Goal: Task Accomplishment & Management: Complete application form

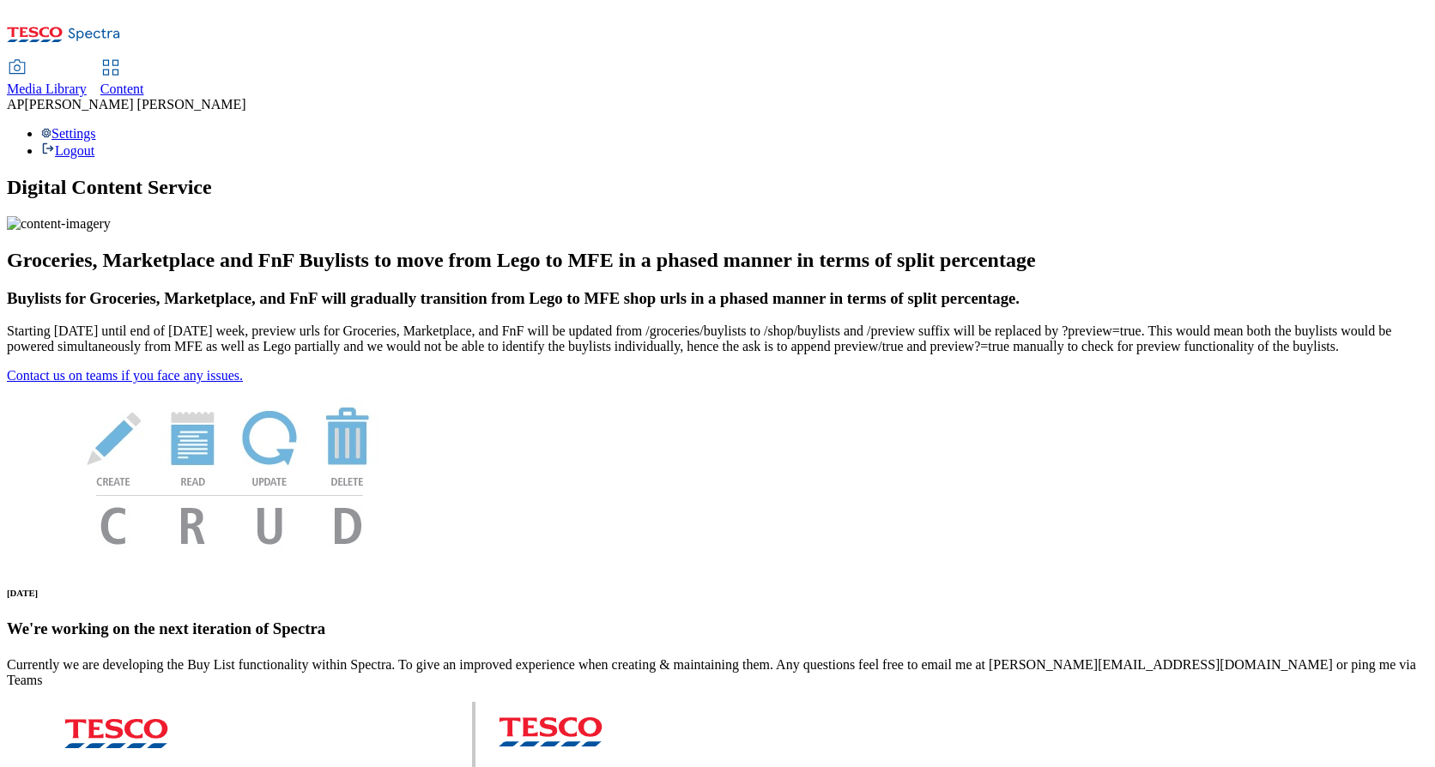
click at [87, 82] on span "Media Library" at bounding box center [47, 89] width 80 height 15
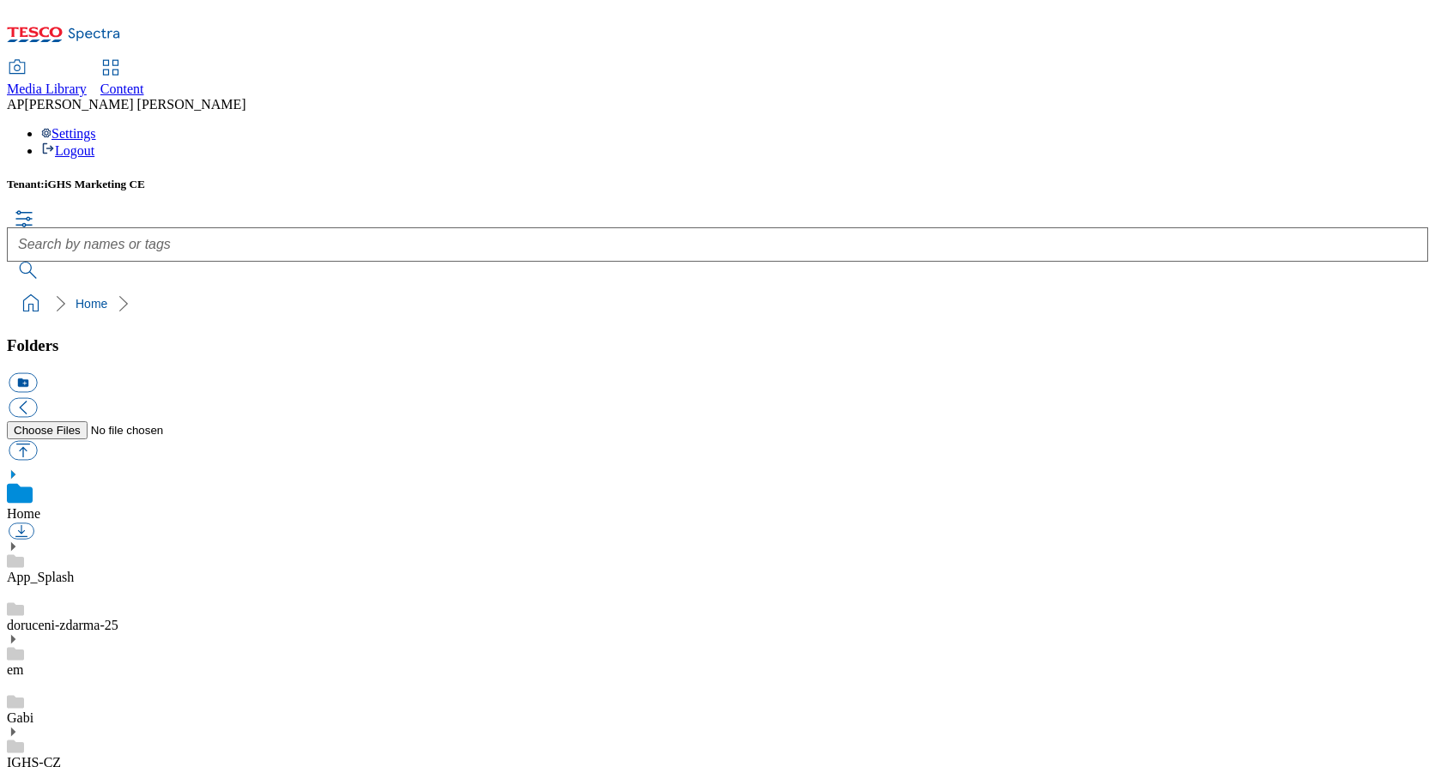
click at [19, 726] on icon at bounding box center [13, 732] width 12 height 12
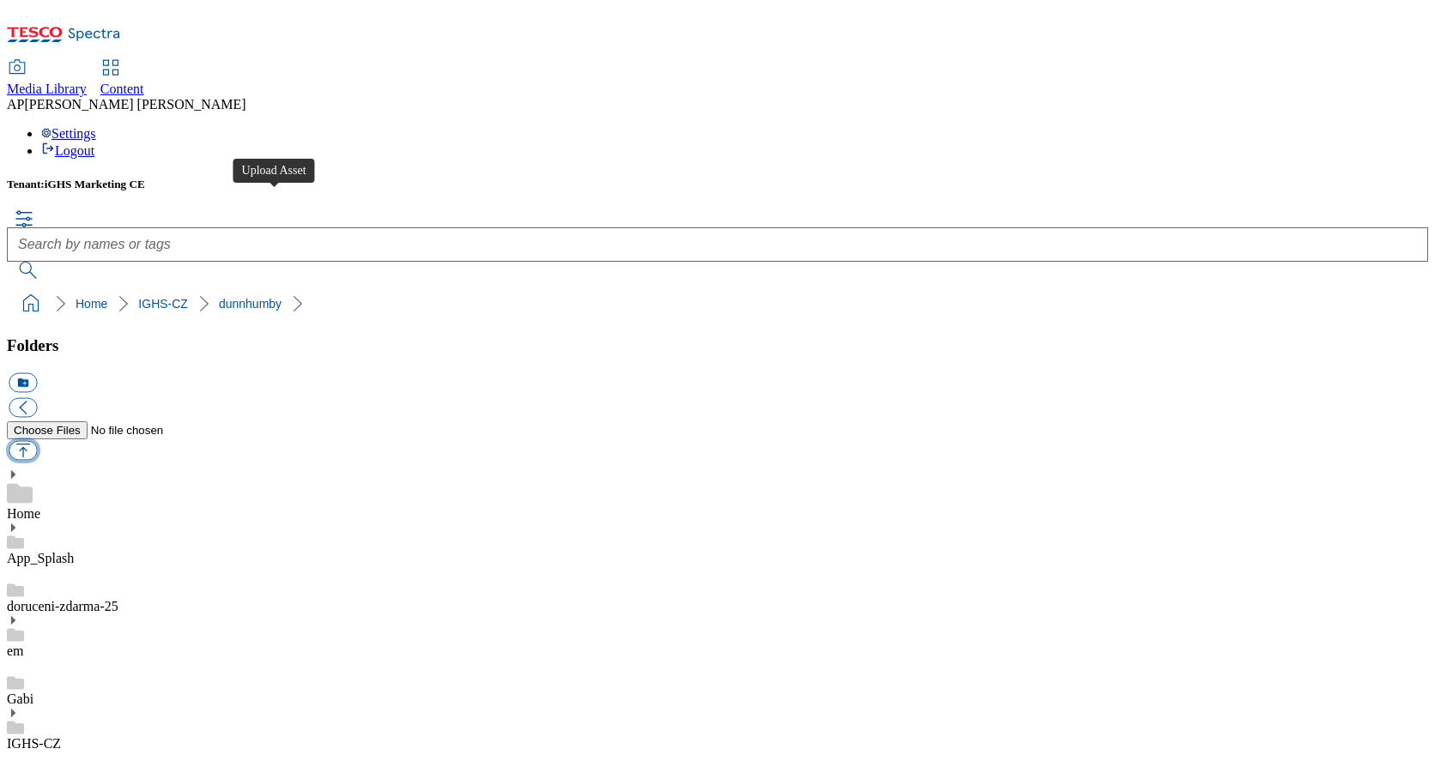
click at [37, 440] on button "button" at bounding box center [23, 450] width 28 height 20
type input "C:\fakepath\StudenckaBLCZ.jpg"
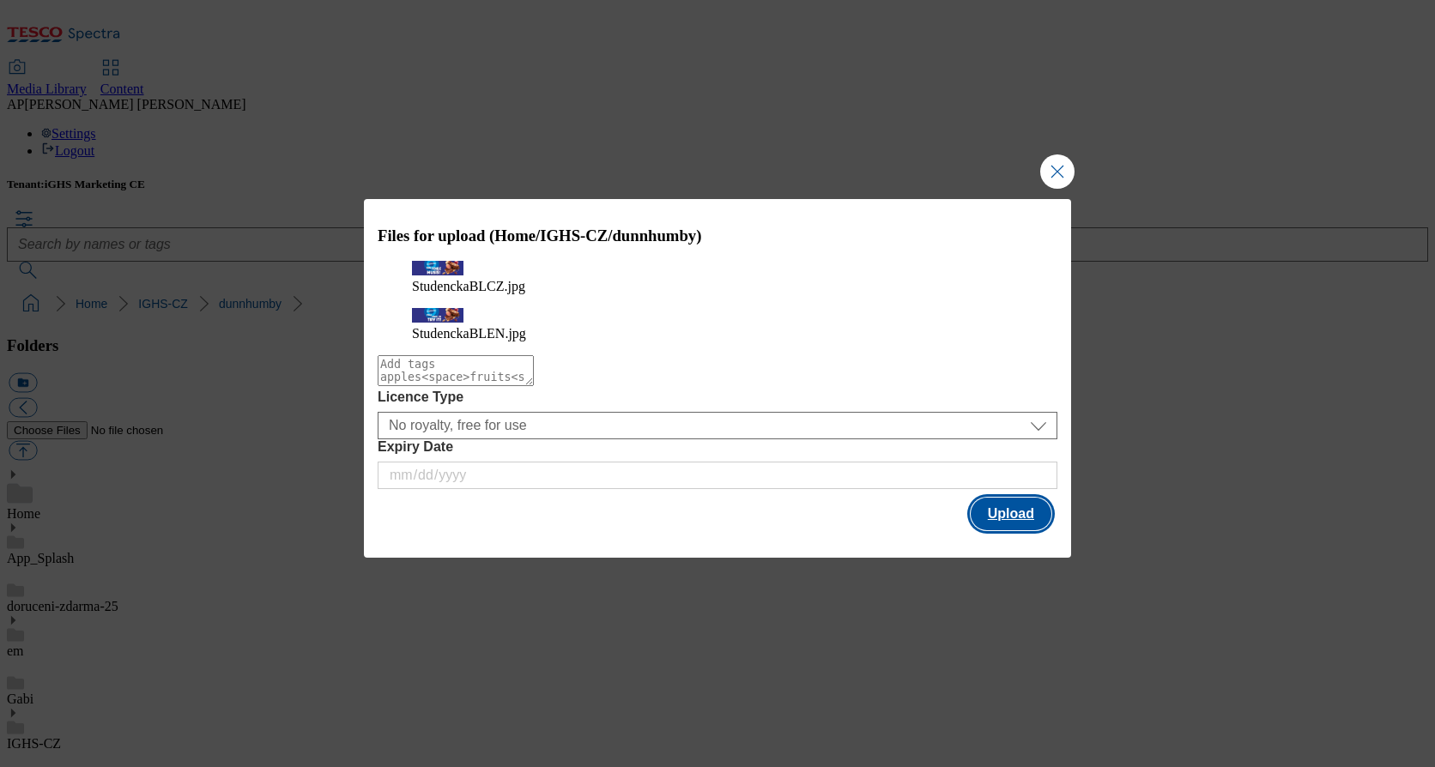
click at [1021, 511] on button "Upload" at bounding box center [1011, 514] width 81 height 33
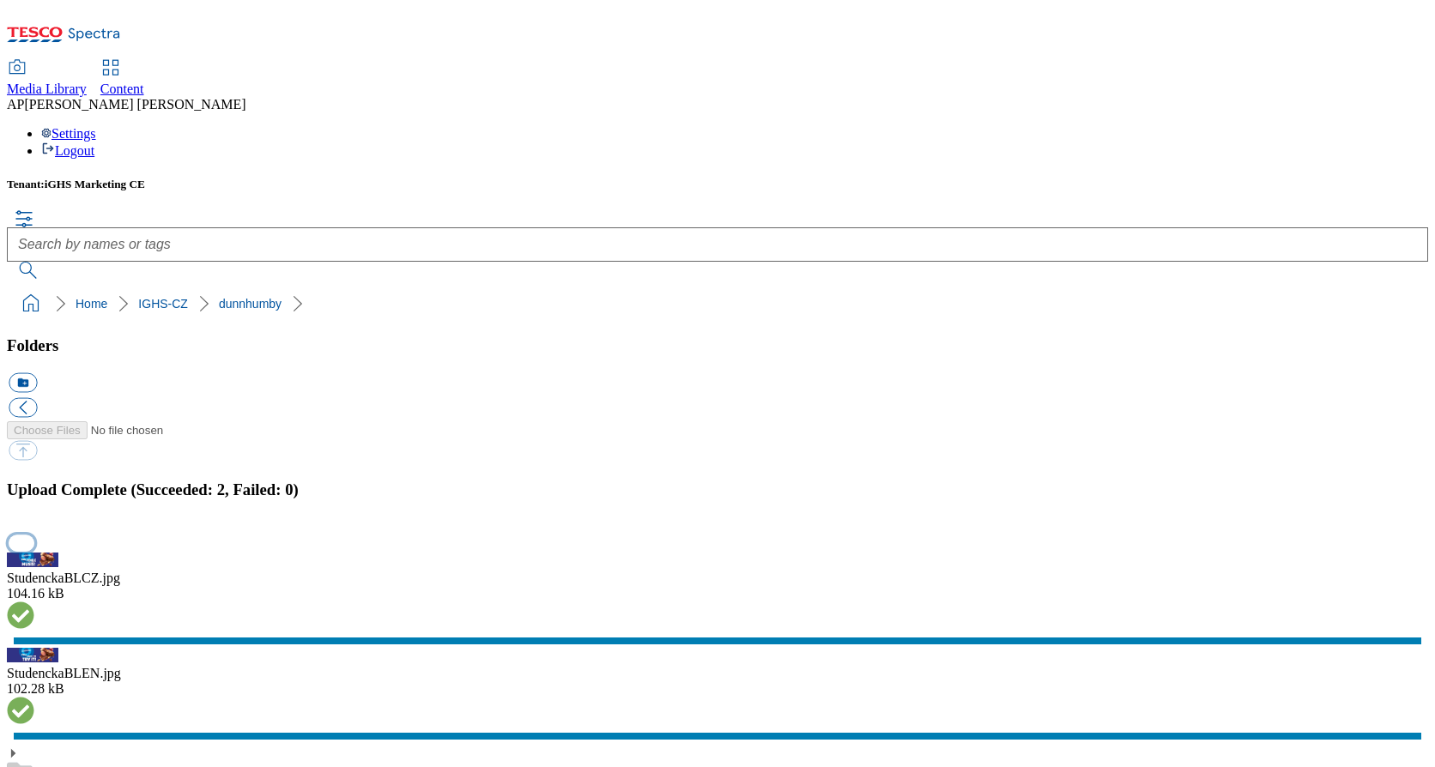
click at [34, 535] on button "button" at bounding box center [22, 543] width 26 height 16
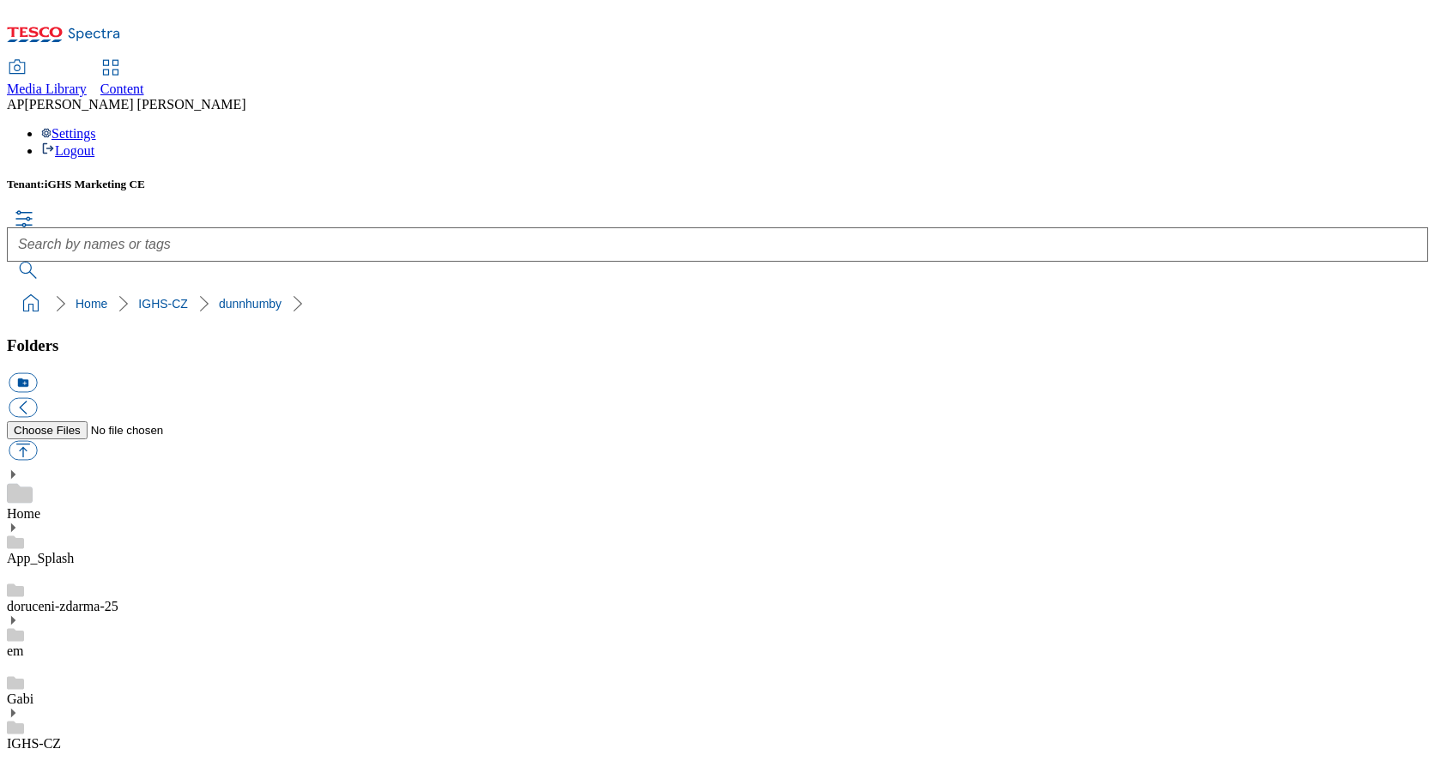
click at [144, 82] on span "Content" at bounding box center [122, 89] width 44 height 15
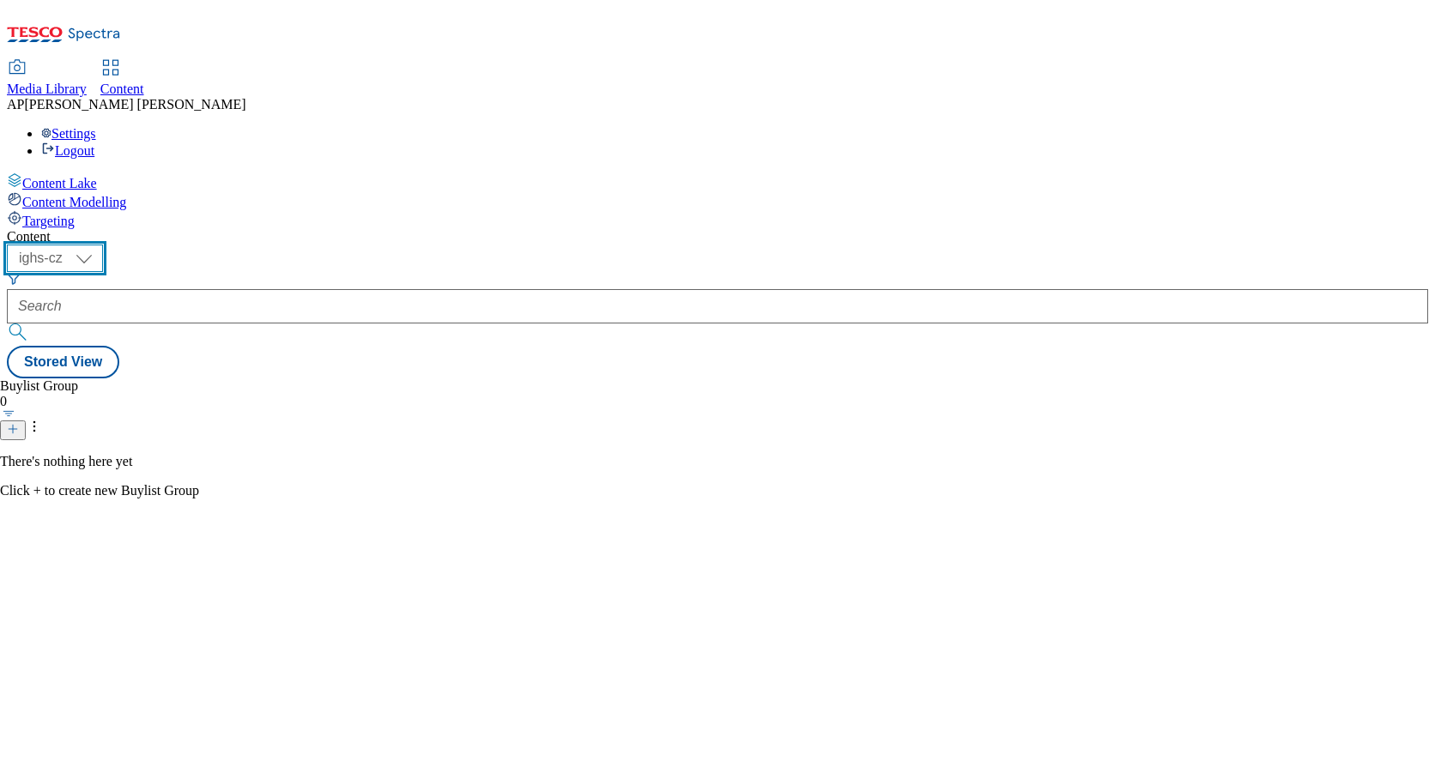
click at [103, 245] on select "ighs-cz ighs-hu ighs-sk" at bounding box center [55, 258] width 96 height 27
drag, startPoint x: 300, startPoint y: 139, endPoint x: 304, endPoint y: 154, distance: 15.0
click at [103, 245] on select "ighs-cz ighs-hu ighs-sk" at bounding box center [55, 258] width 96 height 27
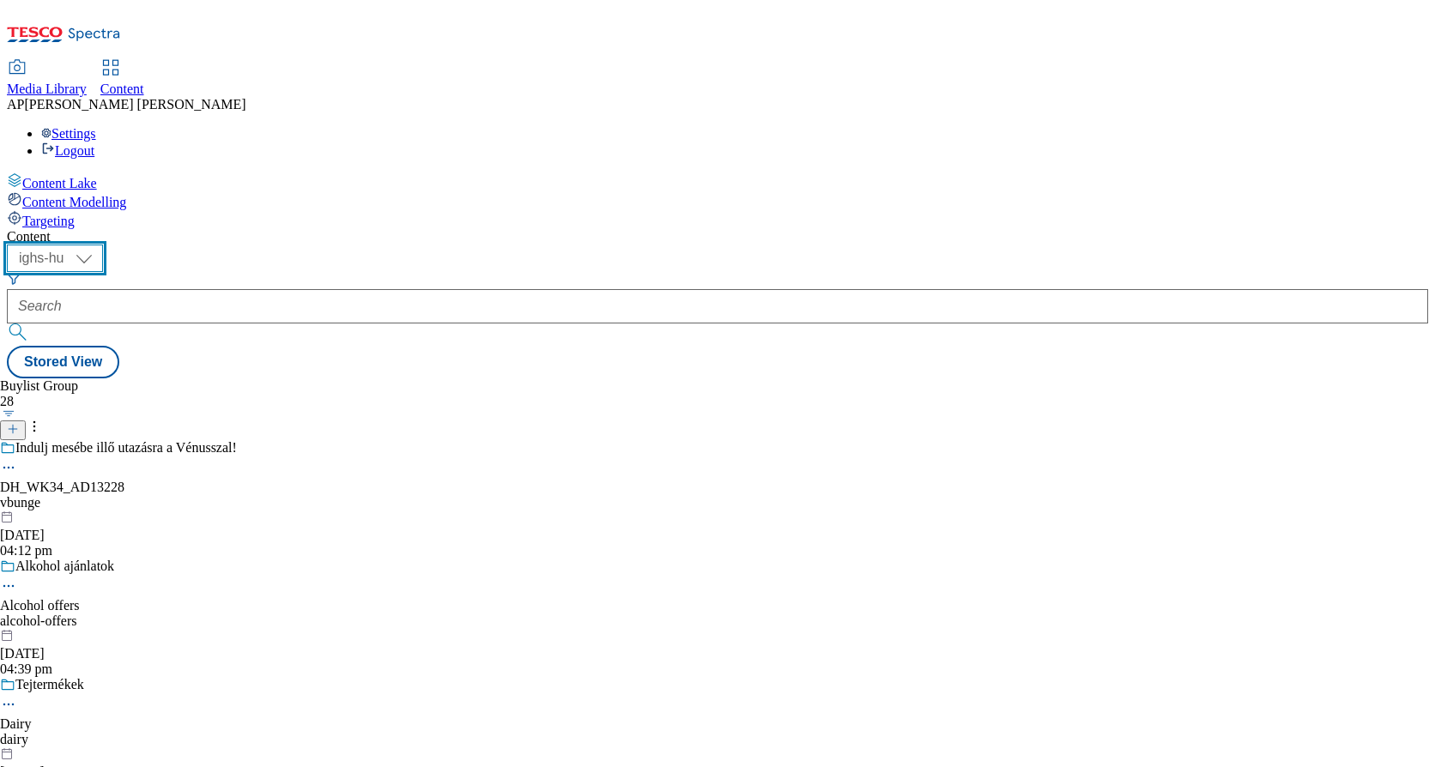
click at [103, 245] on select "ighs-cz ighs-hu ighs-sk" at bounding box center [55, 258] width 96 height 27
select select "ighs-cz"
click at [103, 245] on select "ighs-cz ighs-hu ighs-sk" at bounding box center [55, 258] width 96 height 27
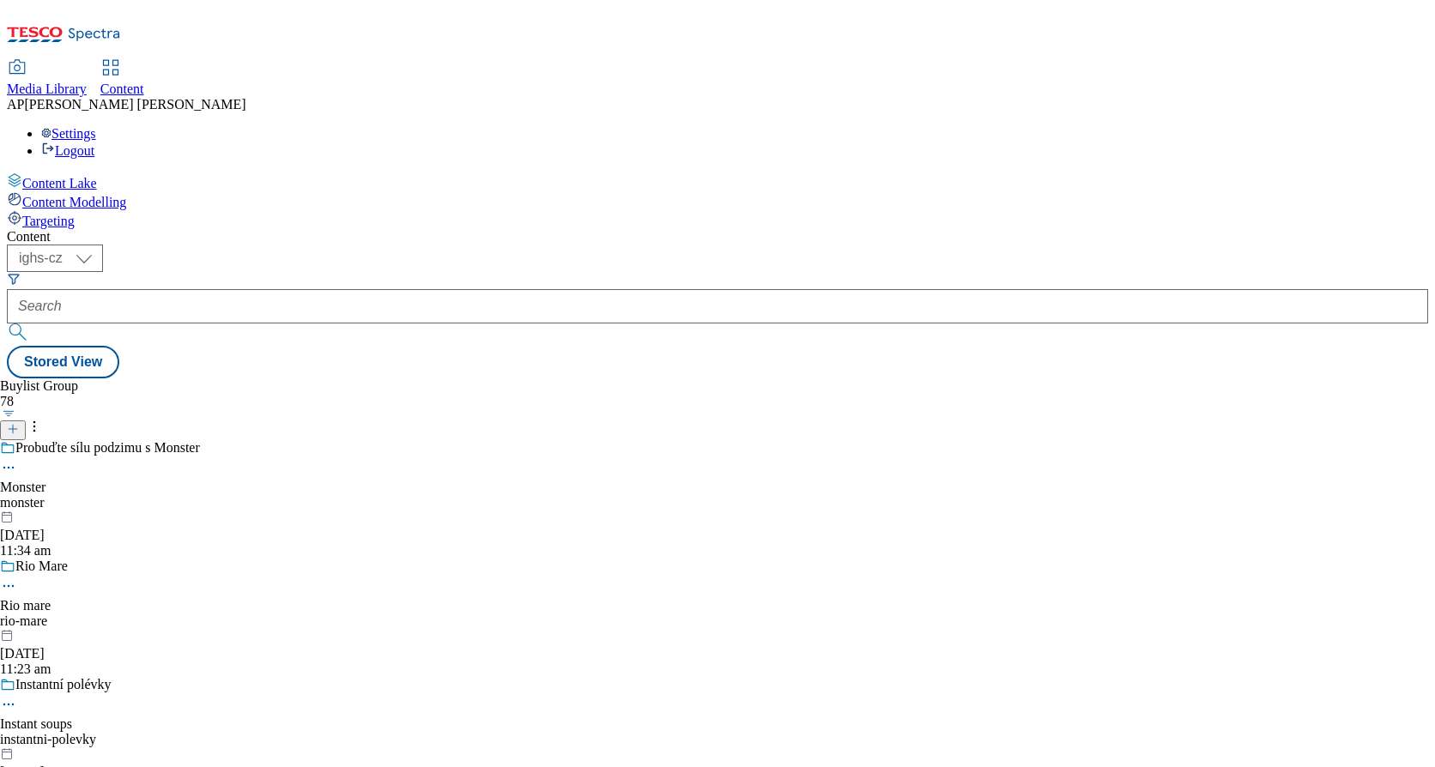
click at [13, 425] on line at bounding box center [13, 429] width 0 height 9
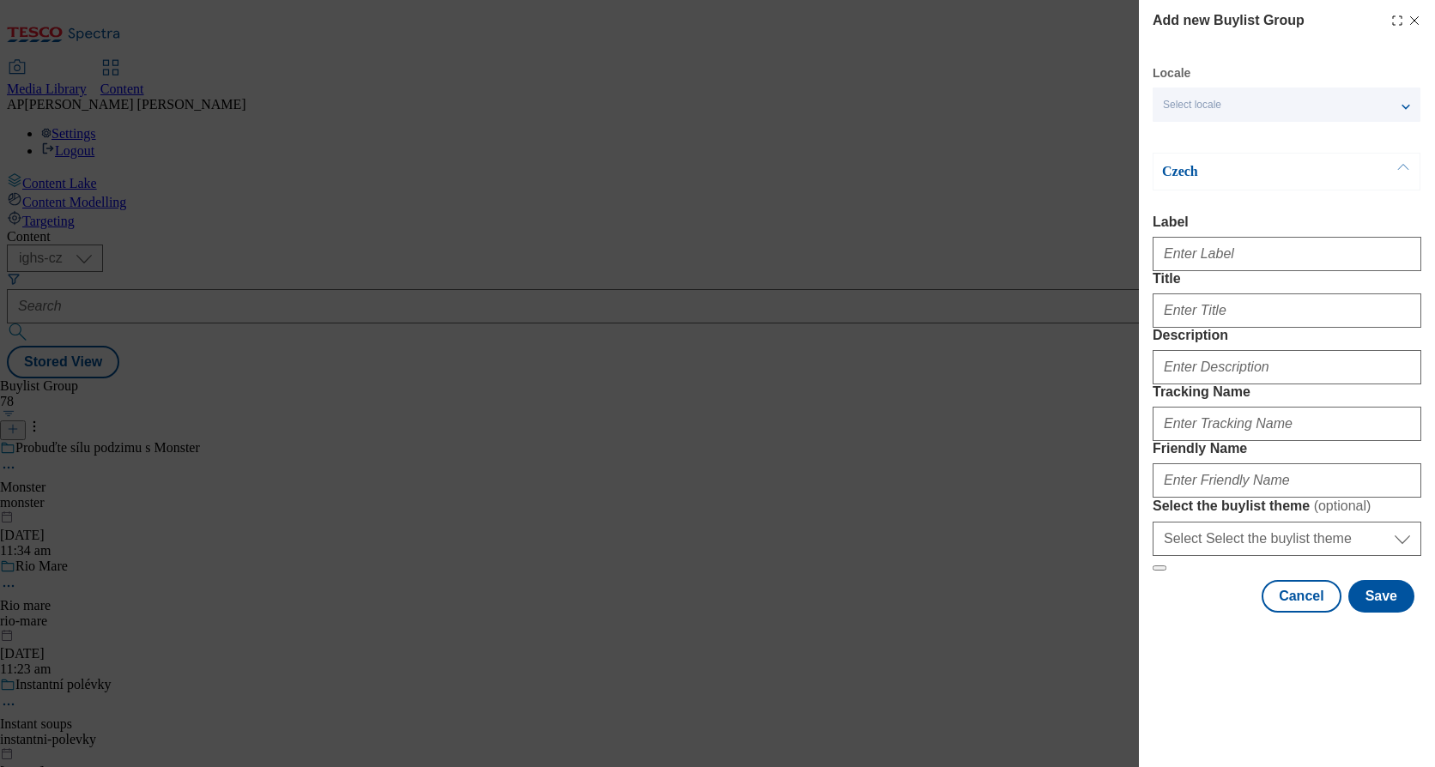
click at [1202, 112] on div "Select locale" at bounding box center [1286, 105] width 268 height 34
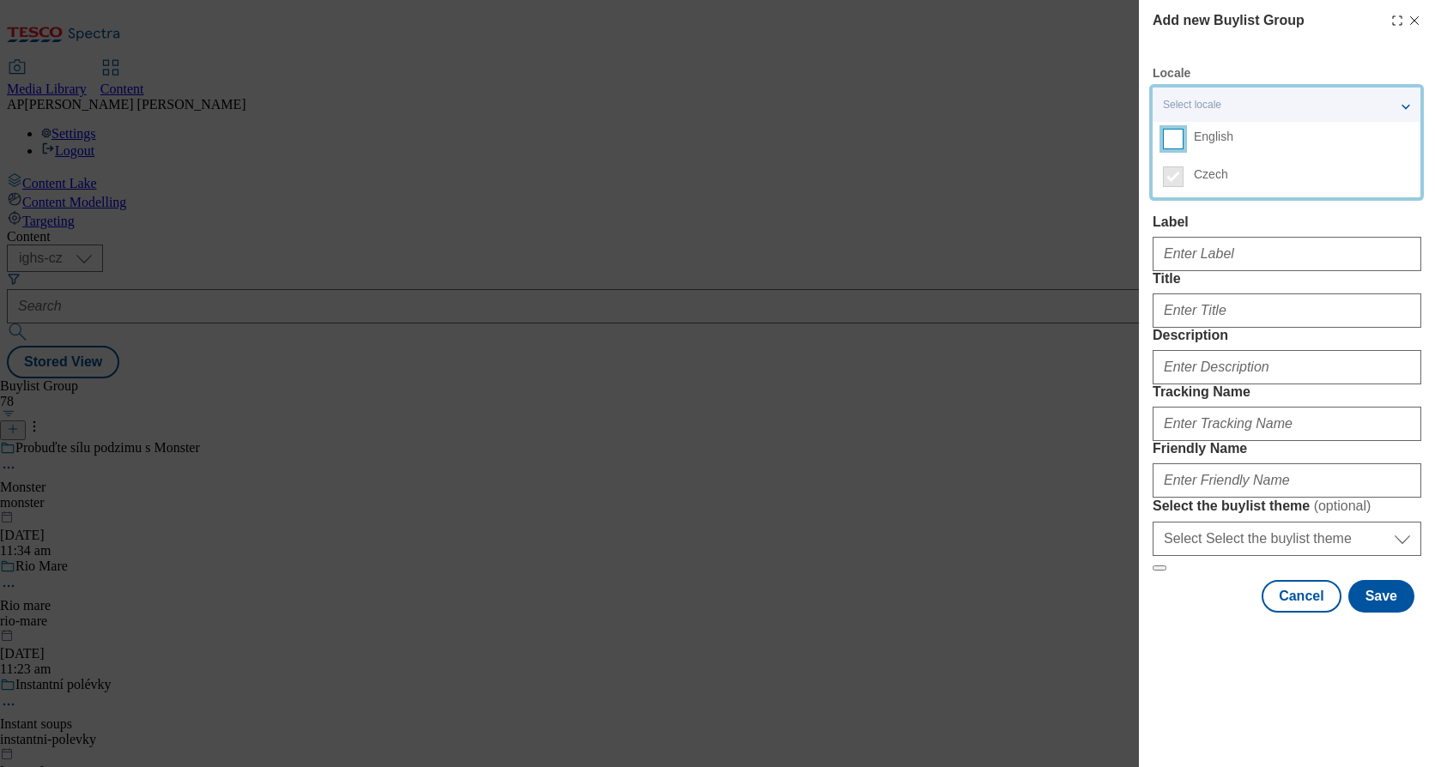
click at [1177, 136] on input "English" at bounding box center [1173, 139] width 21 height 21
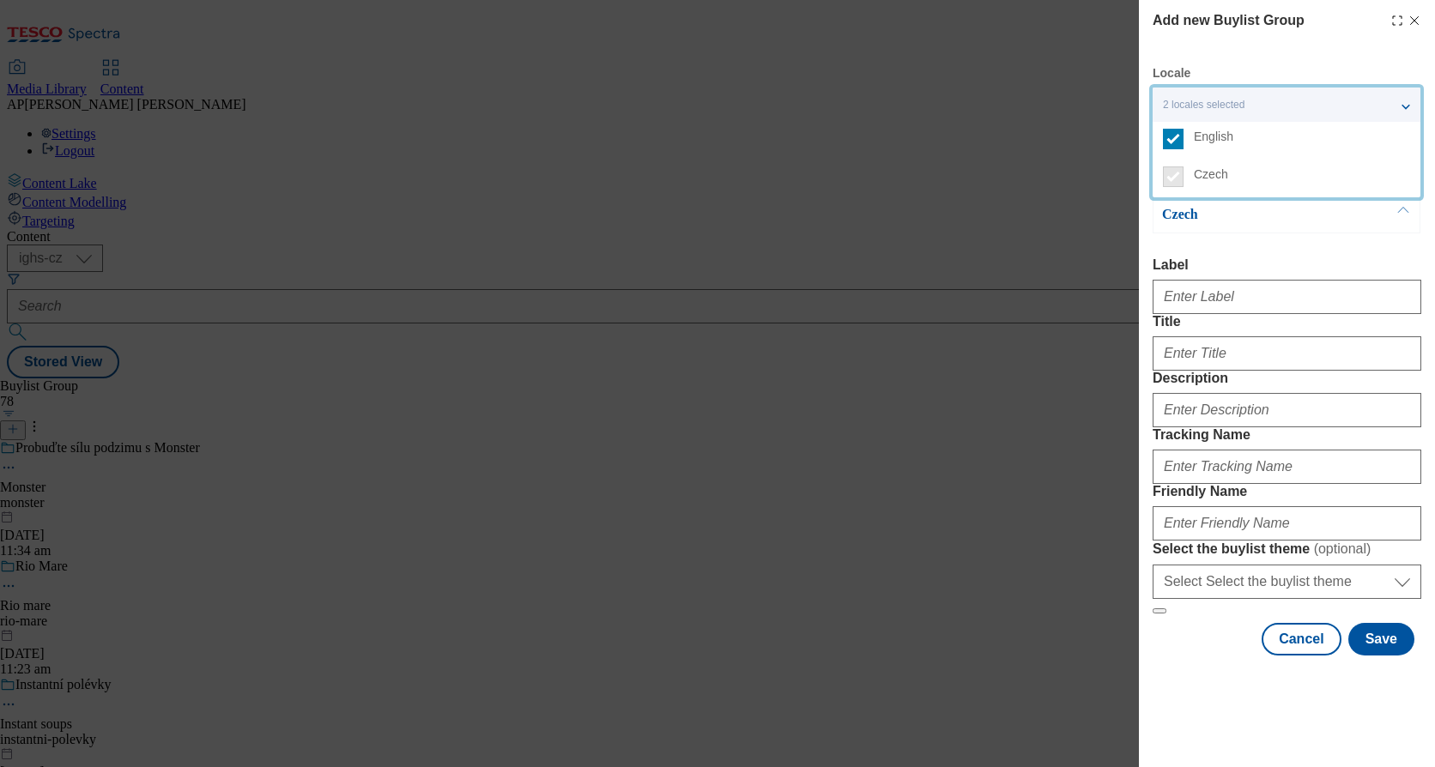
click at [1101, 242] on div "Add new Buylist Group Locale 2 locales selected English Czech English Label Tit…" at bounding box center [717, 383] width 1435 height 767
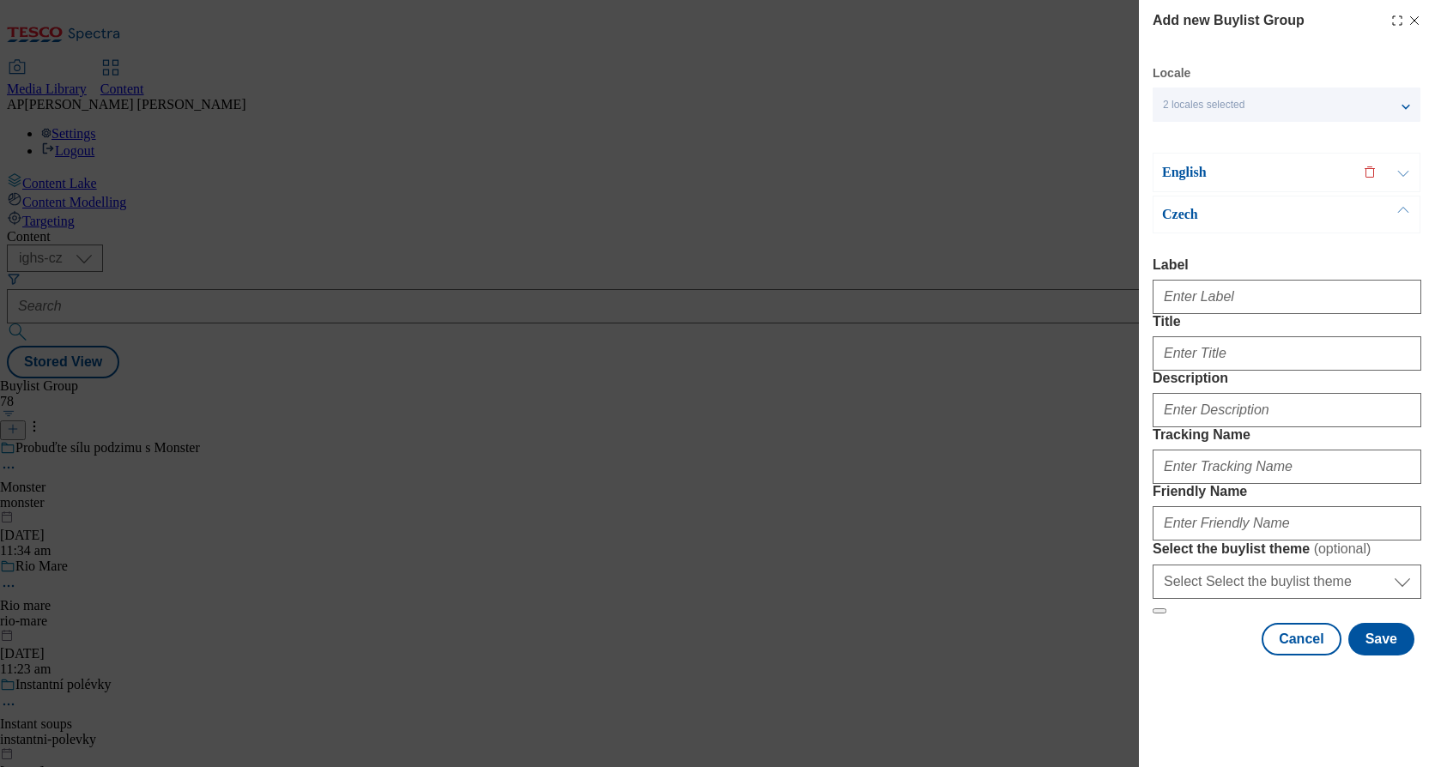
click at [1396, 170] on button "Modal" at bounding box center [1403, 173] width 33 height 38
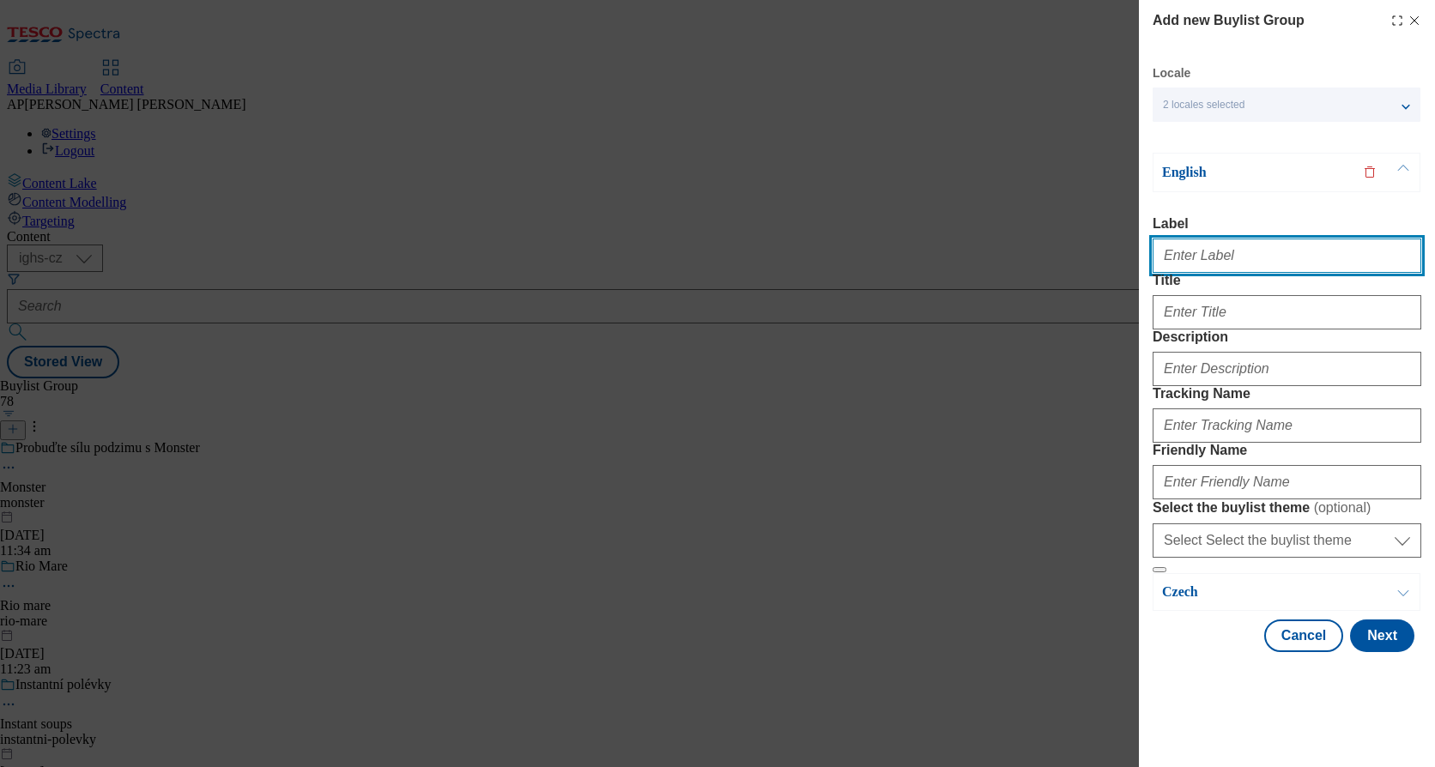
click at [1293, 251] on input "Label" at bounding box center [1286, 256] width 269 height 34
click at [1226, 257] on input "Label" at bounding box center [1286, 256] width 269 height 34
paste input "DH_WK34_AD11808"
type input "DH_WK34_AD11808"
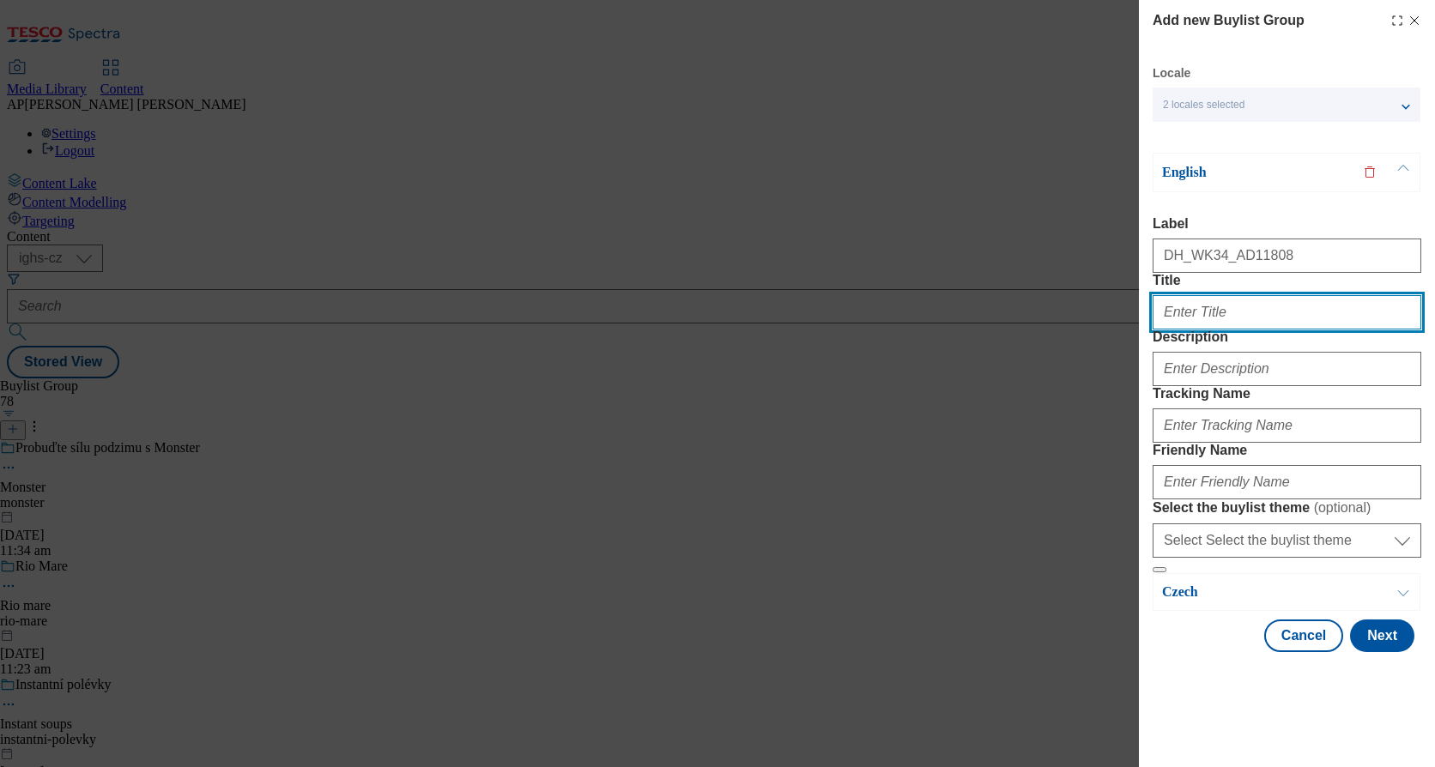
click at [1267, 330] on input "Title" at bounding box center [1286, 312] width 269 height 34
paste input "You have to try it!"
type input "You have to try it!"
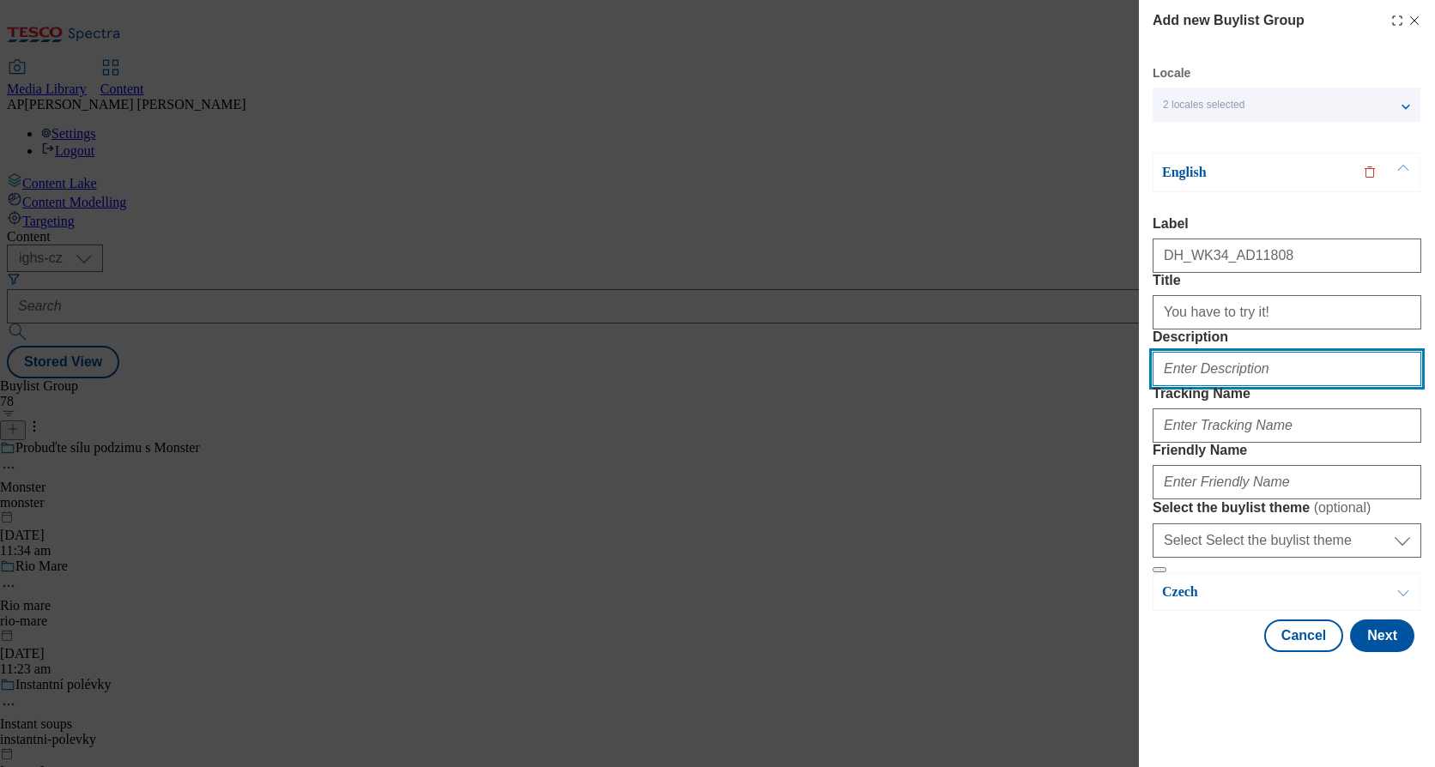
click at [1248, 386] on input "Description" at bounding box center [1286, 369] width 269 height 34
click at [1264, 386] on input "Description" at bounding box center [1286, 369] width 269 height 34
paste input "StudentskaPecet"
type input "StudentskaPecet"
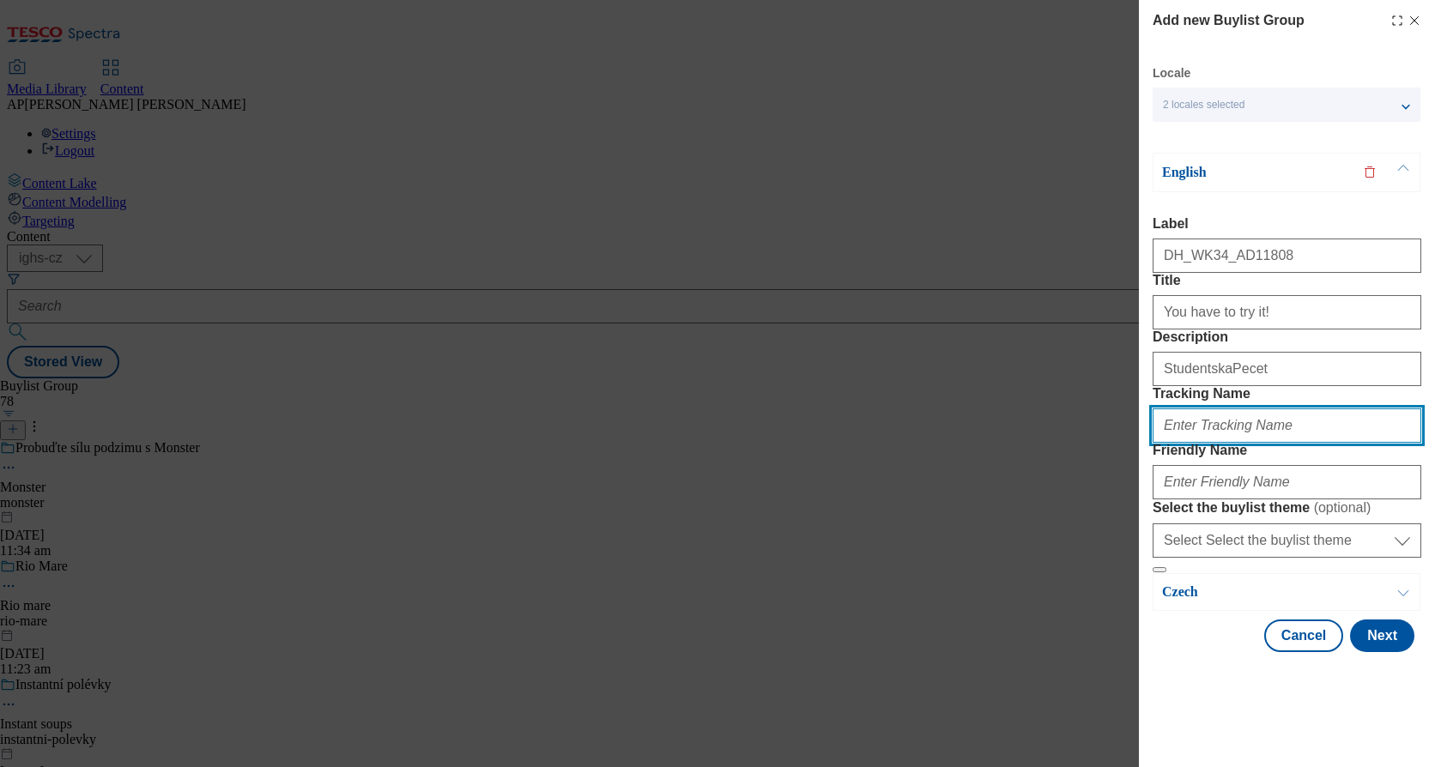
click at [1242, 443] on input "Tracking Name" at bounding box center [1286, 425] width 269 height 34
paste input "DH_EN_AD11808_BH"
type input "DH_EN_AD11808_BH"
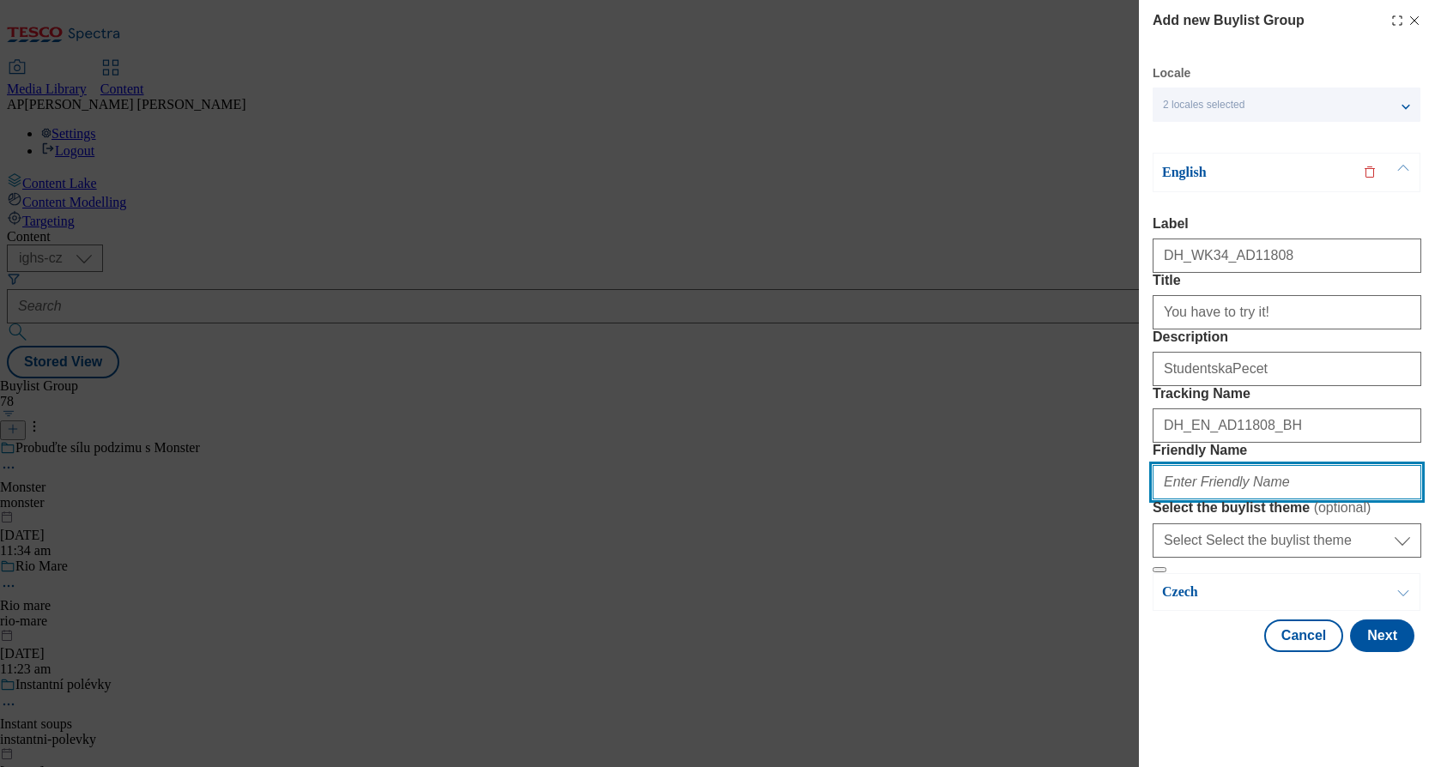
click at [1237, 499] on input "Friendly Name" at bounding box center [1286, 482] width 269 height 34
paste input "nestle"
type input "nestlesp"
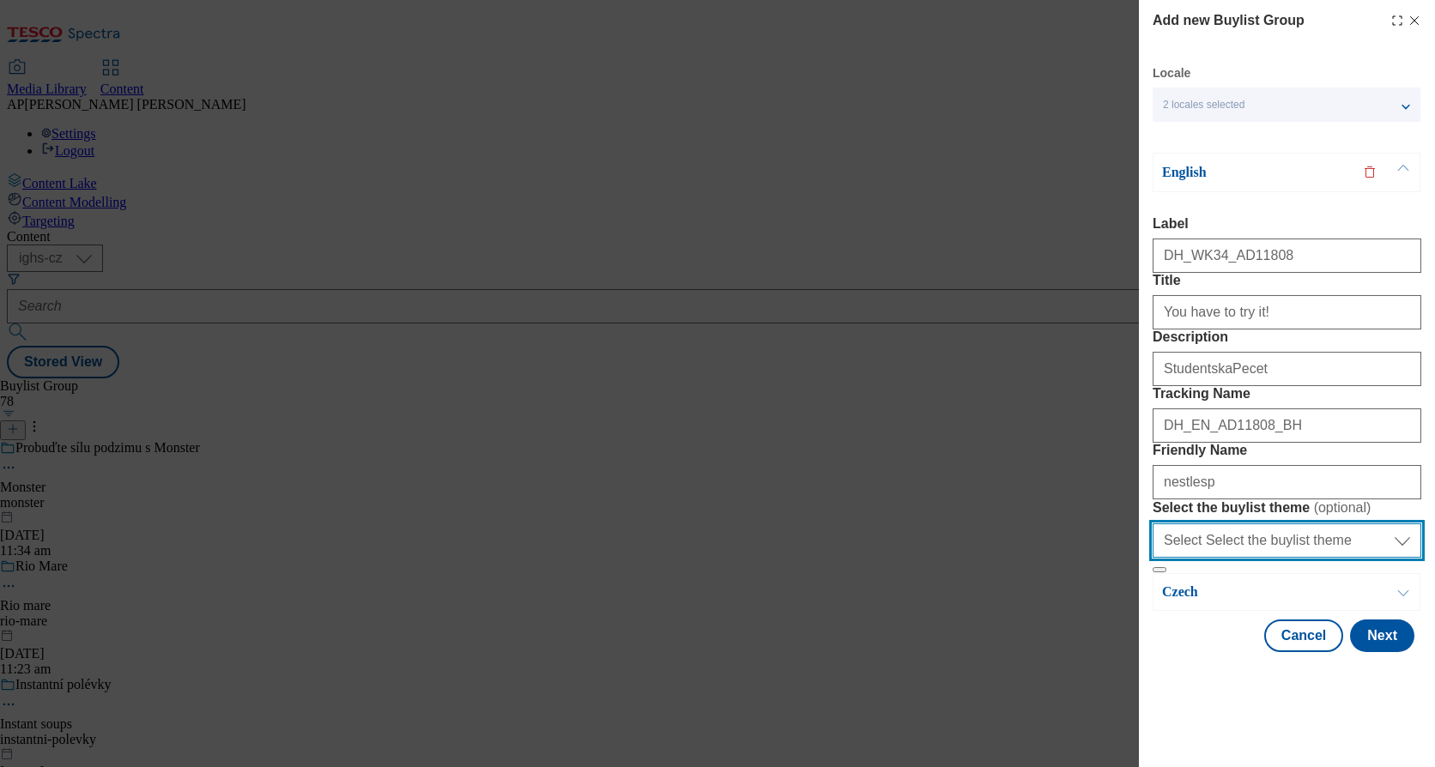
click at [1200, 558] on select "Select Select the buylist theme default fandf" at bounding box center [1286, 540] width 269 height 34
click at [1215, 680] on div "Modal" at bounding box center [1287, 668] width 296 height 24
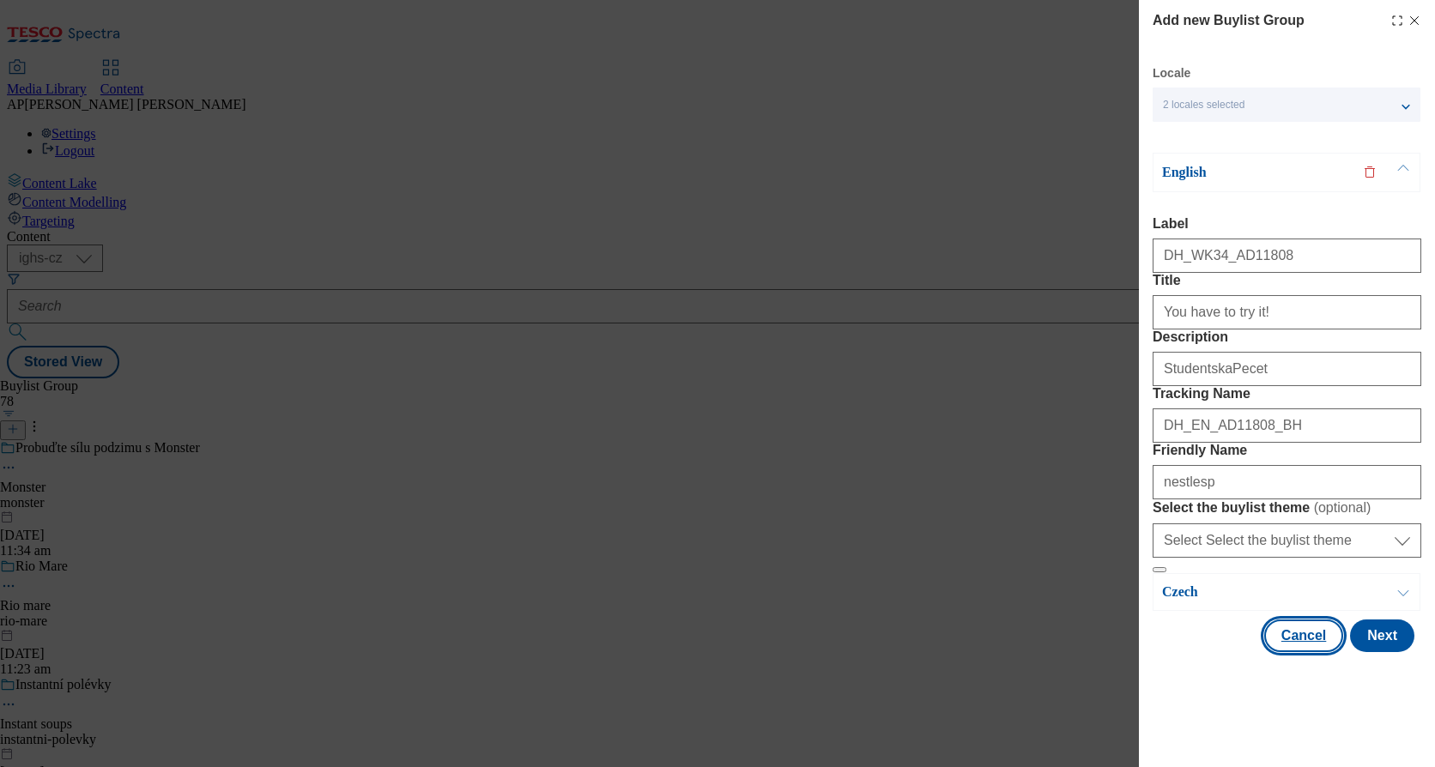
scroll to position [73, 0]
click at [1376, 652] on button "Next" at bounding box center [1382, 636] width 64 height 33
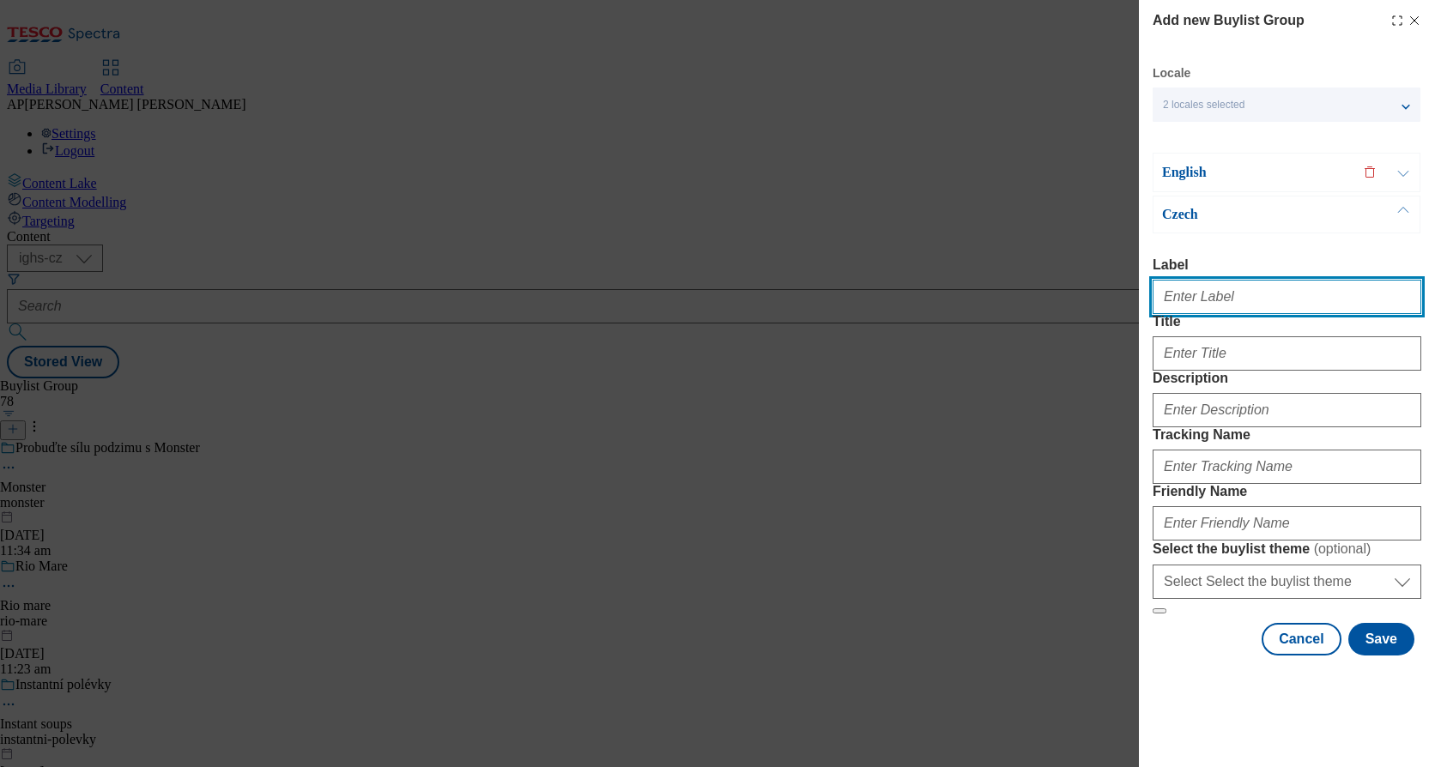
click at [1250, 280] on input "Label" at bounding box center [1286, 297] width 269 height 34
paste input "DH_WK34_AD11808"
type input "DH_WK34_AD11808"
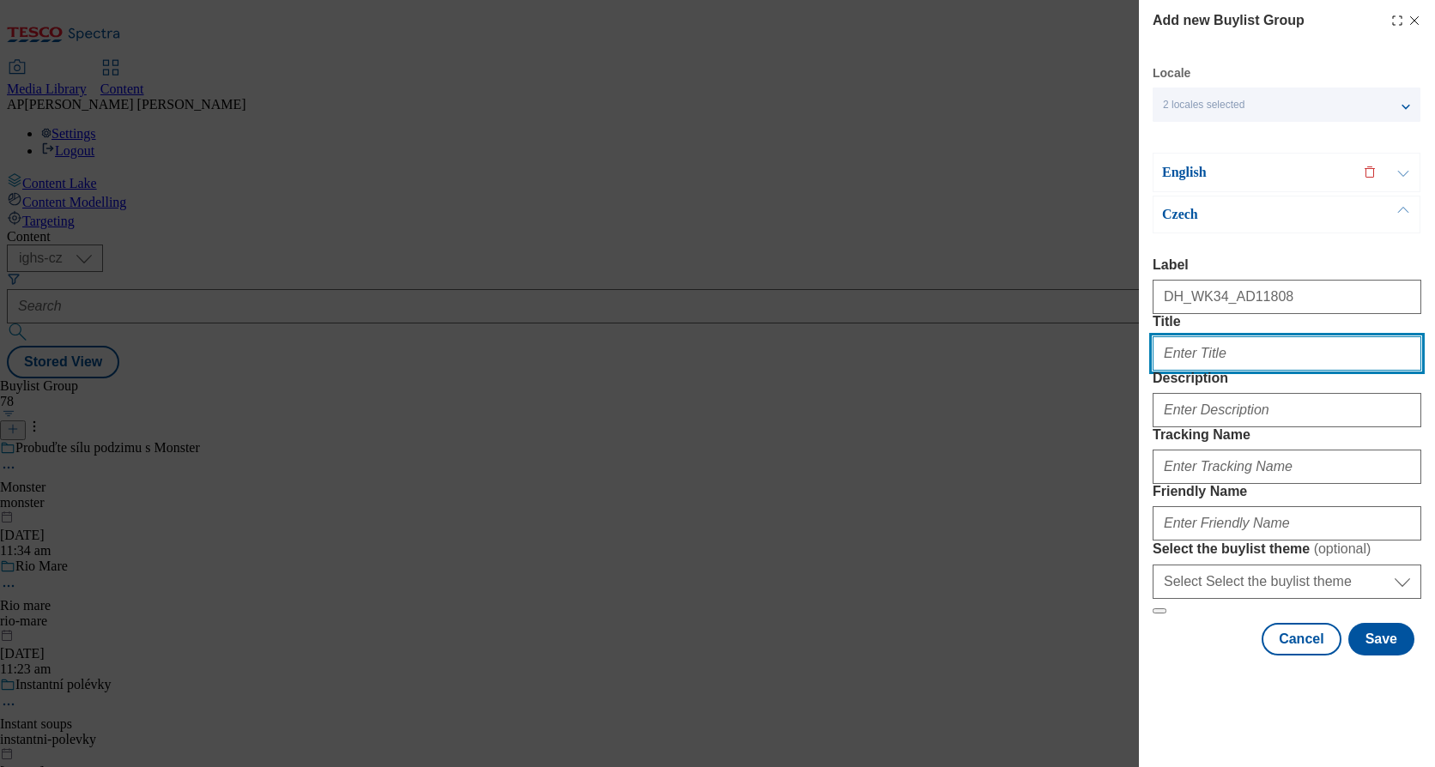
click at [1257, 336] on input "Title" at bounding box center [1286, 353] width 269 height 34
paste input "Tak tohle musíš!"
type input "Tak tohle musíš!"
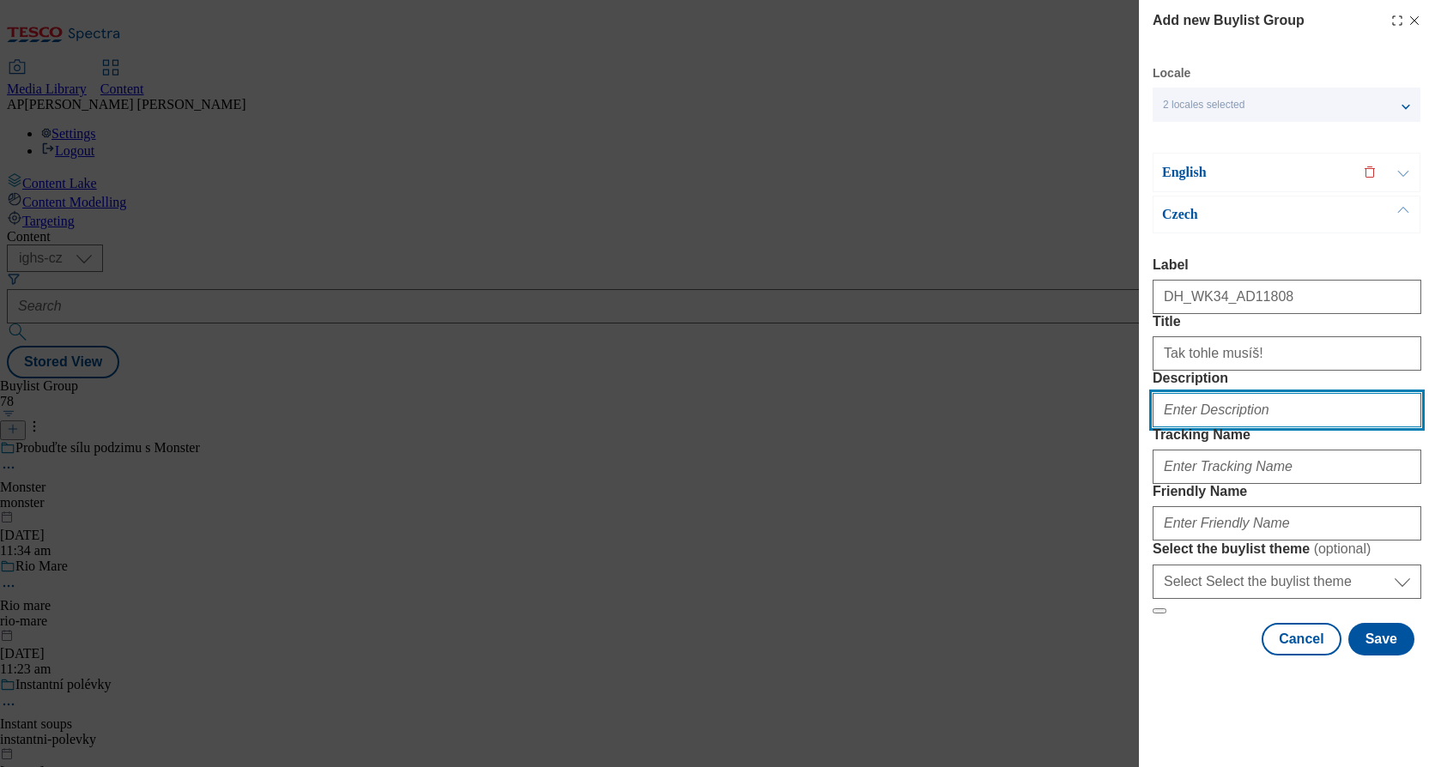
click at [1211, 418] on input "Description" at bounding box center [1286, 410] width 269 height 34
paste input "StudentskaPecet"
type input "StudentskaPecet"
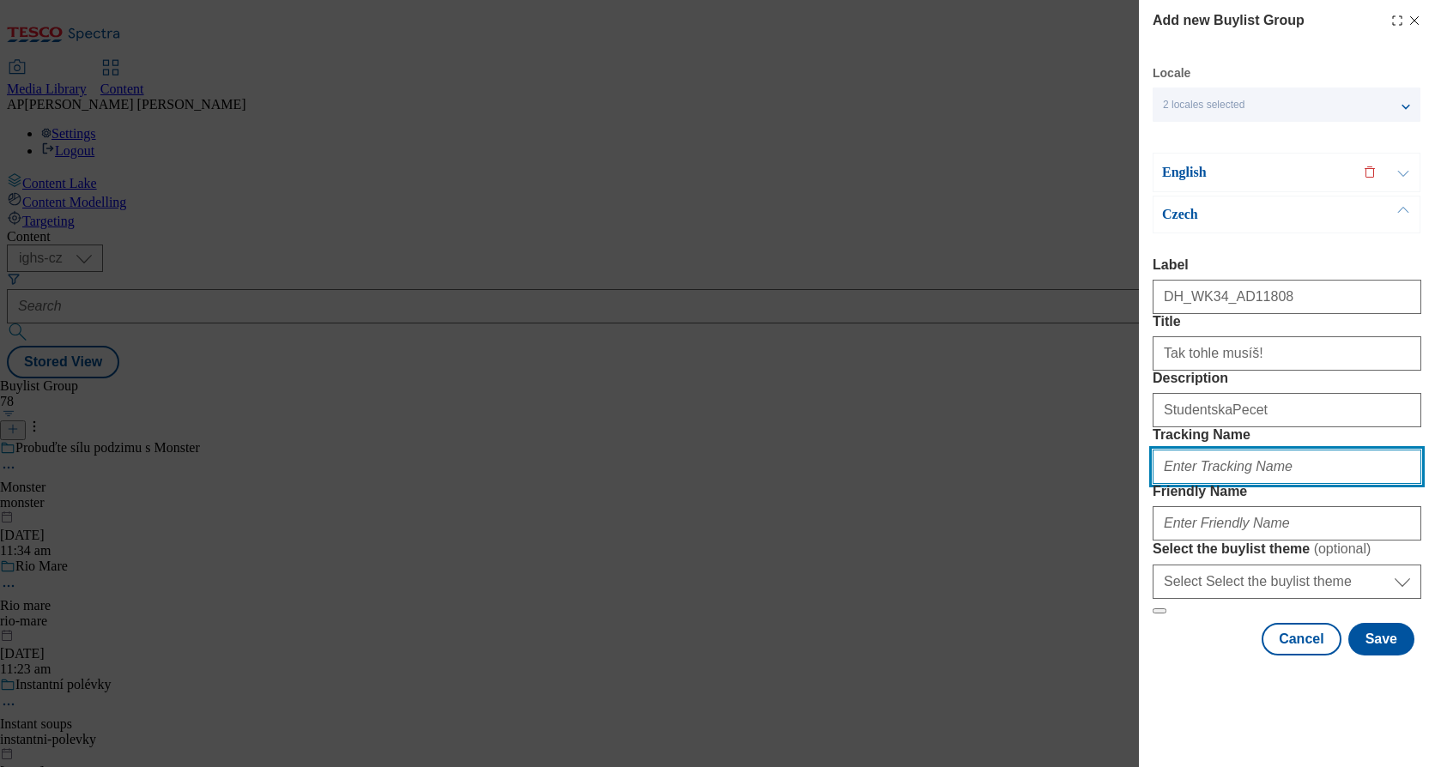
click at [1250, 484] on input "Tracking Name" at bounding box center [1286, 467] width 269 height 34
paste input "DH_CZ_AD11808_BH"
type input "DH_CZ_AD11808_BH"
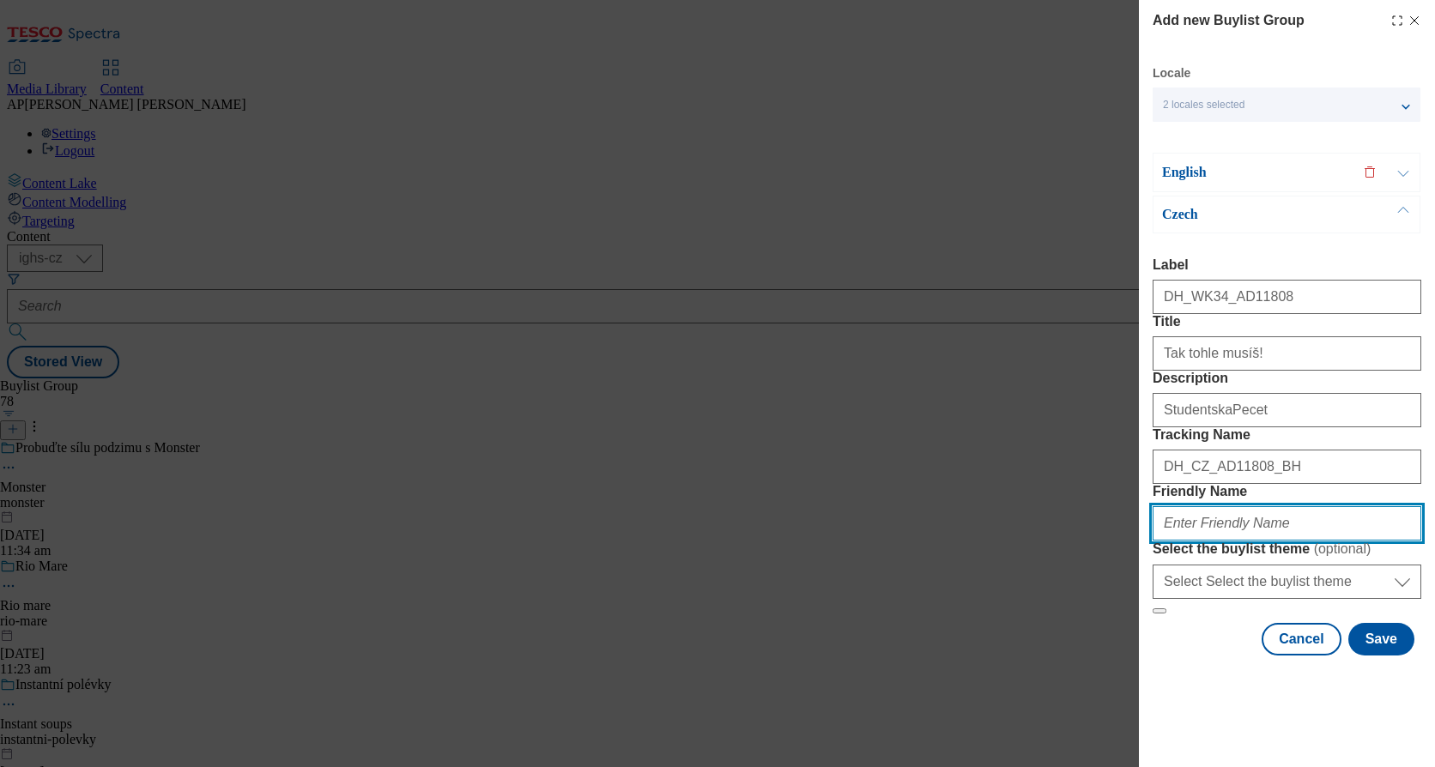
click at [1216, 541] on input "Friendly Name" at bounding box center [1286, 523] width 269 height 34
paste input "nestle"
type input "nestlesp"
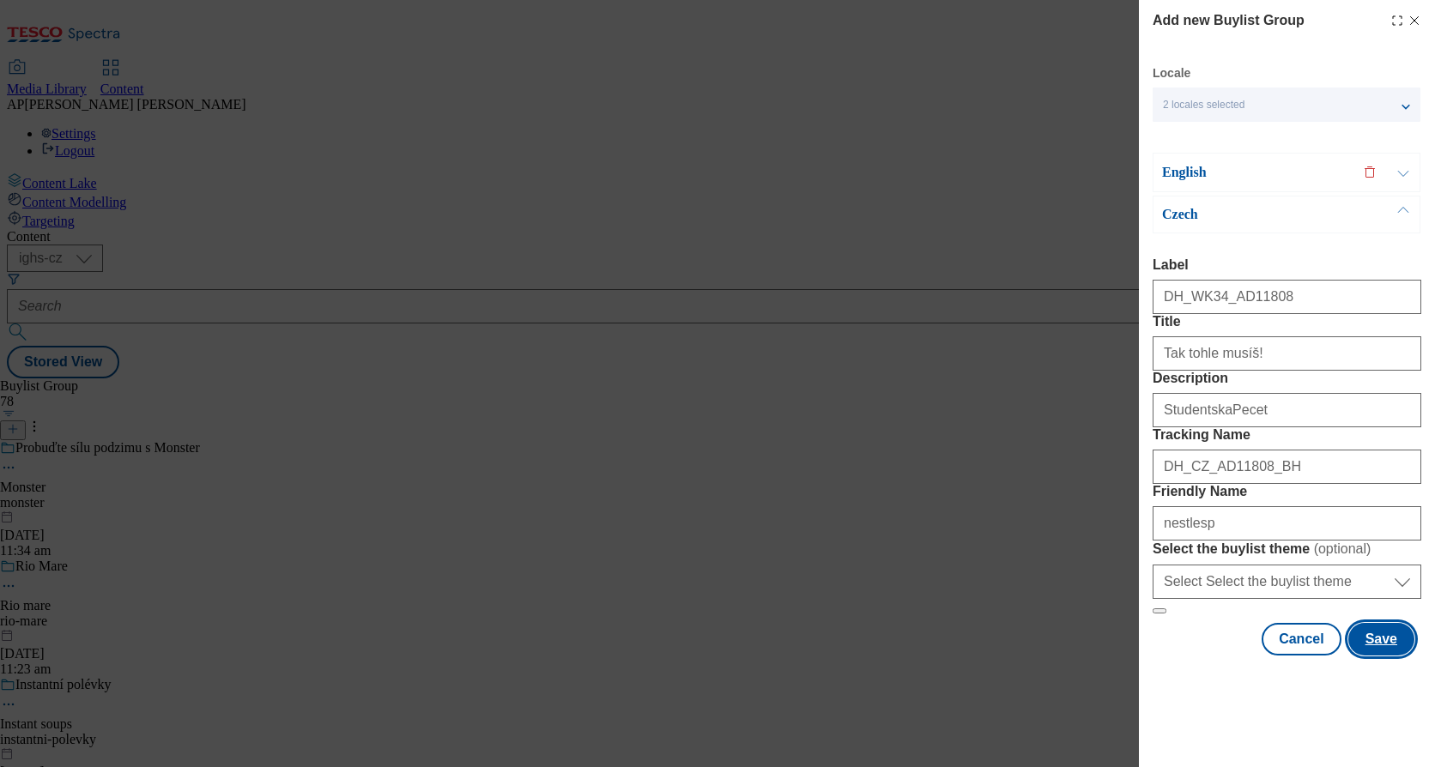
click at [1368, 656] on button "Save" at bounding box center [1381, 639] width 66 height 33
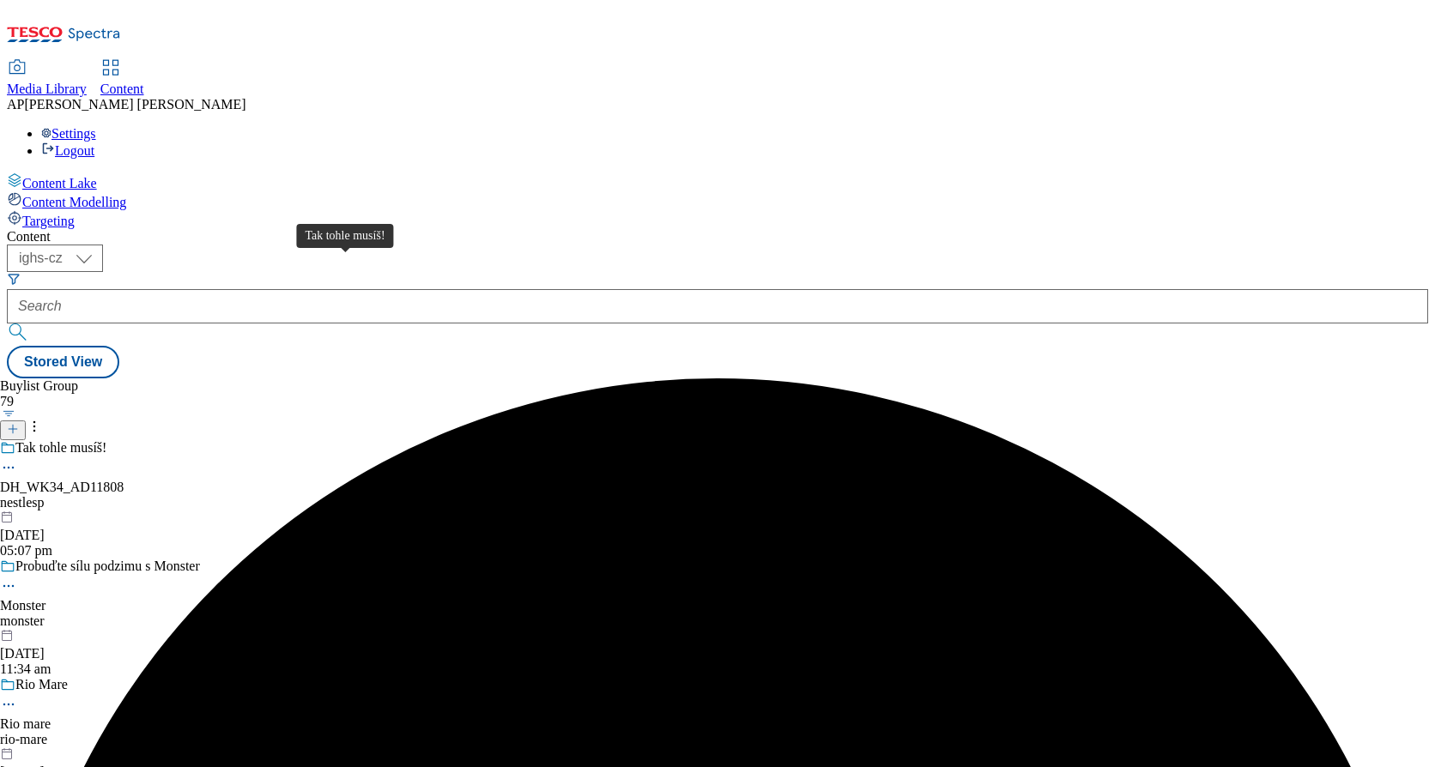
click at [106, 440] on div "Tak tohle musíš!" at bounding box center [60, 447] width 91 height 15
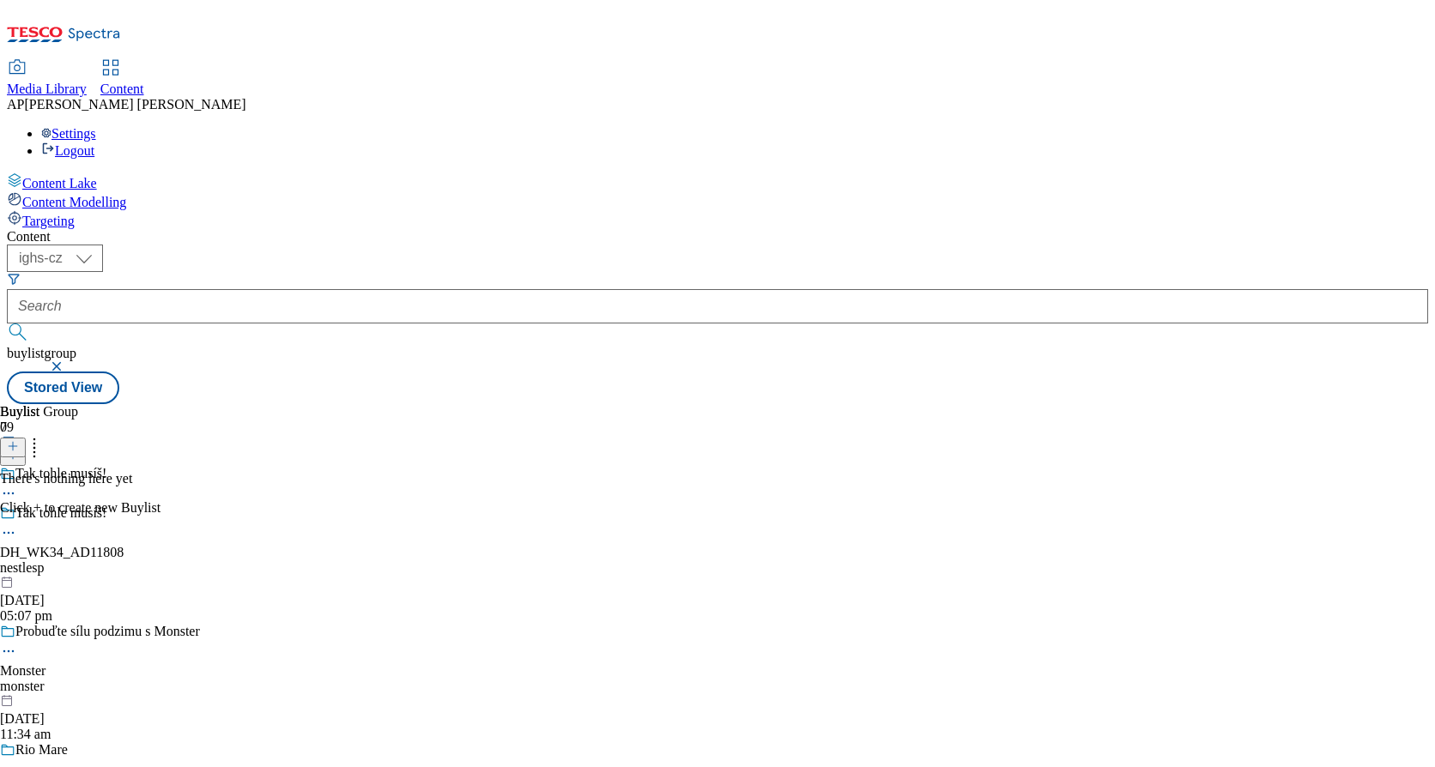
click at [19, 440] on icon at bounding box center [13, 446] width 12 height 12
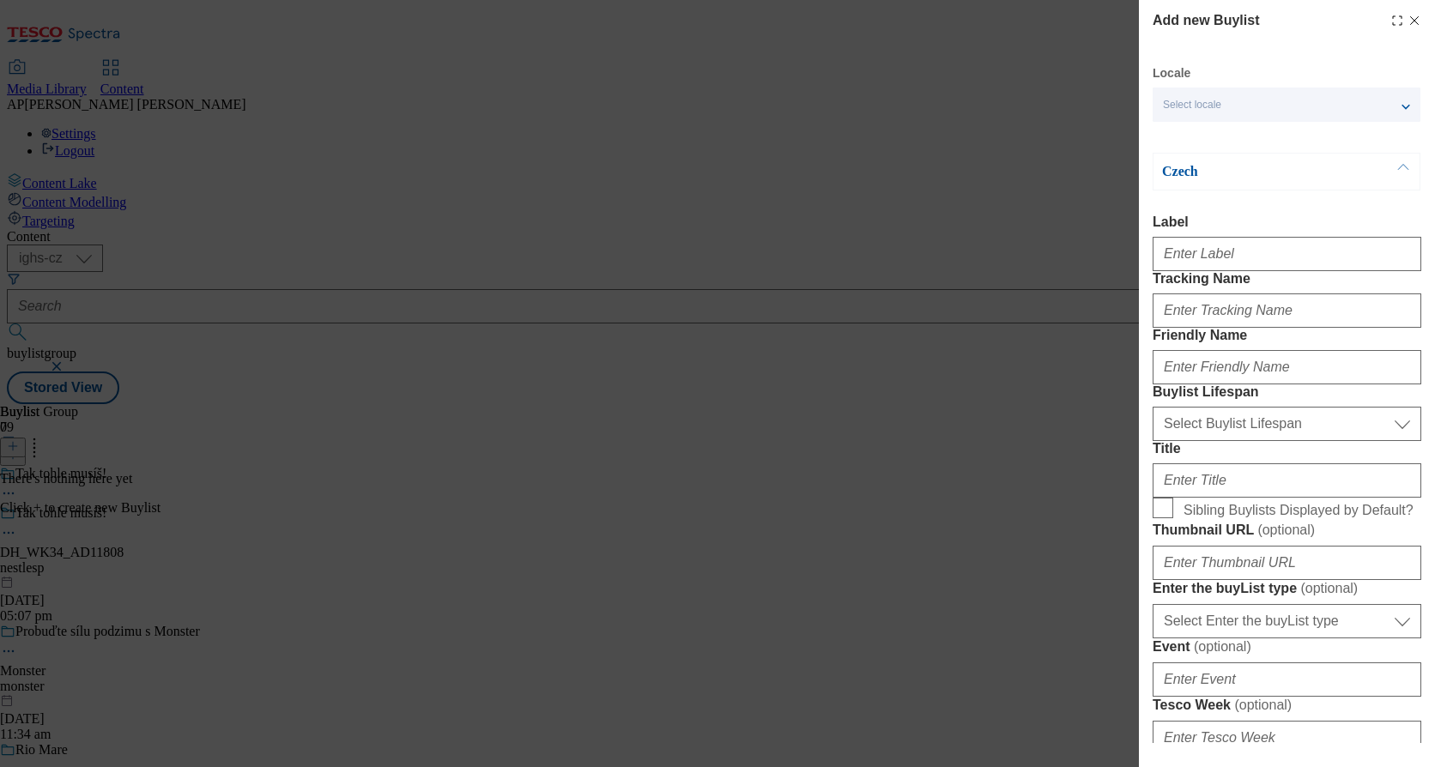
click at [1249, 113] on div "Select locale" at bounding box center [1286, 105] width 268 height 34
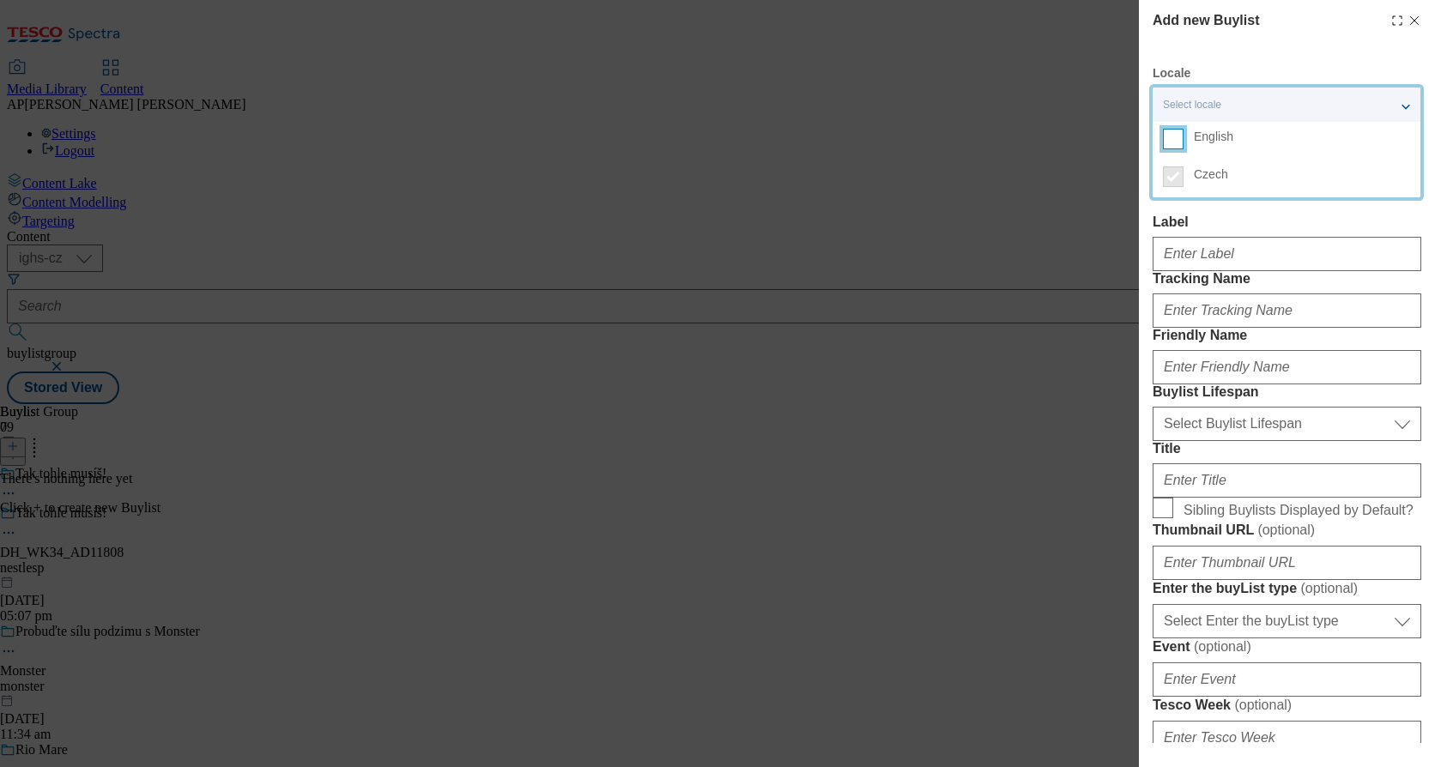
click at [1175, 137] on input "English" at bounding box center [1173, 139] width 21 height 21
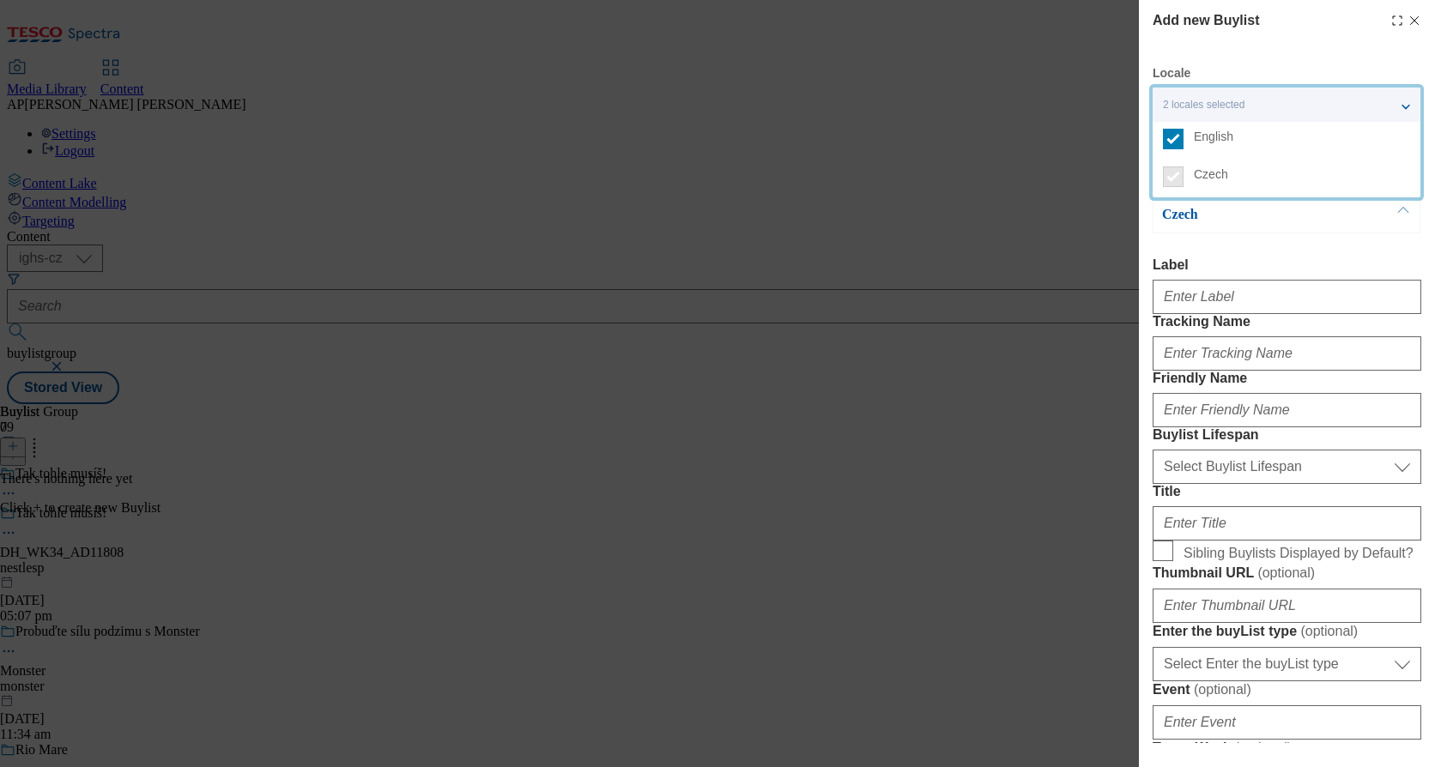
click at [1090, 286] on div "Add new Buylist Locale 2 locales selected English Czech English Label Tracking …" at bounding box center [717, 383] width 1435 height 767
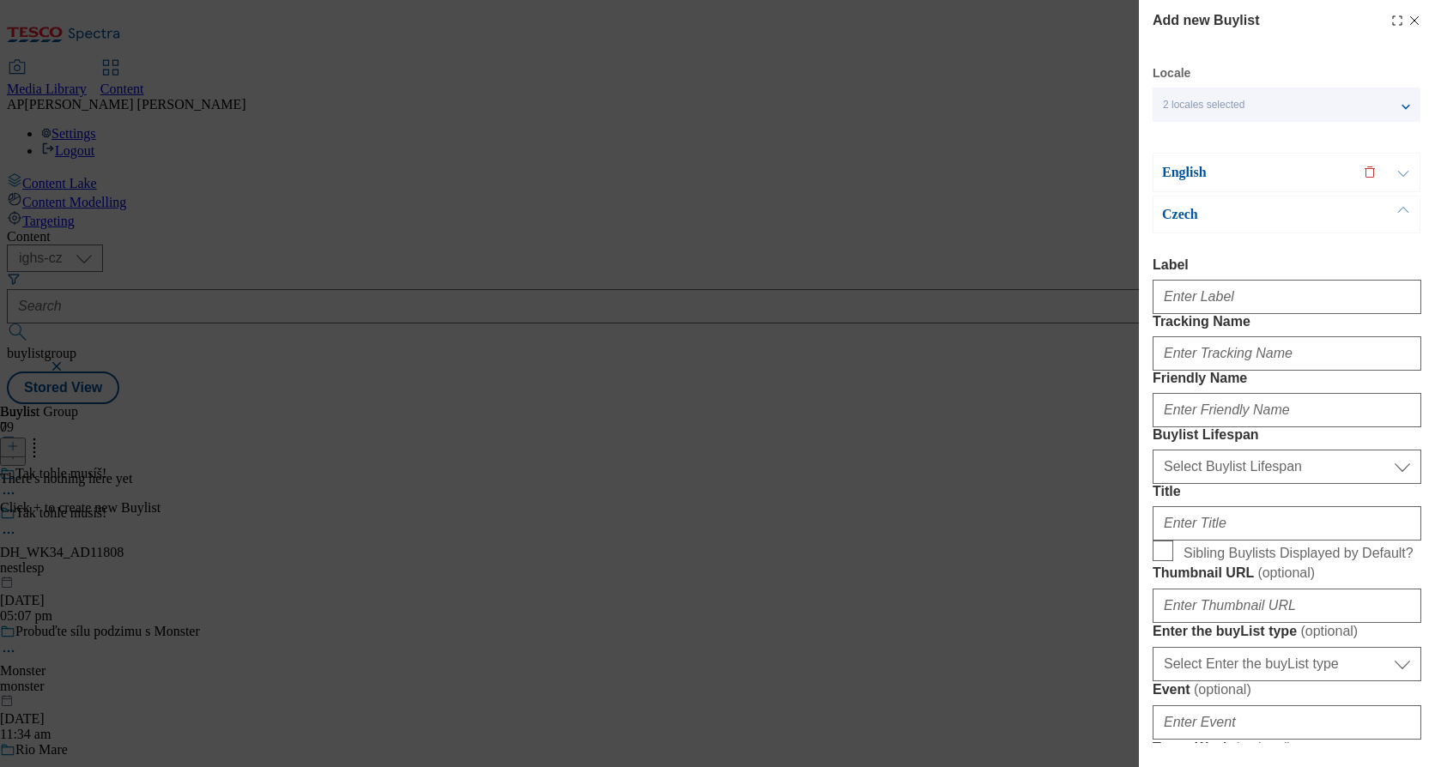
click at [1400, 168] on button "Modal" at bounding box center [1403, 173] width 33 height 38
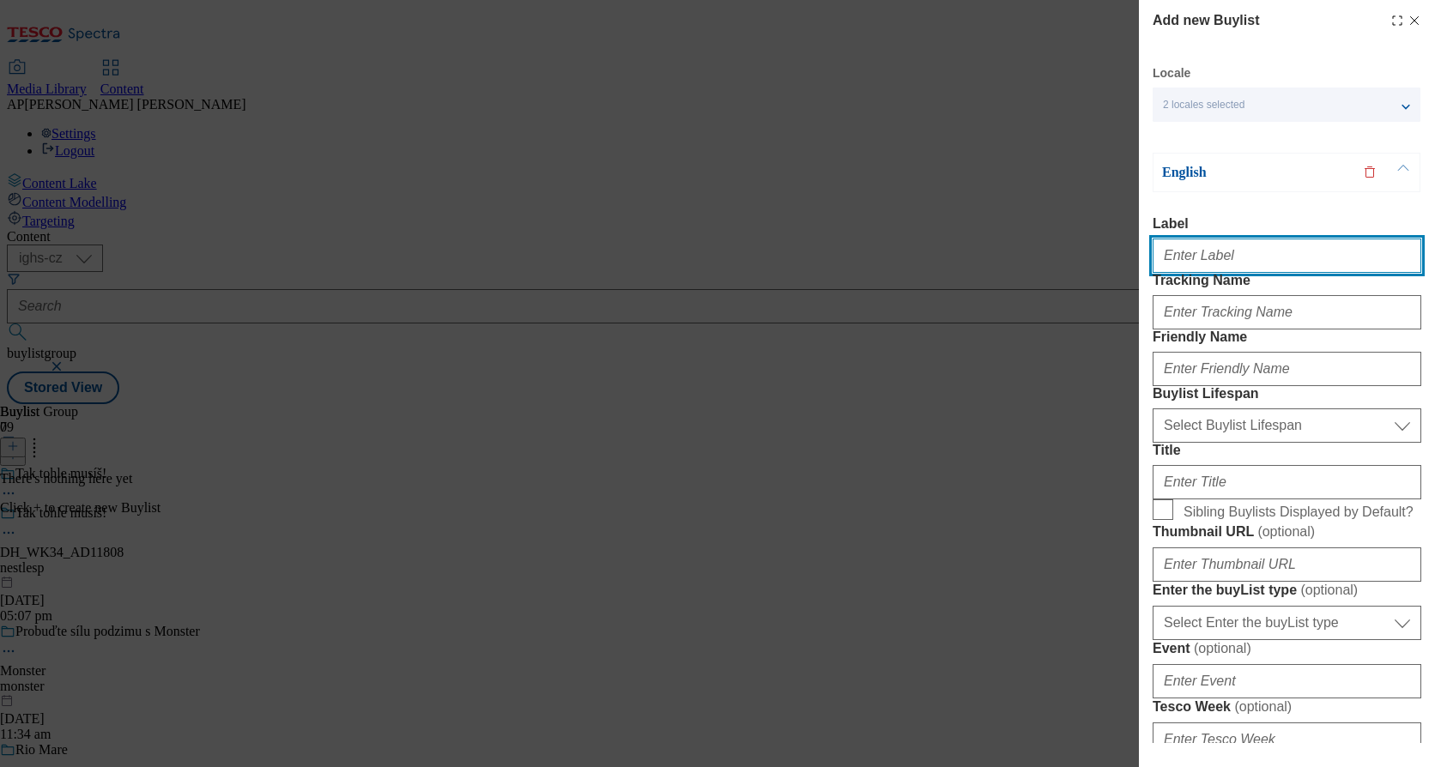
click at [1194, 265] on input "Label" at bounding box center [1286, 256] width 269 height 34
click at [1234, 260] on input "Label" at bounding box center [1286, 256] width 269 height 34
paste input "DH_WK34_AD11808"
type input "DH_WK34_AD11808"
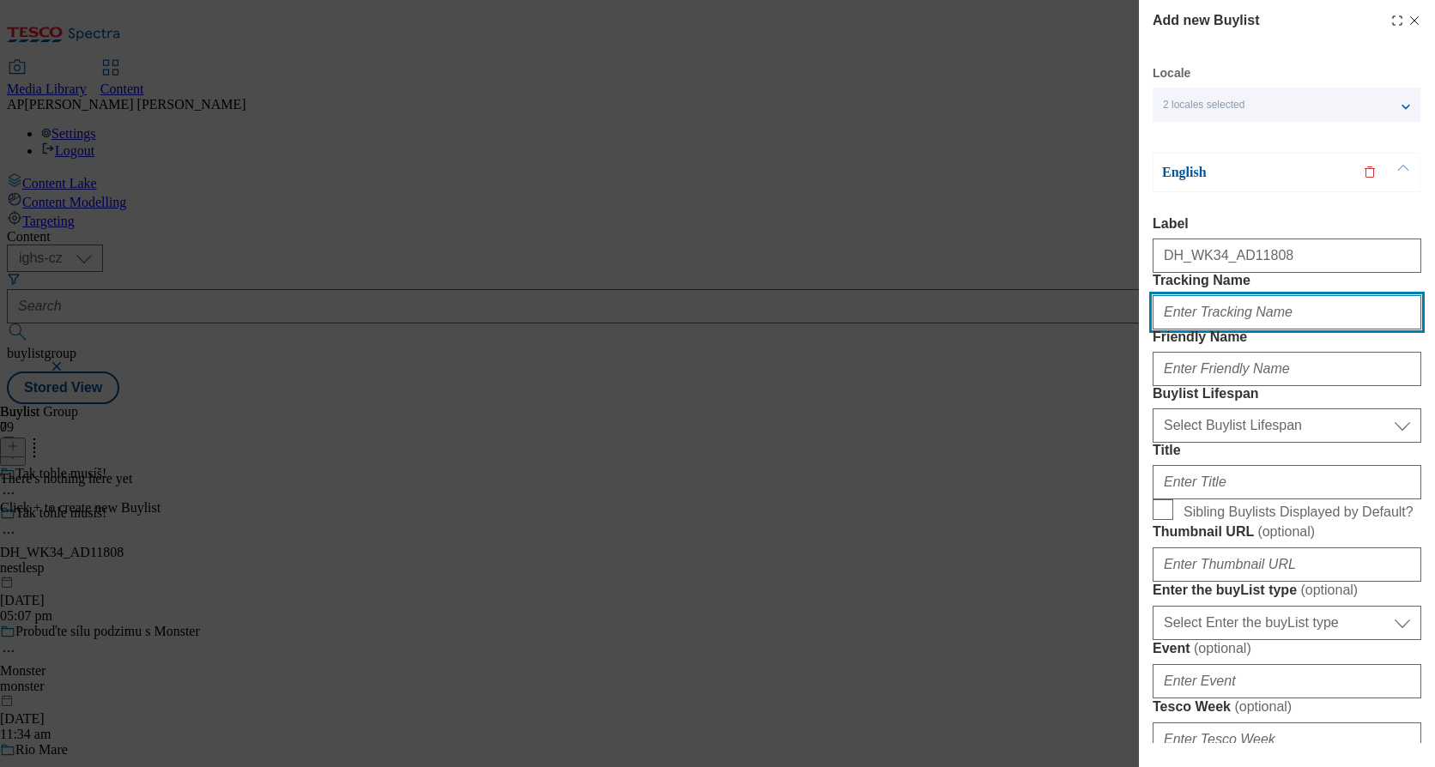
click at [1252, 330] on input "Tracking Name" at bounding box center [1286, 312] width 269 height 34
paste input "DH_EN_AD11808_BH"
type input "DH_EN_AD11808_BH"
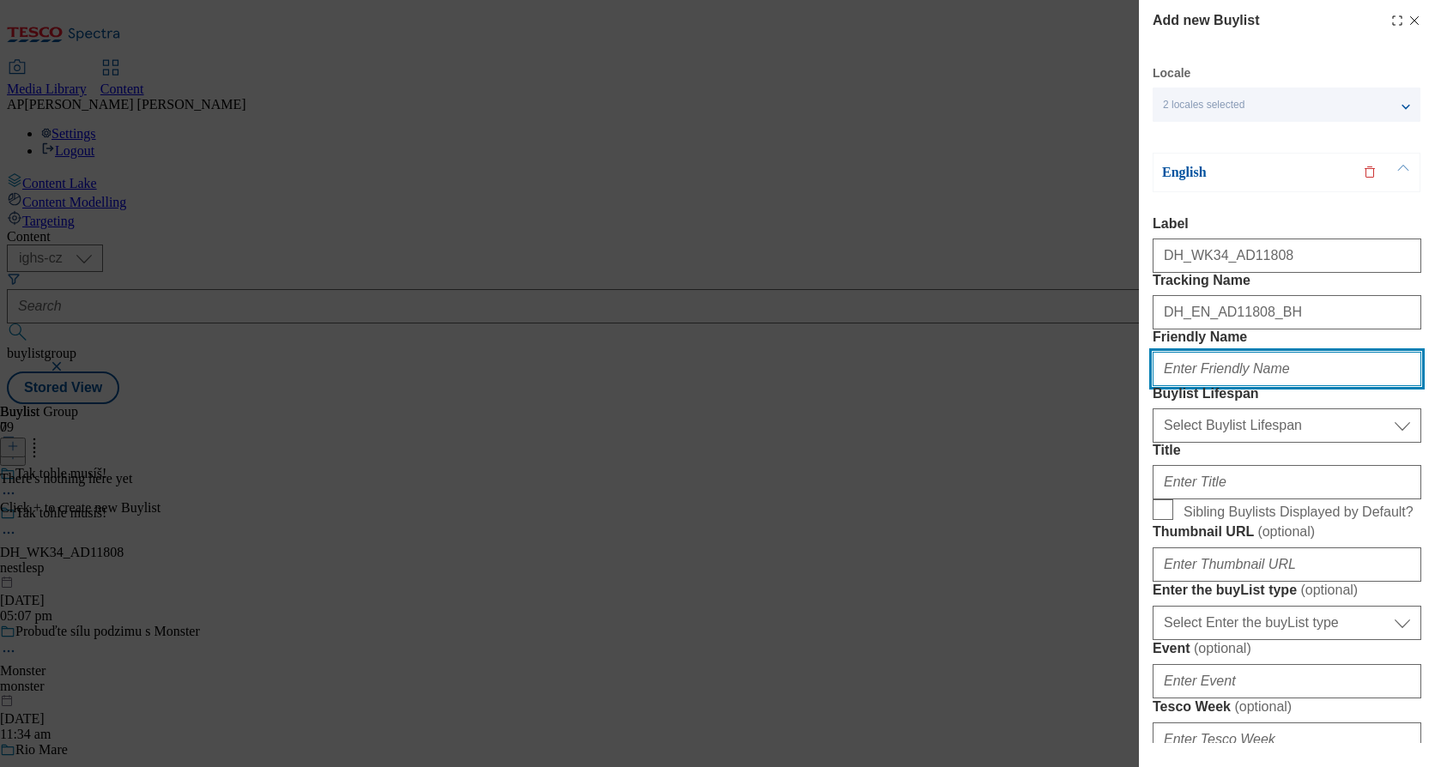
click at [1230, 386] on input "Friendly Name" at bounding box center [1286, 369] width 269 height 34
paste input "studentskapecet"
type input "studentskapecet"
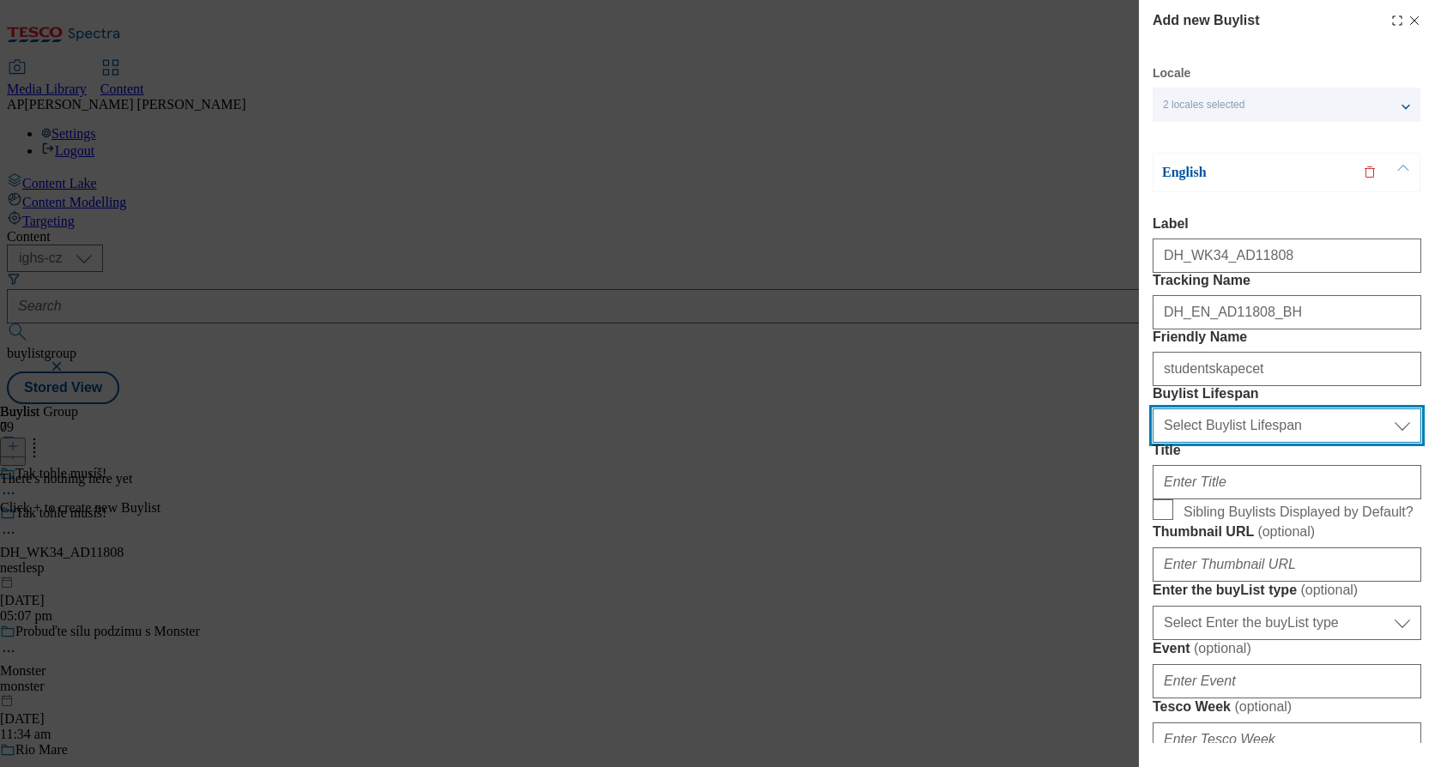
click at [1275, 443] on select "Select Buylist Lifespan evergreen seasonal tactical" at bounding box center [1286, 425] width 269 height 34
select select "evergreen"
click at [1152, 443] on select "Select Buylist Lifespan evergreen seasonal tactical" at bounding box center [1286, 425] width 269 height 34
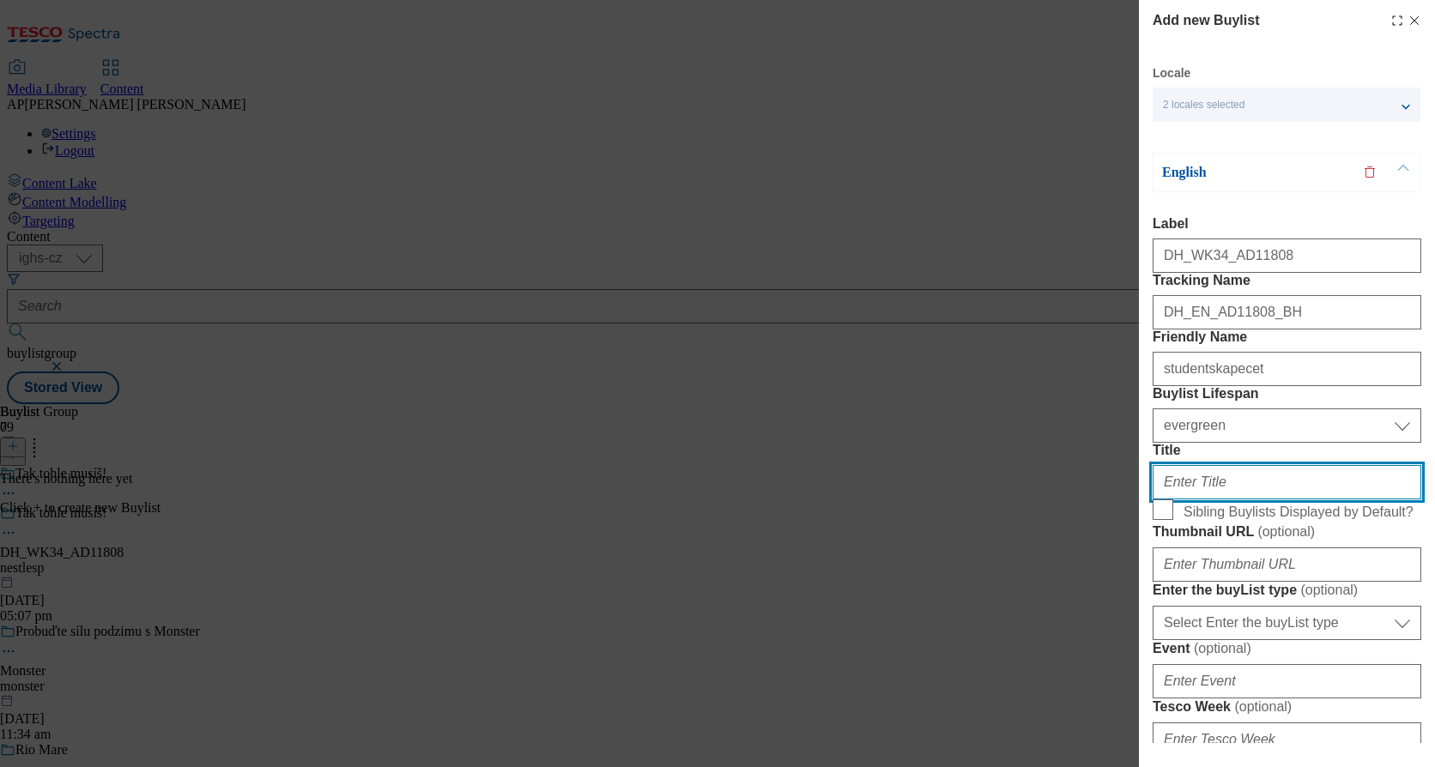
click at [1208, 499] on input "Title" at bounding box center [1286, 482] width 269 height 34
paste input "Enjoy Studentská pečeť!"
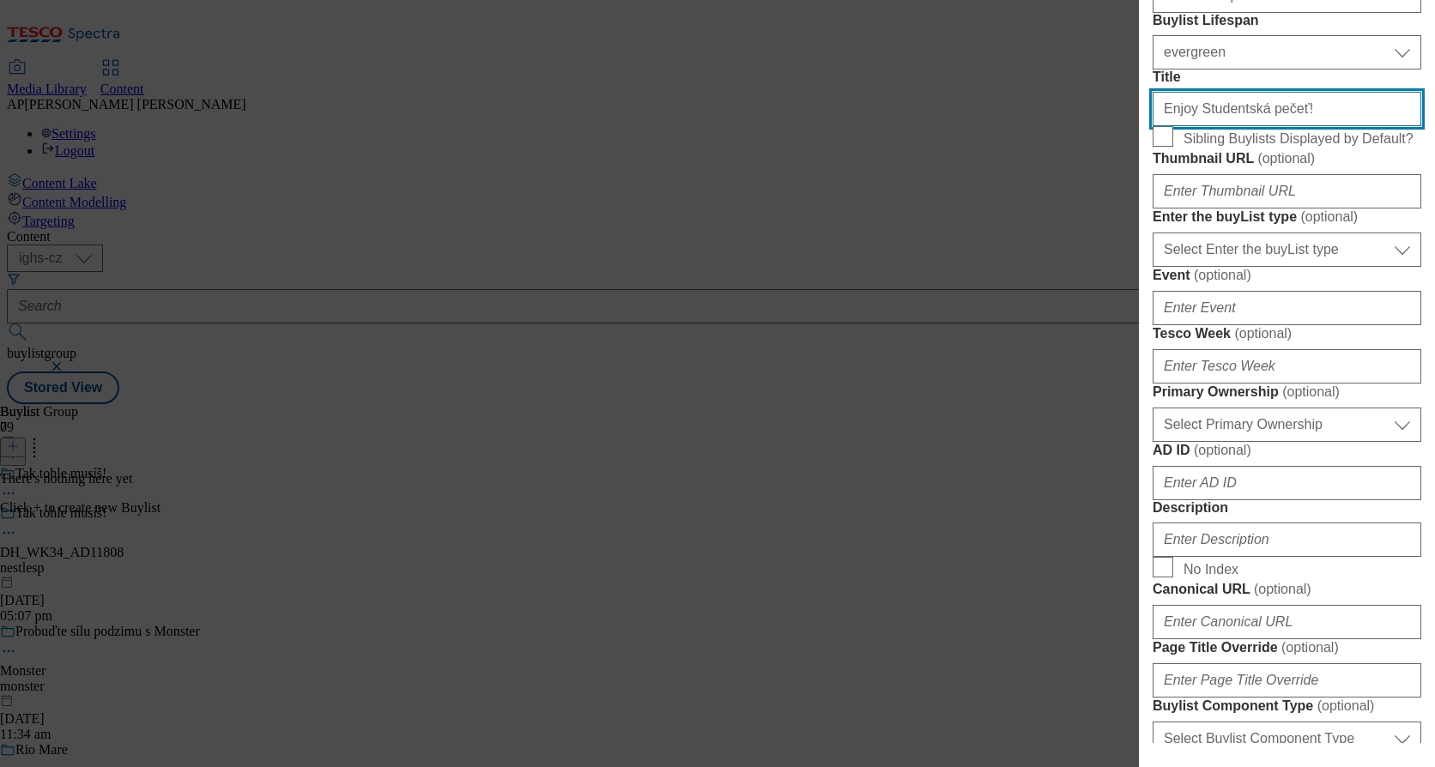
scroll to position [429, 0]
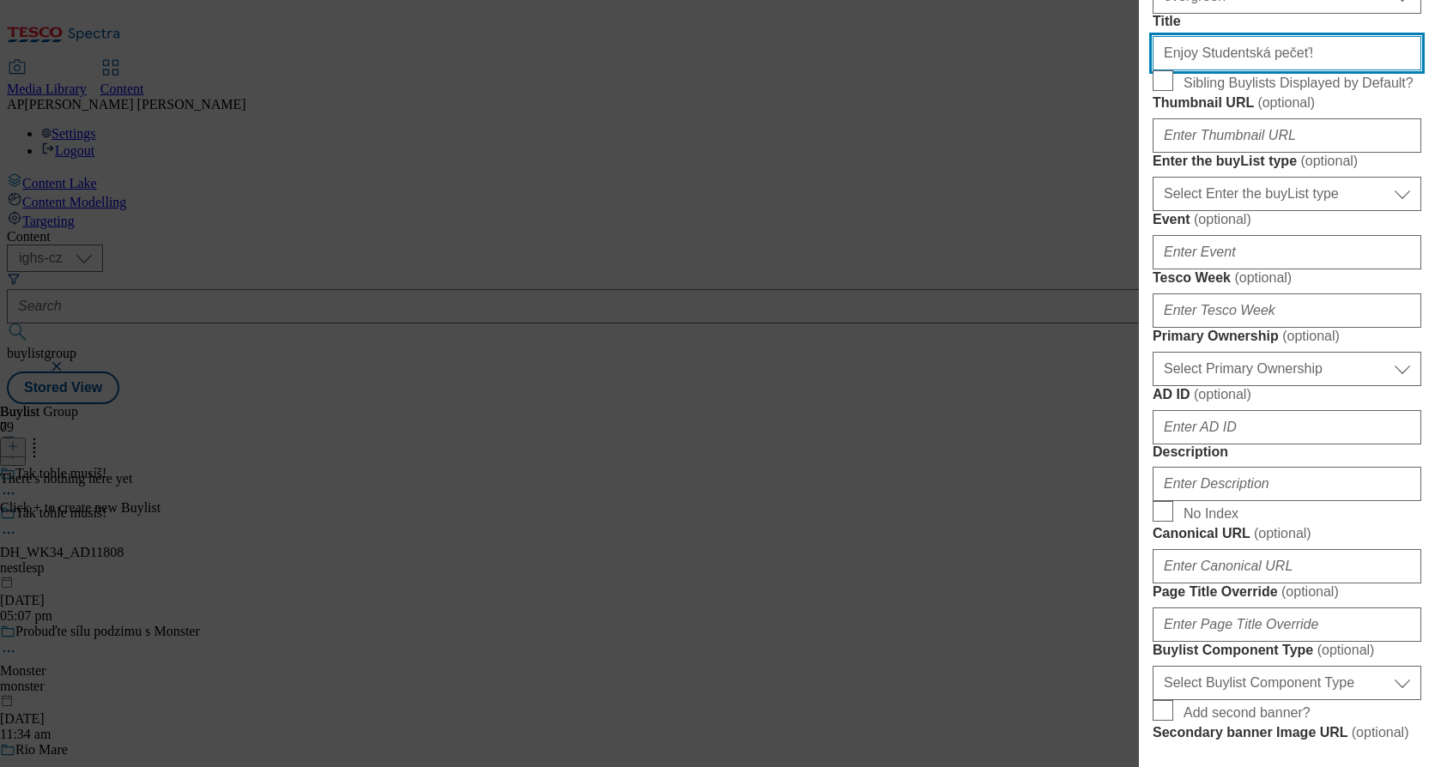
type input "Enjoy Studentská pečeť!"
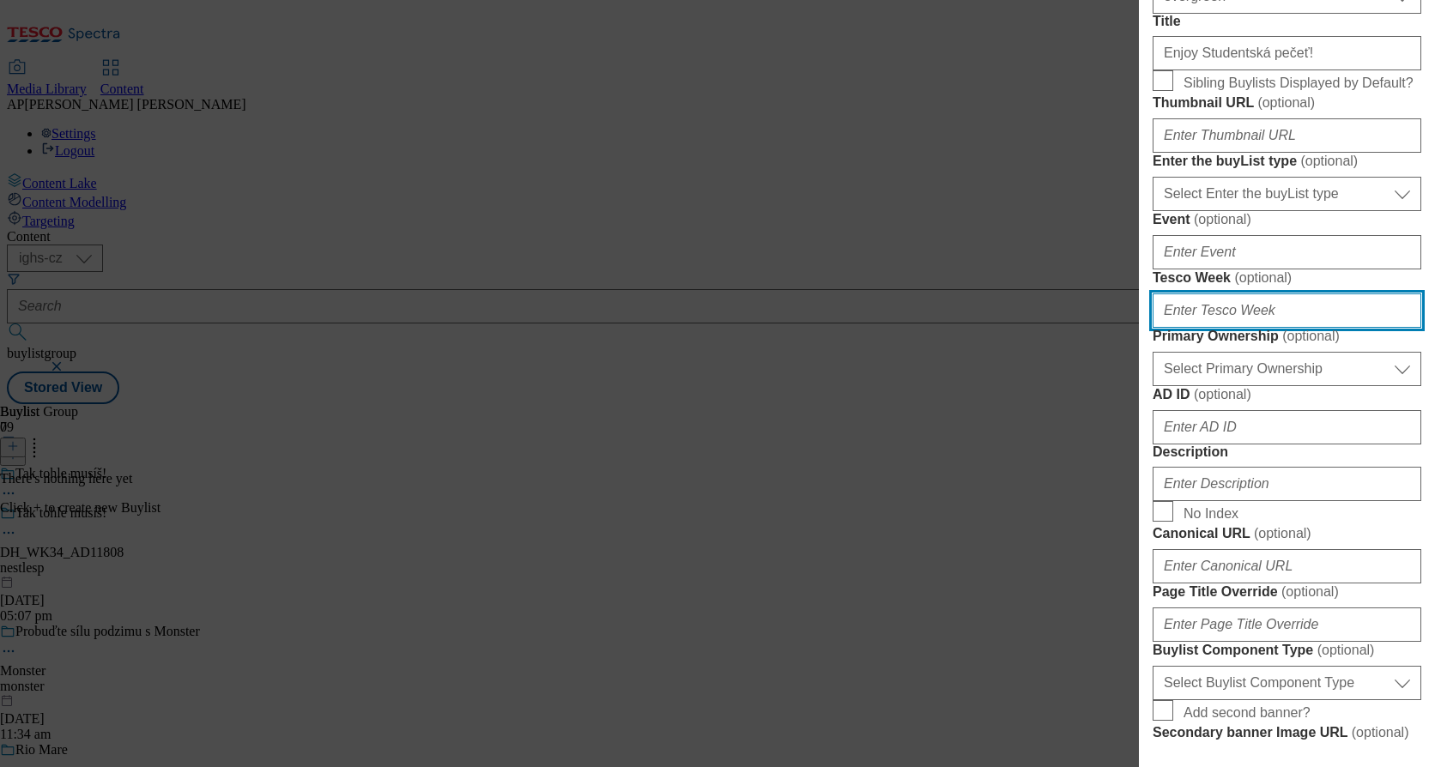
click at [1315, 328] on input "Tesco Week ( optional )" at bounding box center [1286, 310] width 269 height 34
type input "34"
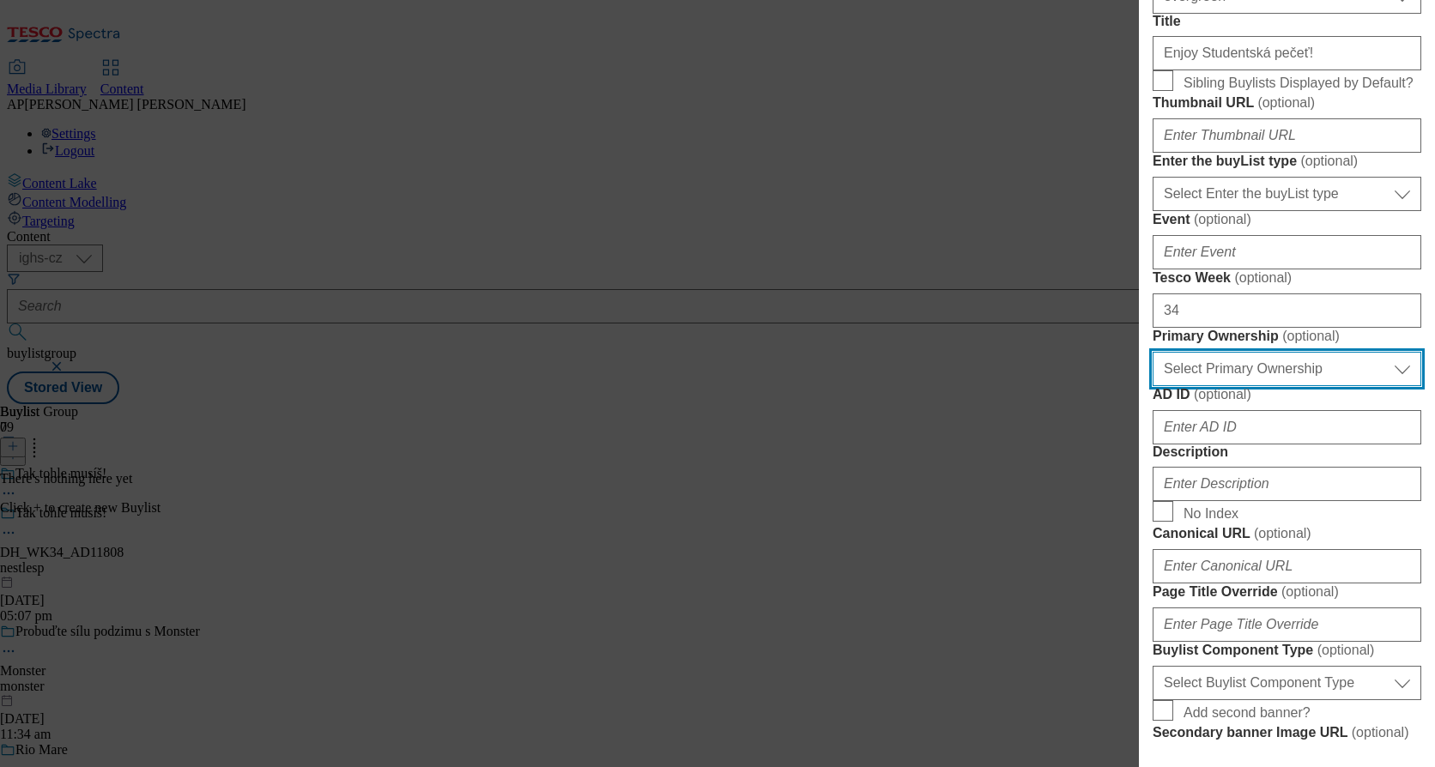
click at [1268, 386] on select "Select Primary Ownership [PERSON_NAME]" at bounding box center [1286, 369] width 269 height 34
select select "dunnhumby"
click at [1152, 386] on select "Select Primary Ownership [PERSON_NAME]" at bounding box center [1286, 369] width 269 height 34
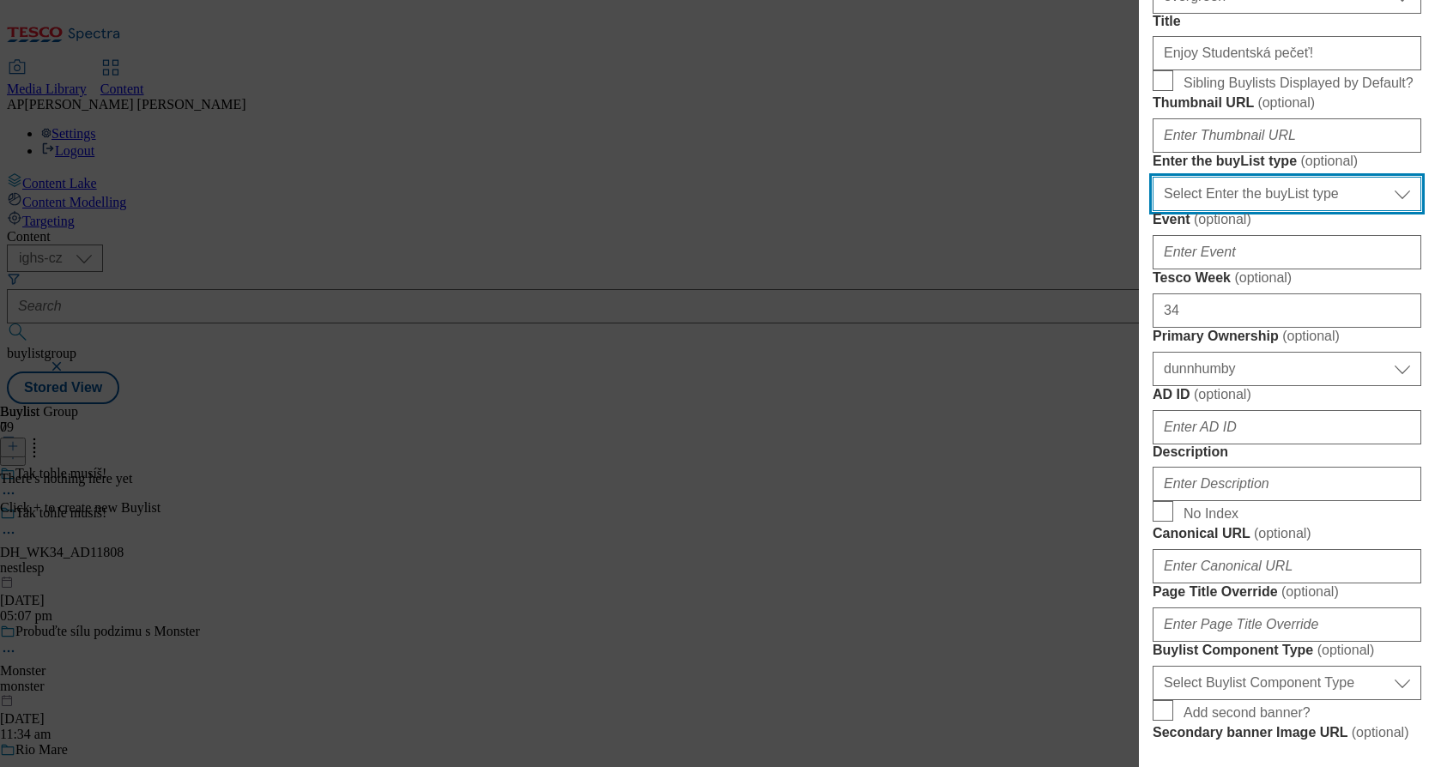
click at [1291, 211] on select "Select Enter the buyList type event supplier funded long term >4 weeks supplier…" at bounding box center [1286, 194] width 269 height 34
select select "supplier funded long term >4 weeks"
click at [1152, 211] on select "Select Enter the buyList type event supplier funded long term >4 weeks supplier…" at bounding box center [1286, 194] width 269 height 34
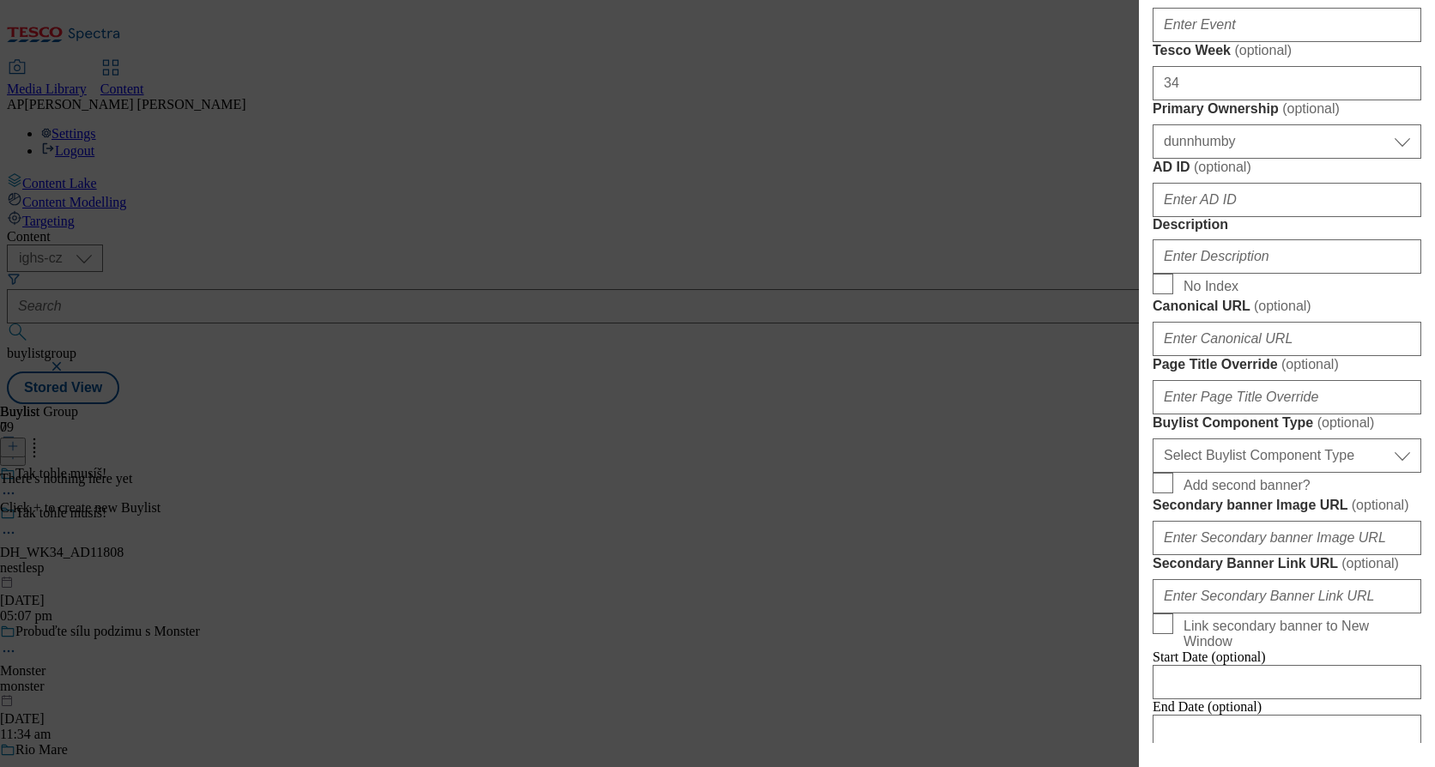
scroll to position [686, 0]
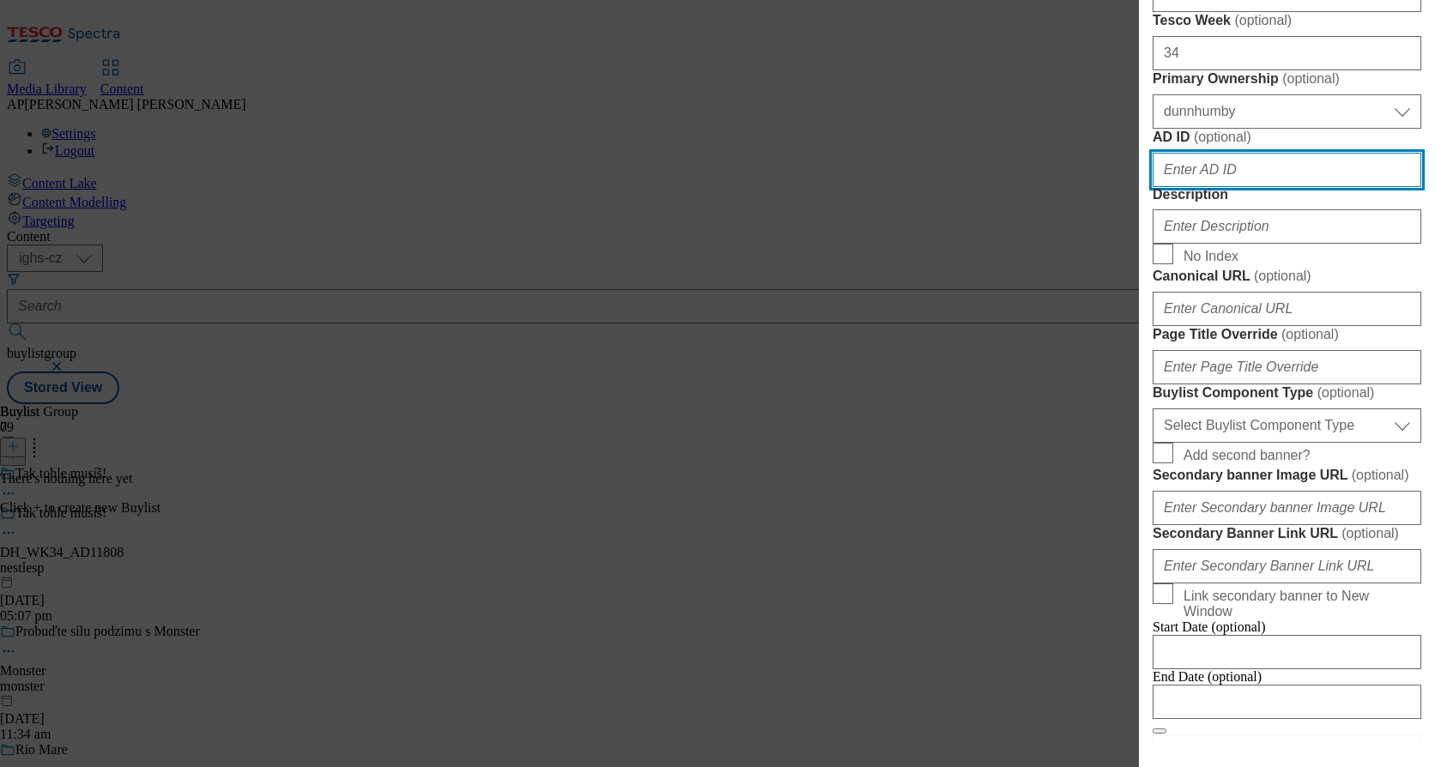
click at [1282, 187] on input "AD ID ( optional )" at bounding box center [1286, 170] width 269 height 34
type input "11808"
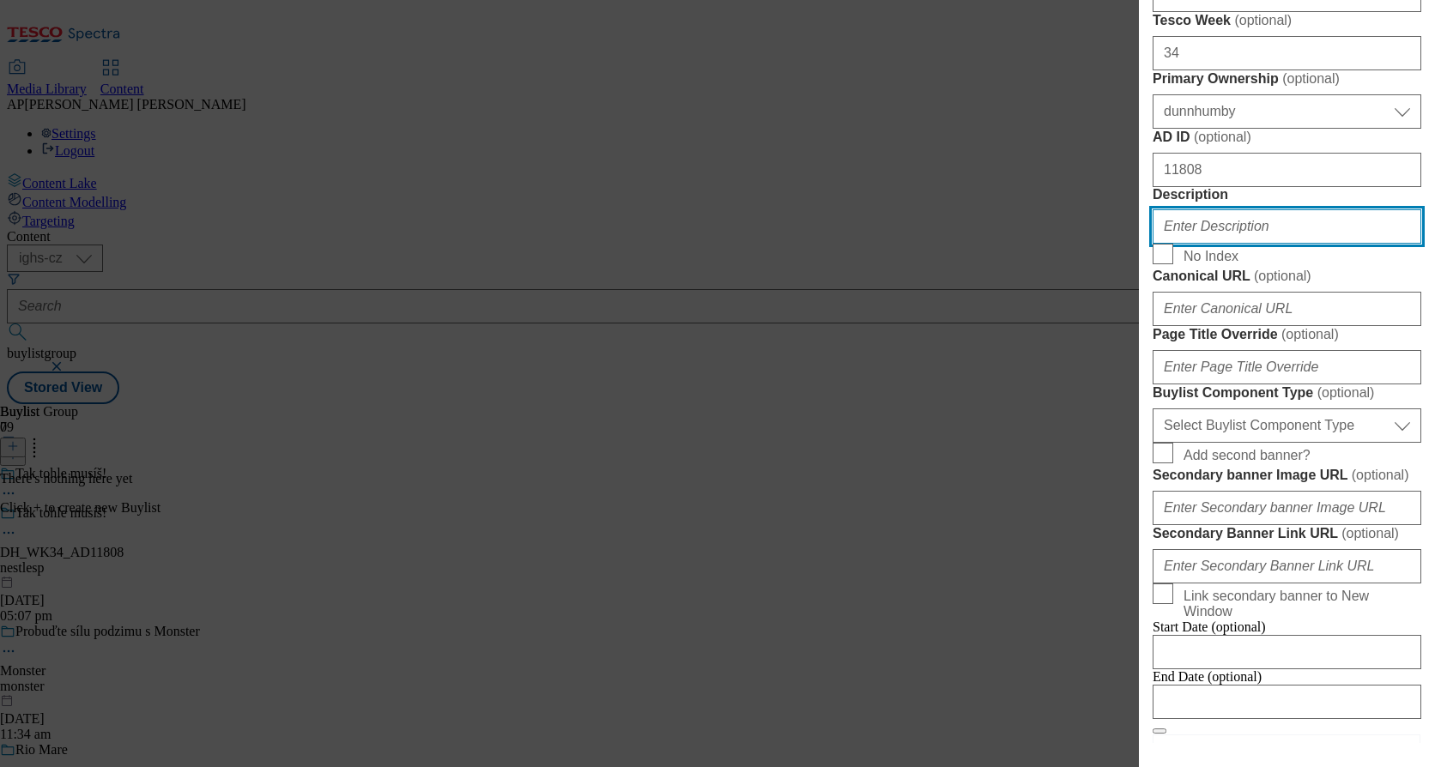
click at [1257, 244] on input "Description" at bounding box center [1286, 226] width 269 height 34
paste input "StudentskaPecet"
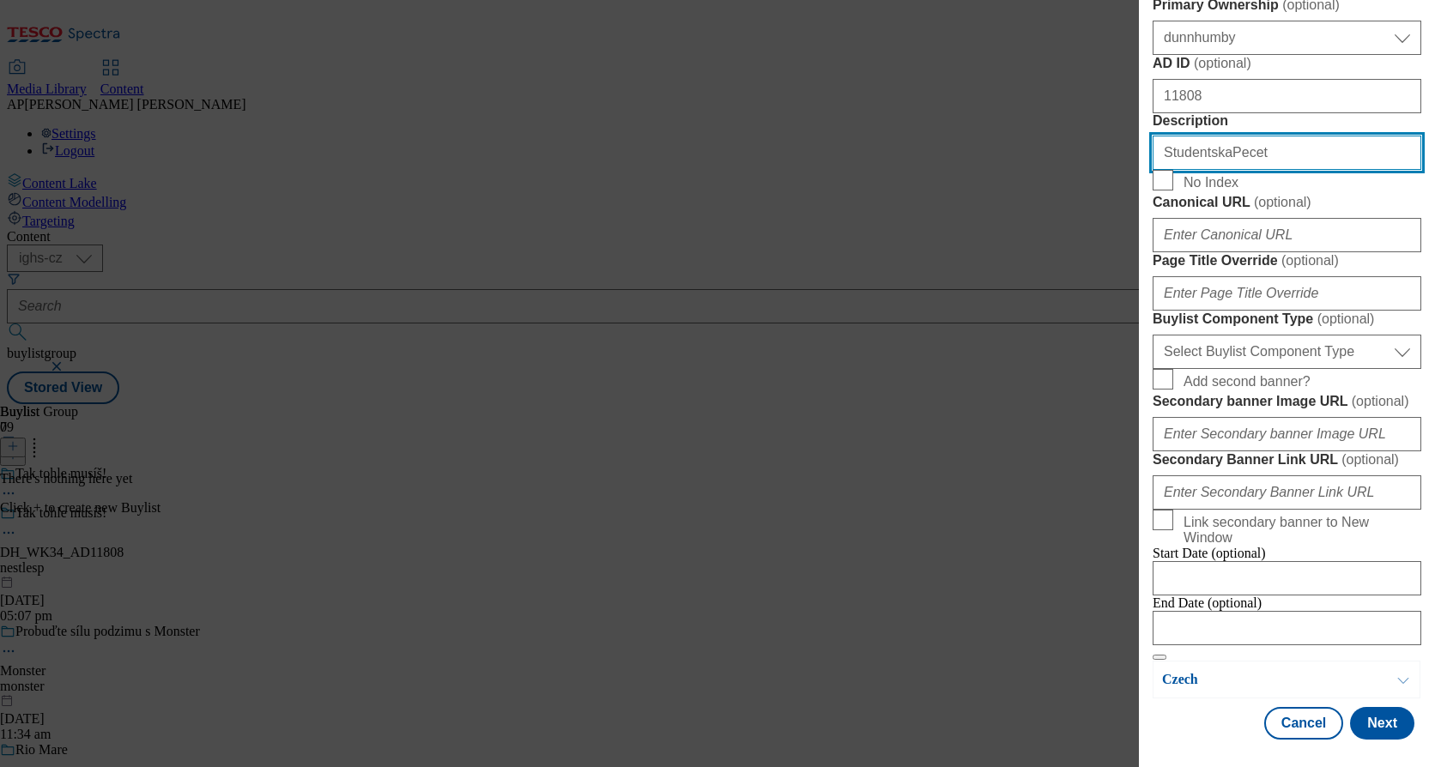
scroll to position [1201, 0]
type input "StudentskaPecet"
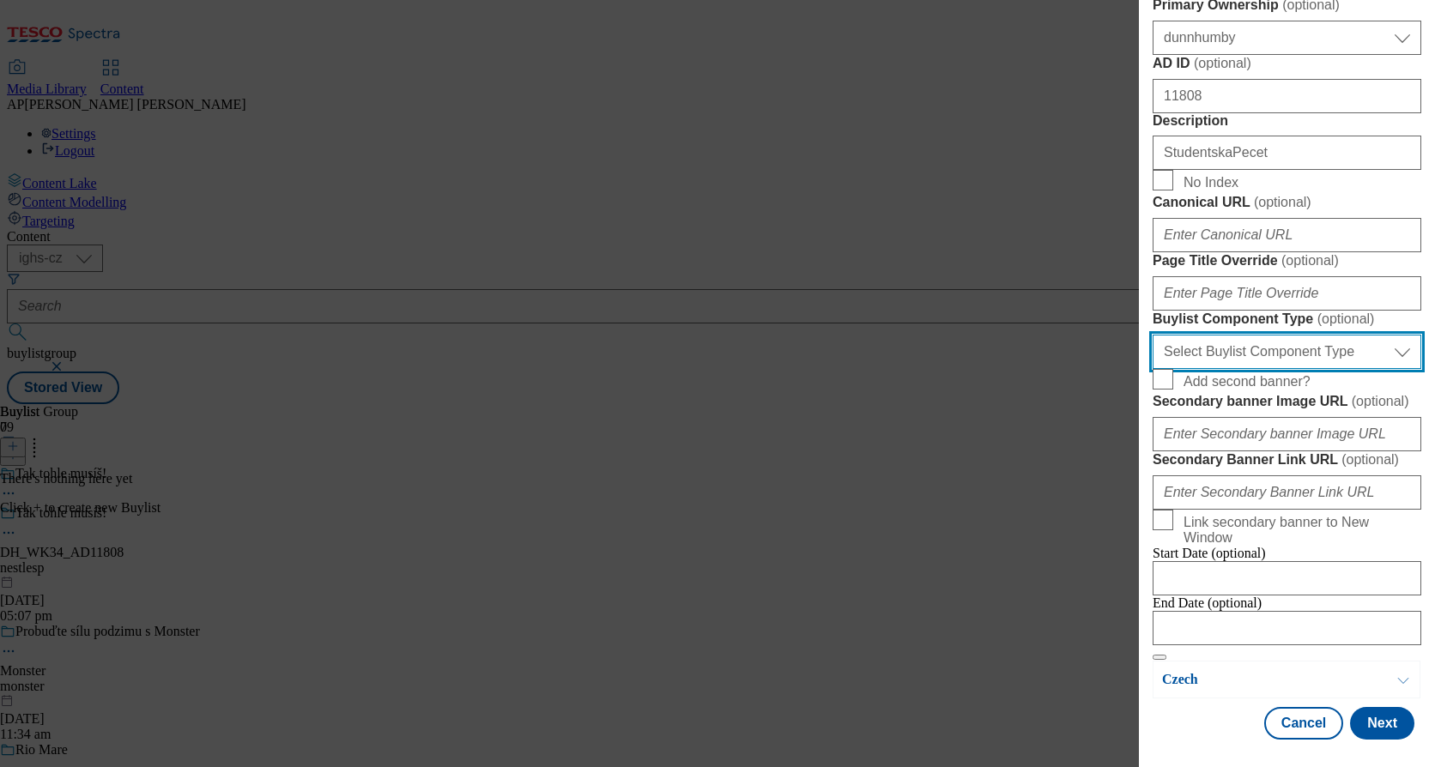
click at [1309, 358] on select "Select Buylist Component Type Banner Competition Header Meal" at bounding box center [1286, 352] width 269 height 34
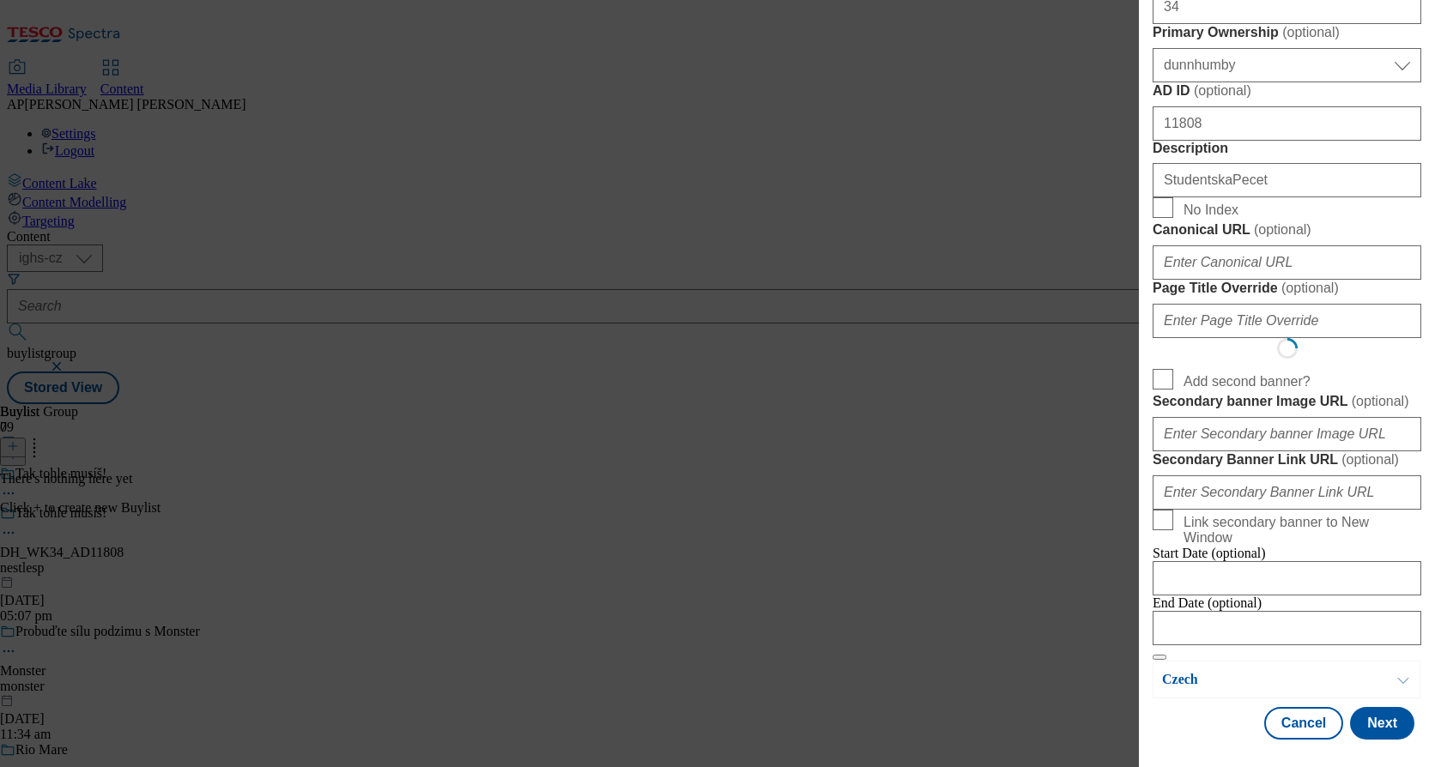
select select "Banner"
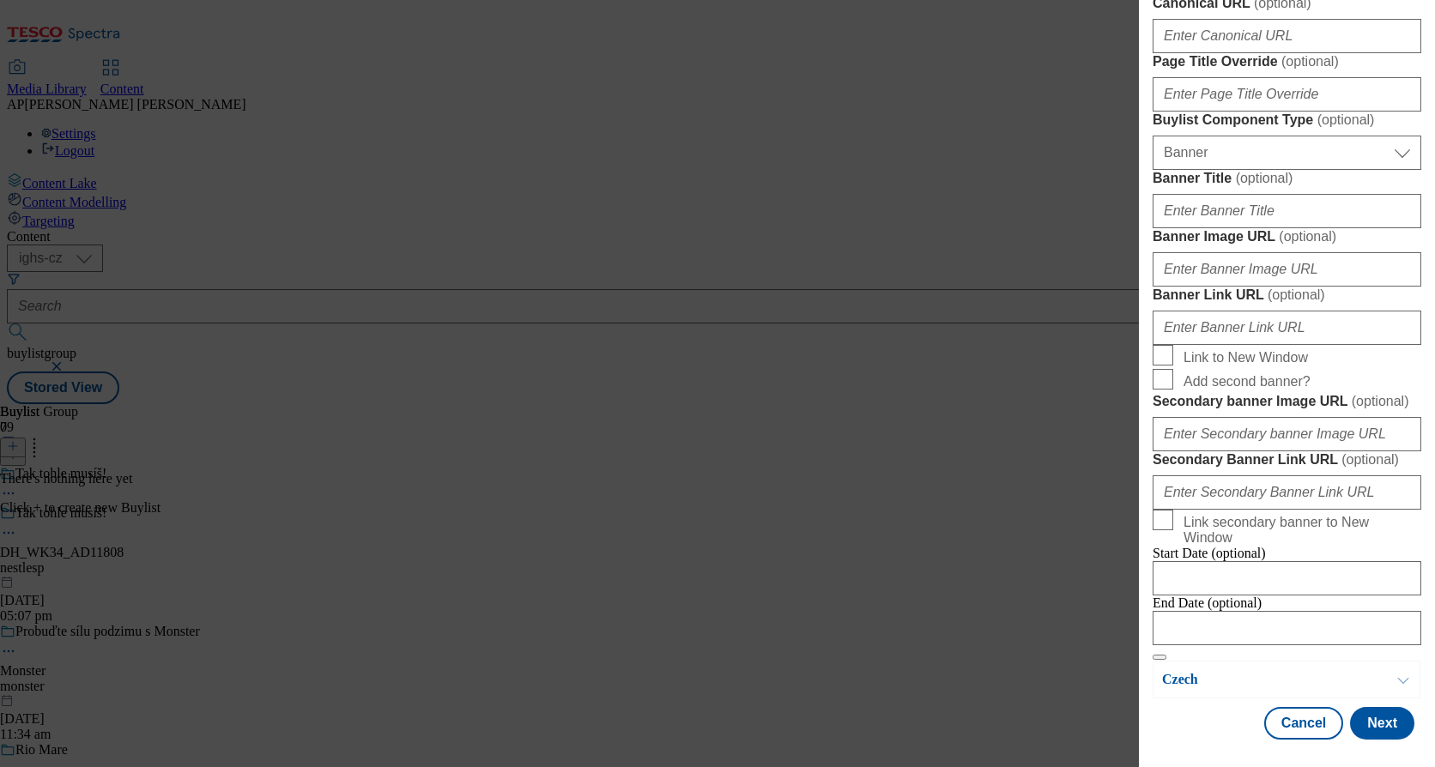
scroll to position [1287, 0]
click at [1232, 287] on input "Banner Image URL ( optional )" at bounding box center [1286, 269] width 269 height 34
paste input "[URL][DOMAIN_NAME]"
type input "[URL][DOMAIN_NAME]"
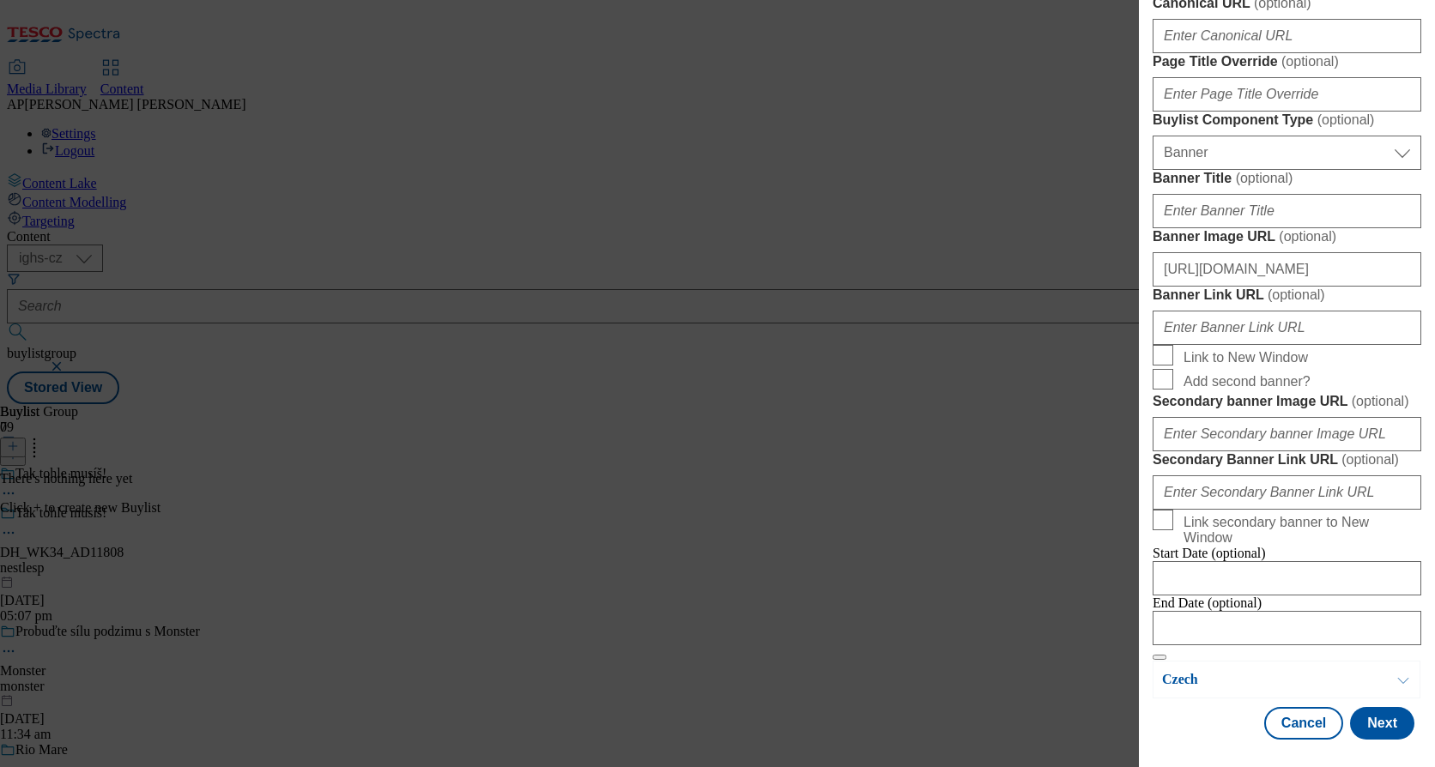
click at [1367, 390] on span "Add second banner?" at bounding box center [1298, 379] width 231 height 21
click at [1173, 390] on input "Add second banner?" at bounding box center [1162, 379] width 21 height 21
click at [1176, 393] on label "Add second banner?" at bounding box center [1286, 381] width 269 height 24
click at [1173, 390] on input "Add second banner?" at bounding box center [1162, 379] width 21 height 21
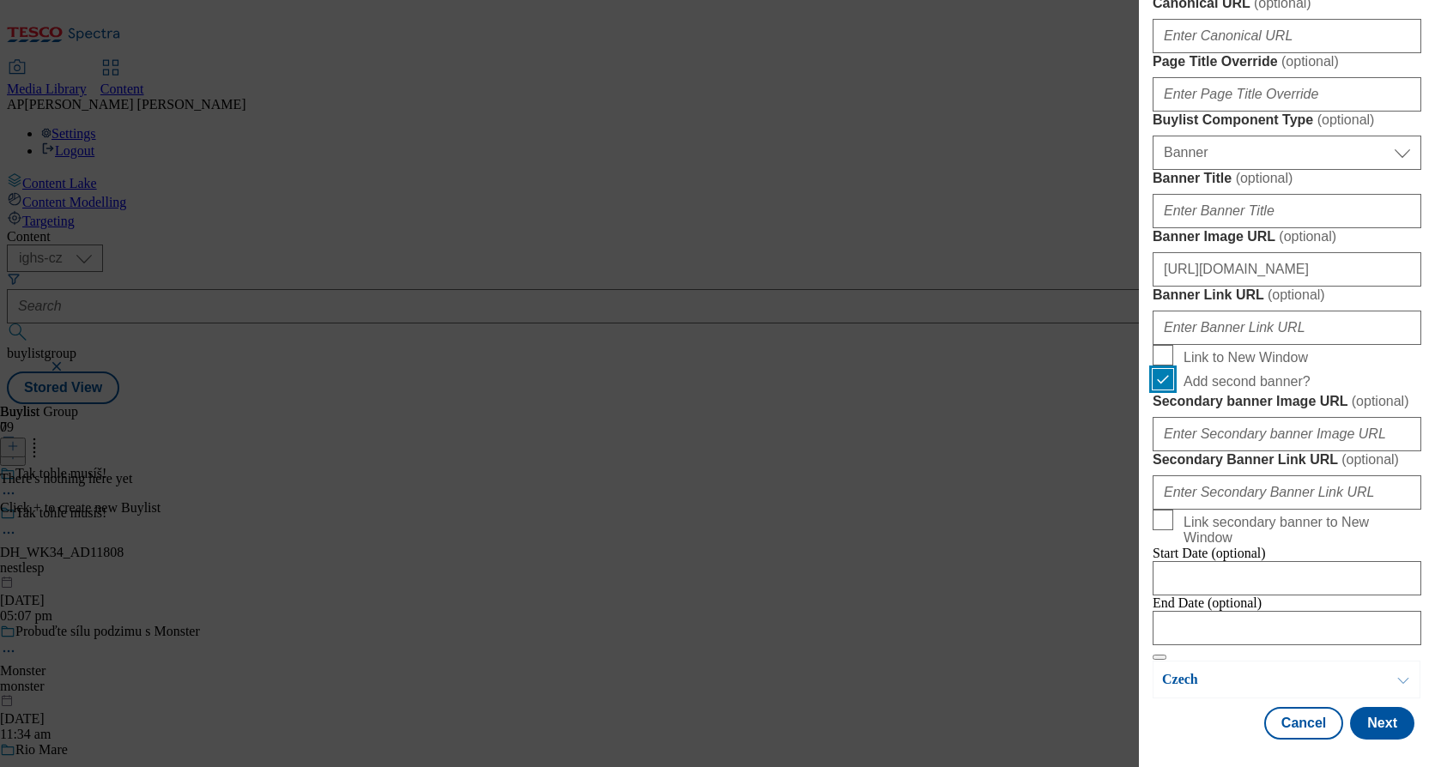
checkbox input "false"
click at [1377, 724] on button "Next" at bounding box center [1382, 723] width 64 height 33
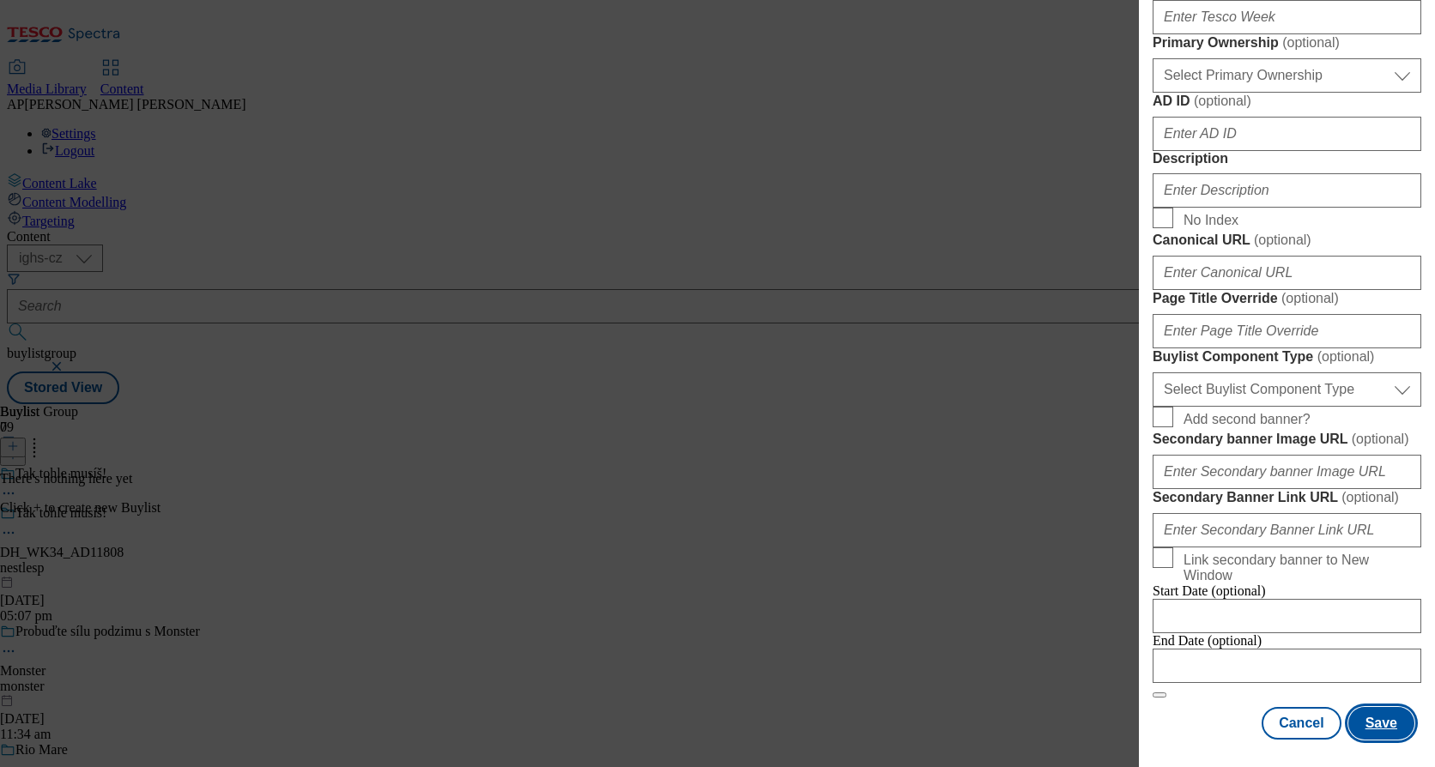
scroll to position [944, 0]
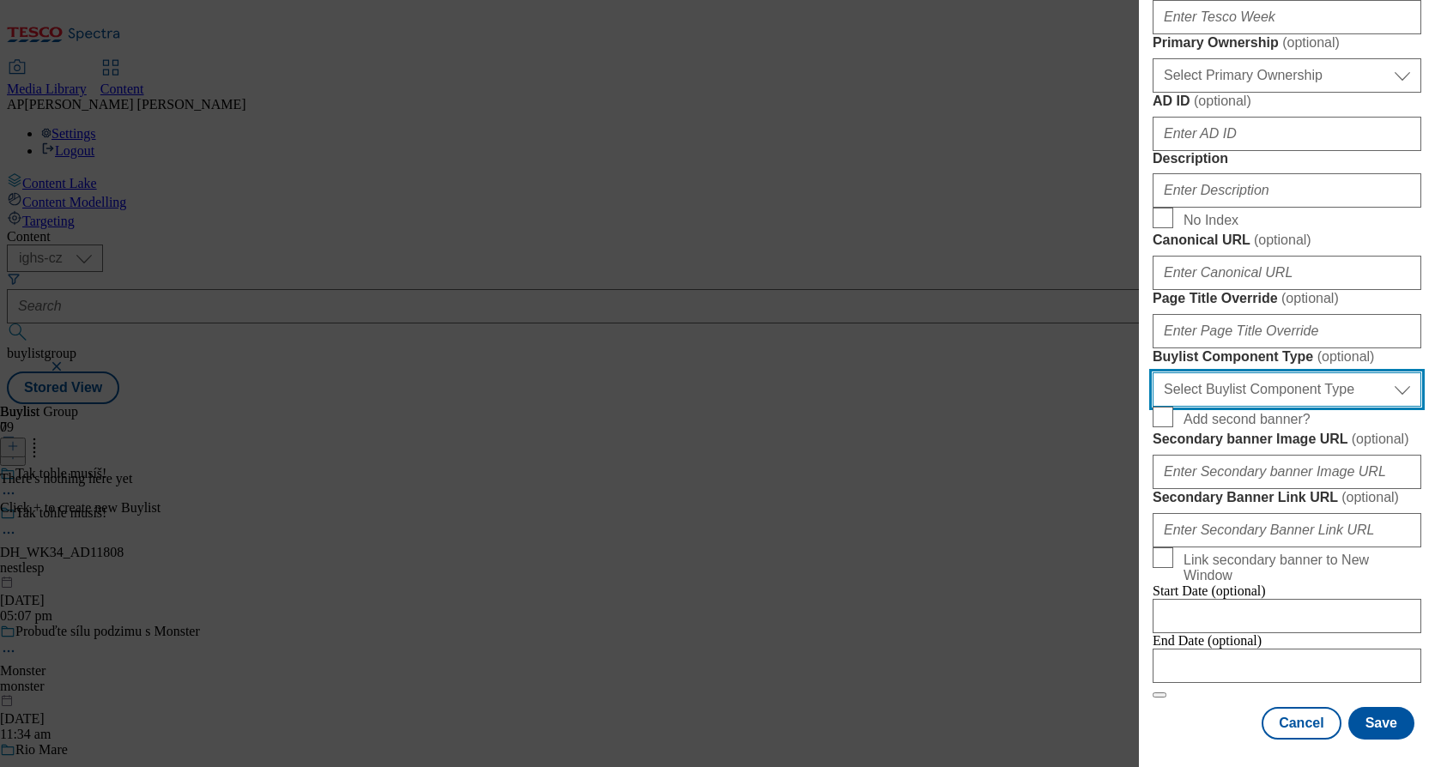
click at [1322, 407] on select "Select Buylist Component Type Banner Competition Header Meal" at bounding box center [1286, 389] width 269 height 34
select select "Banner"
click at [1152, 407] on select "Select Buylist Component Type Banner Competition Header Meal" at bounding box center [1286, 389] width 269 height 34
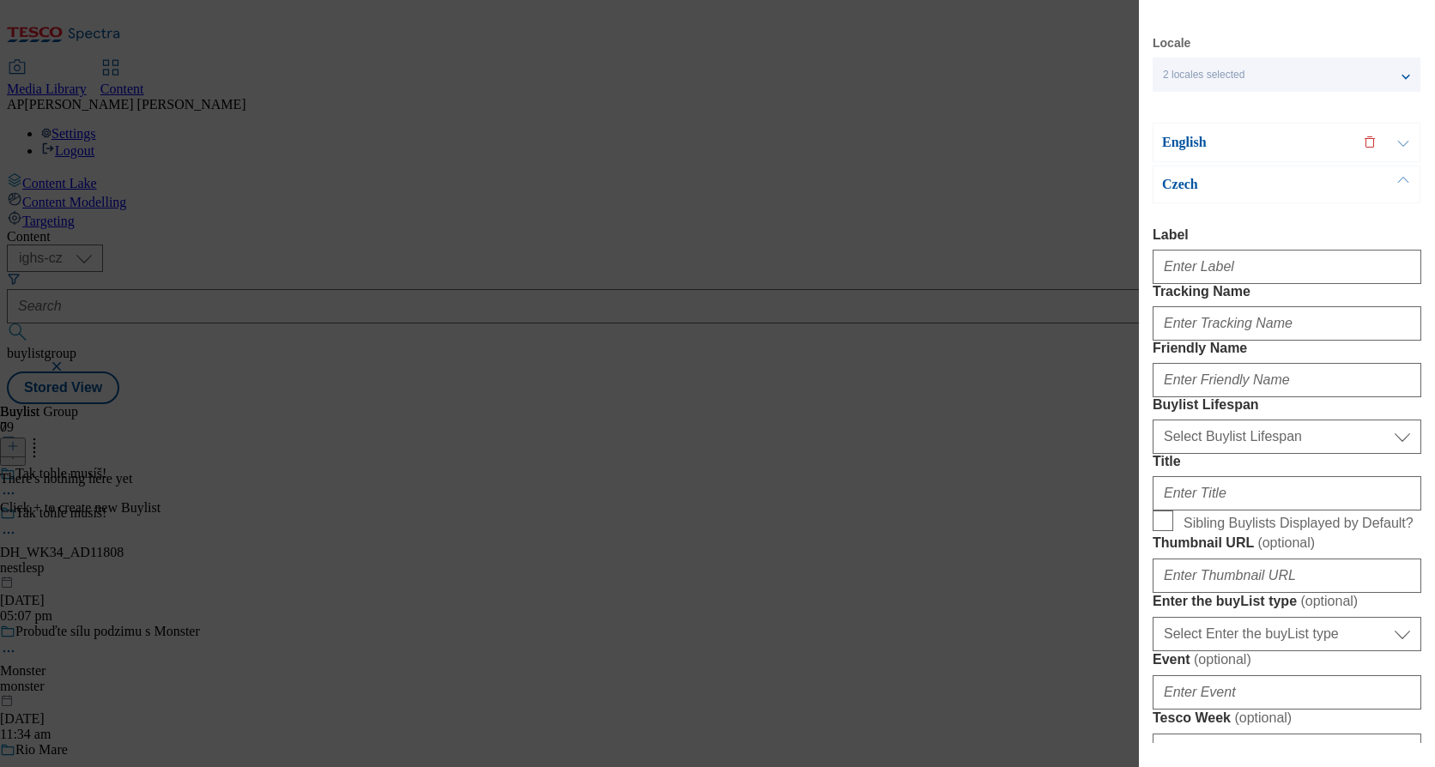
scroll to position [0, 0]
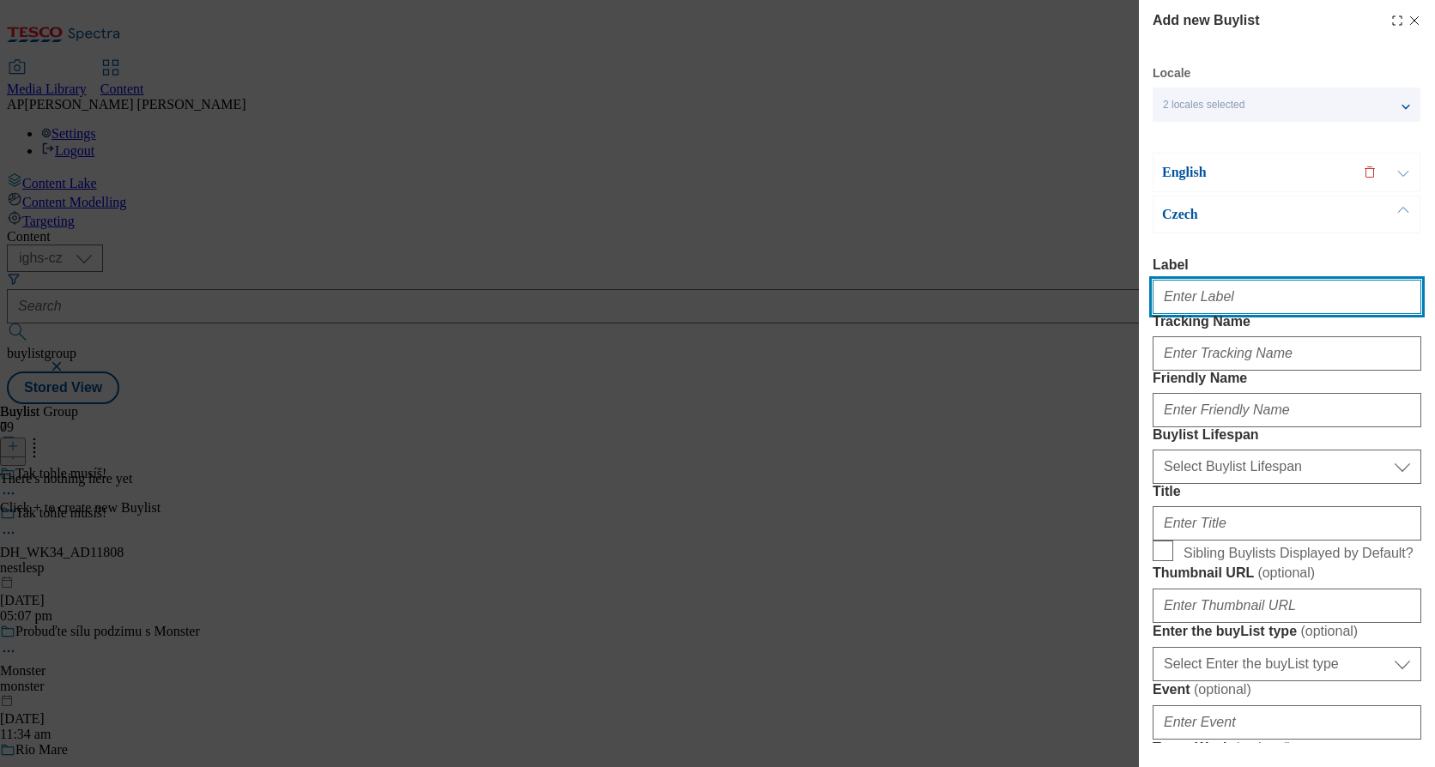
click at [1212, 293] on input "Label" at bounding box center [1286, 297] width 269 height 34
paste input "DH_WK34_AD11808"
type input "DH_WK34_AD11808"
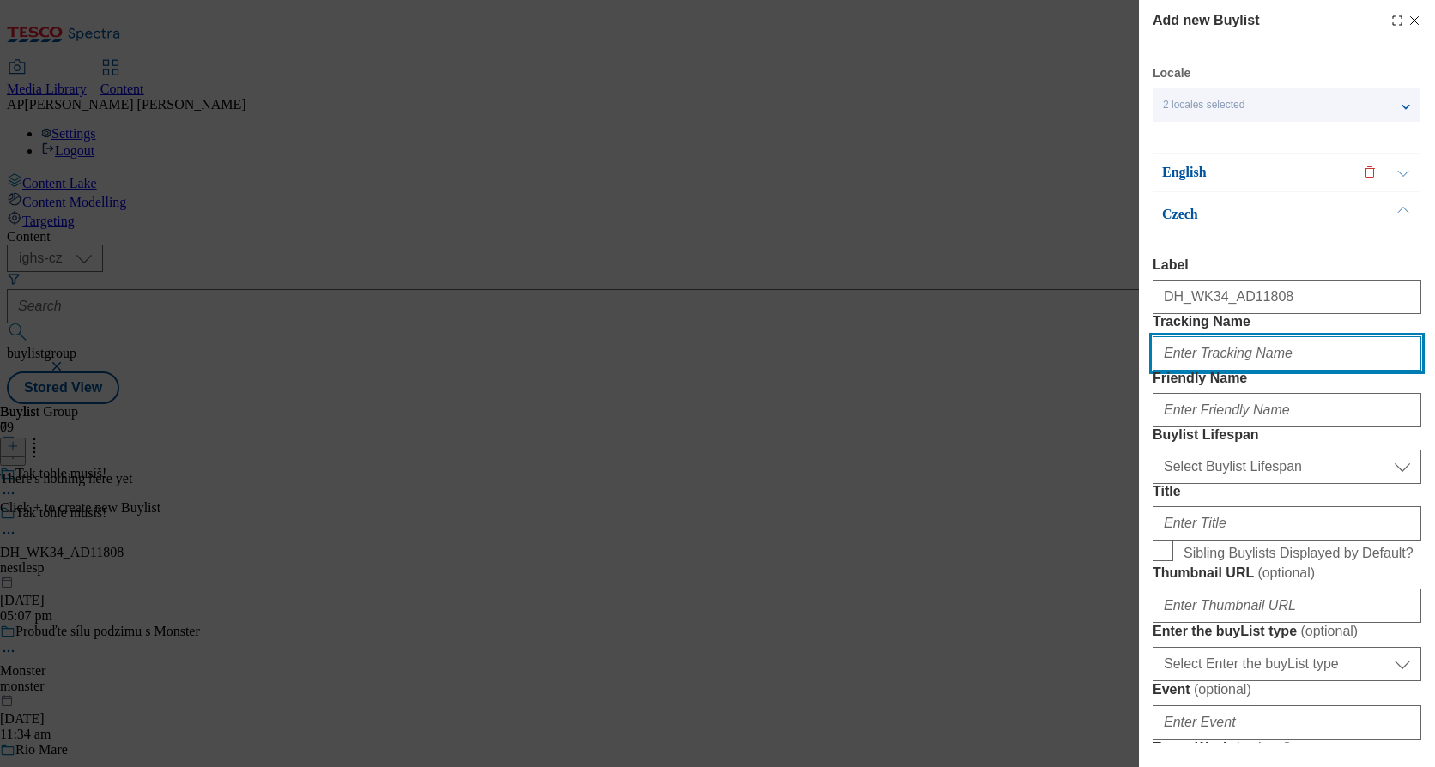
click at [1195, 371] on input "Tracking Name" at bounding box center [1286, 353] width 269 height 34
paste input "DH_CZ_AD11808_BH"
type input "DH_CZ_AD11808_BH"
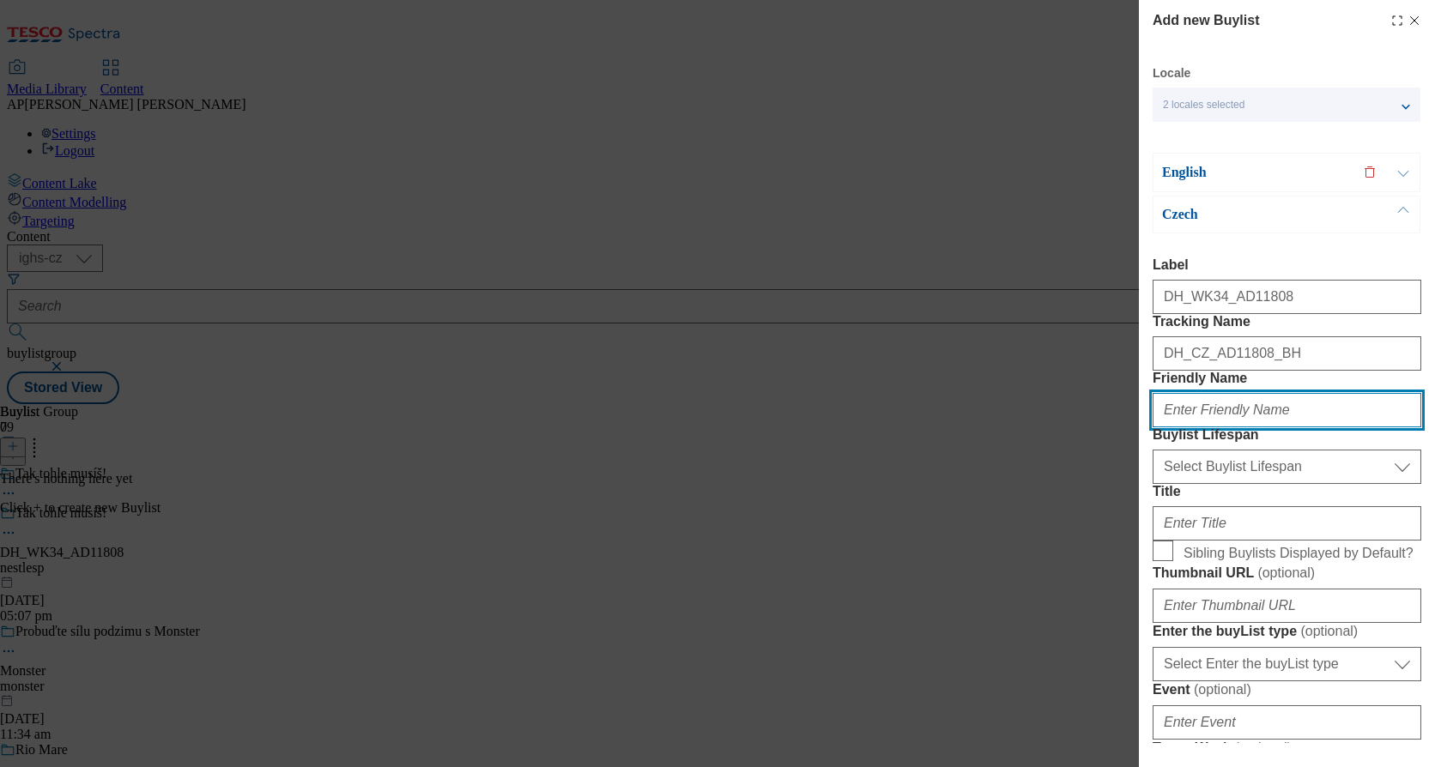
click at [1211, 427] on input "Friendly Name" at bounding box center [1286, 410] width 269 height 34
paste input "studentskapecet"
type input "studentskapecet"
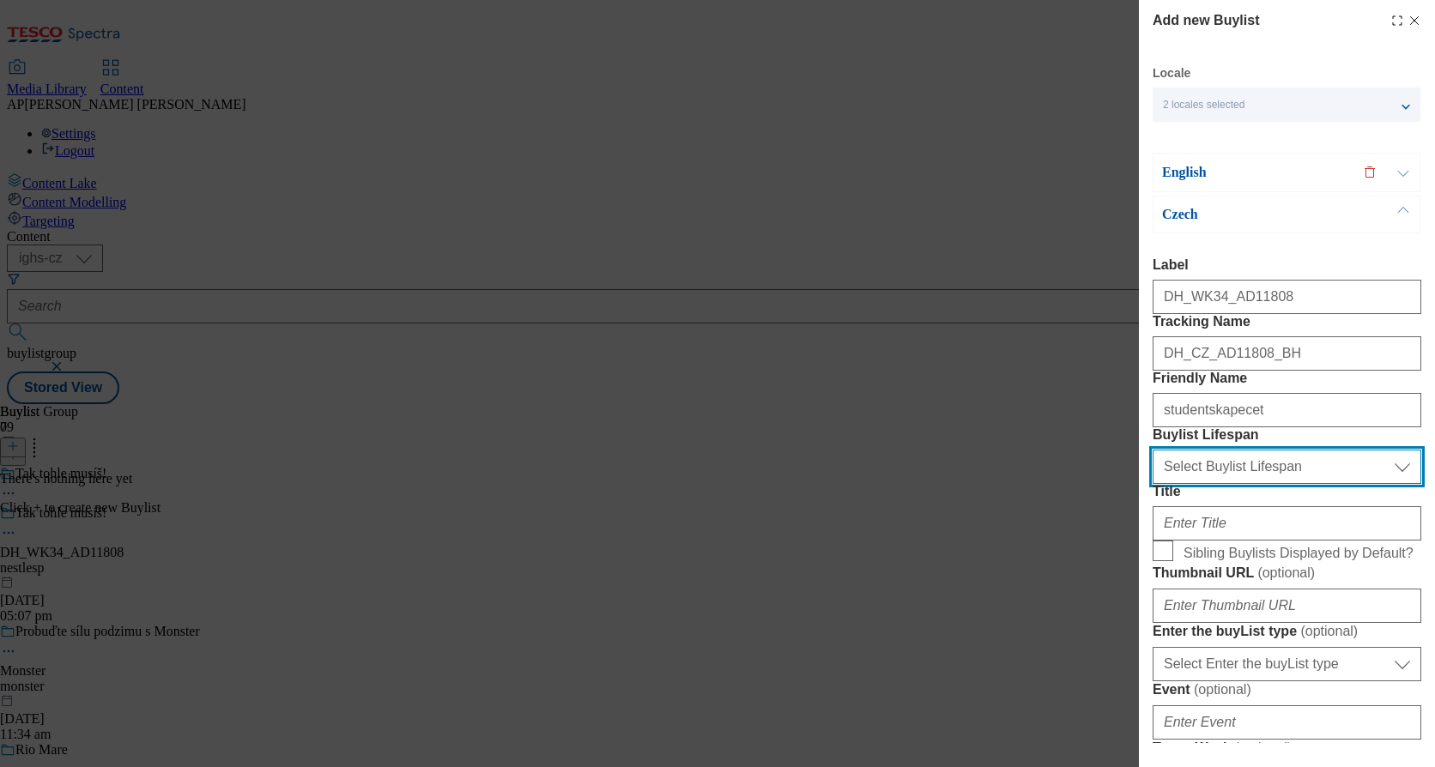
click at [1293, 484] on select "Select Buylist Lifespan evergreen seasonal tactical" at bounding box center [1286, 467] width 269 height 34
select select "evergreen"
click at [1152, 484] on select "Select Buylist Lifespan evergreen seasonal tactical" at bounding box center [1286, 467] width 269 height 34
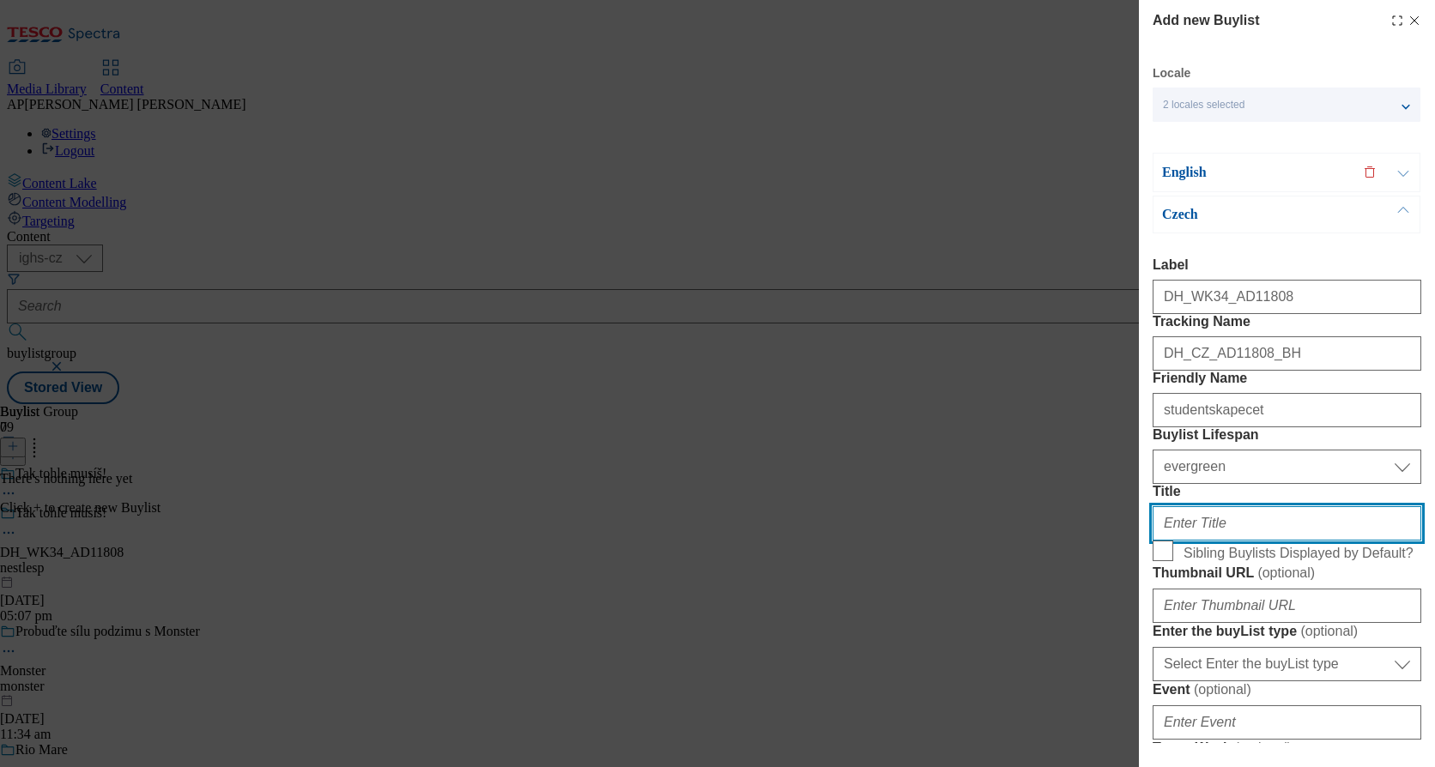
click at [1196, 541] on input "Title" at bounding box center [1286, 523] width 269 height 34
paste input "Vychutnejte si Studentskou pečeť!"
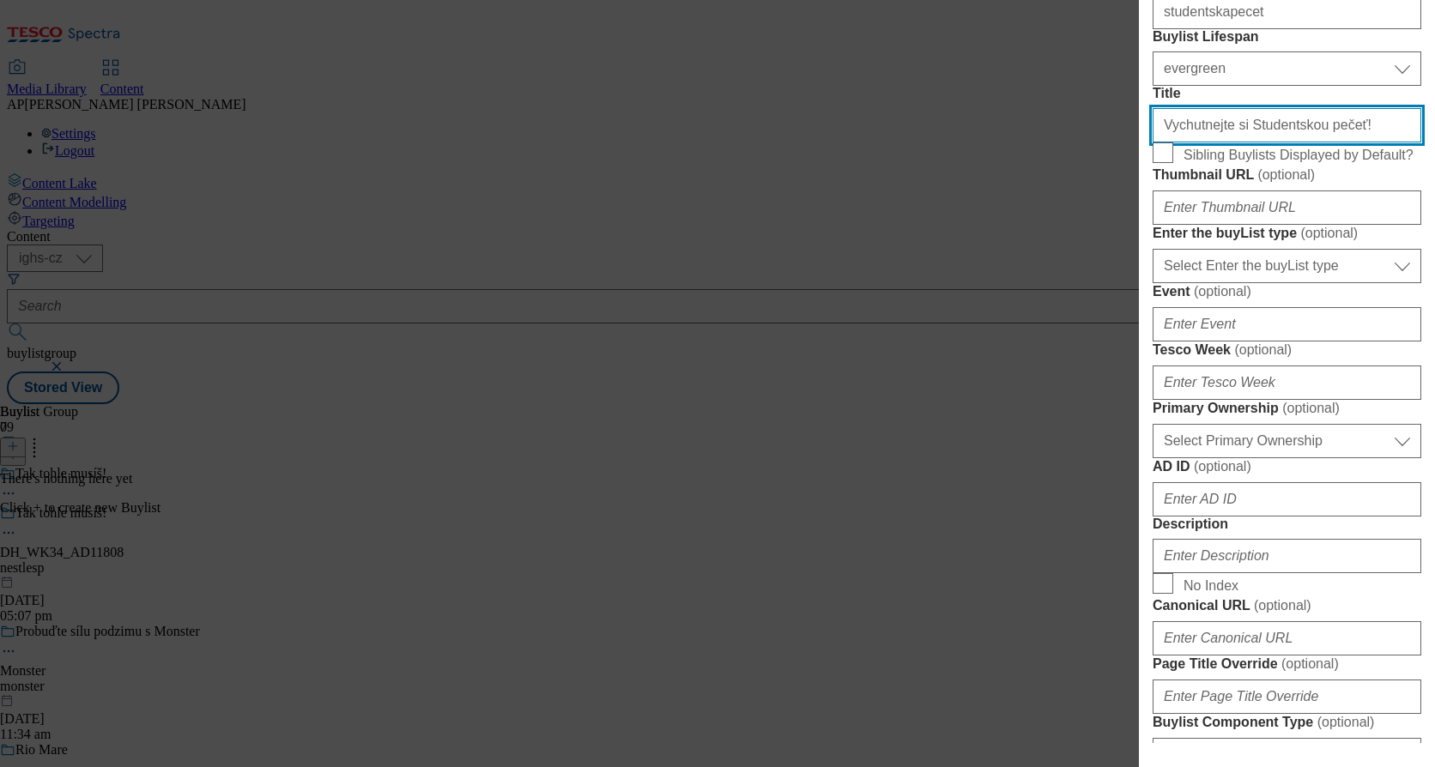
scroll to position [429, 0]
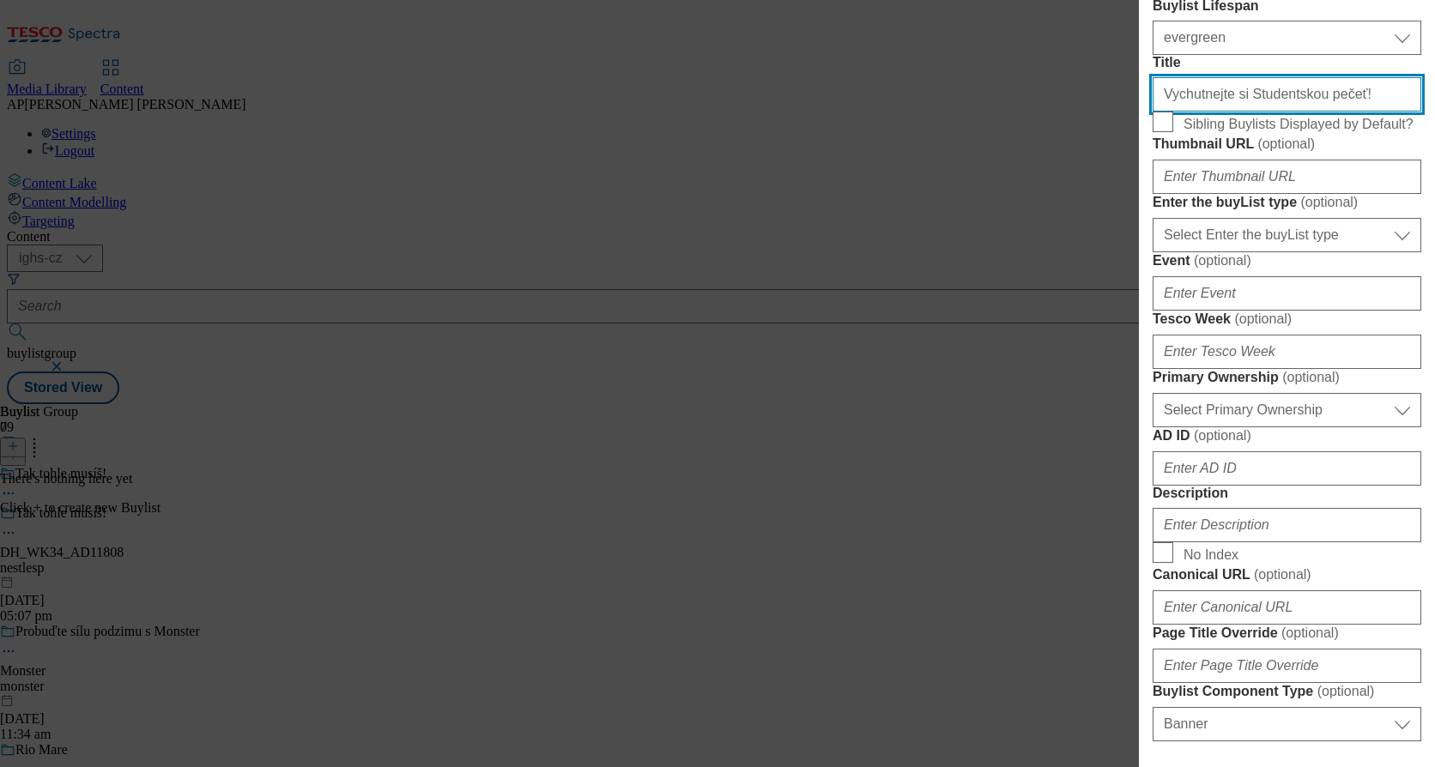
type input "Vychutnejte si Studentskou pečeť!"
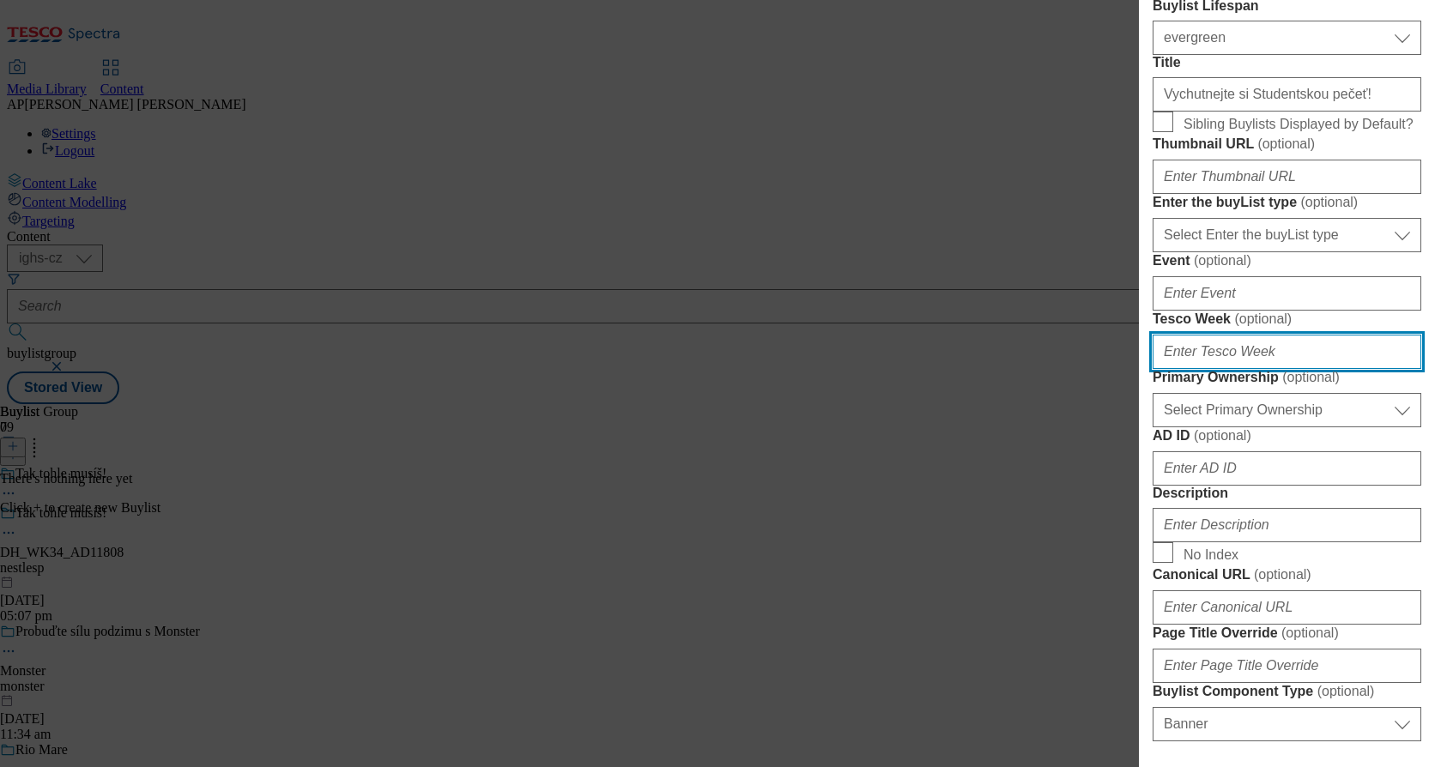
click at [1180, 369] on input "Tesco Week ( optional )" at bounding box center [1286, 352] width 269 height 34
type input "34"
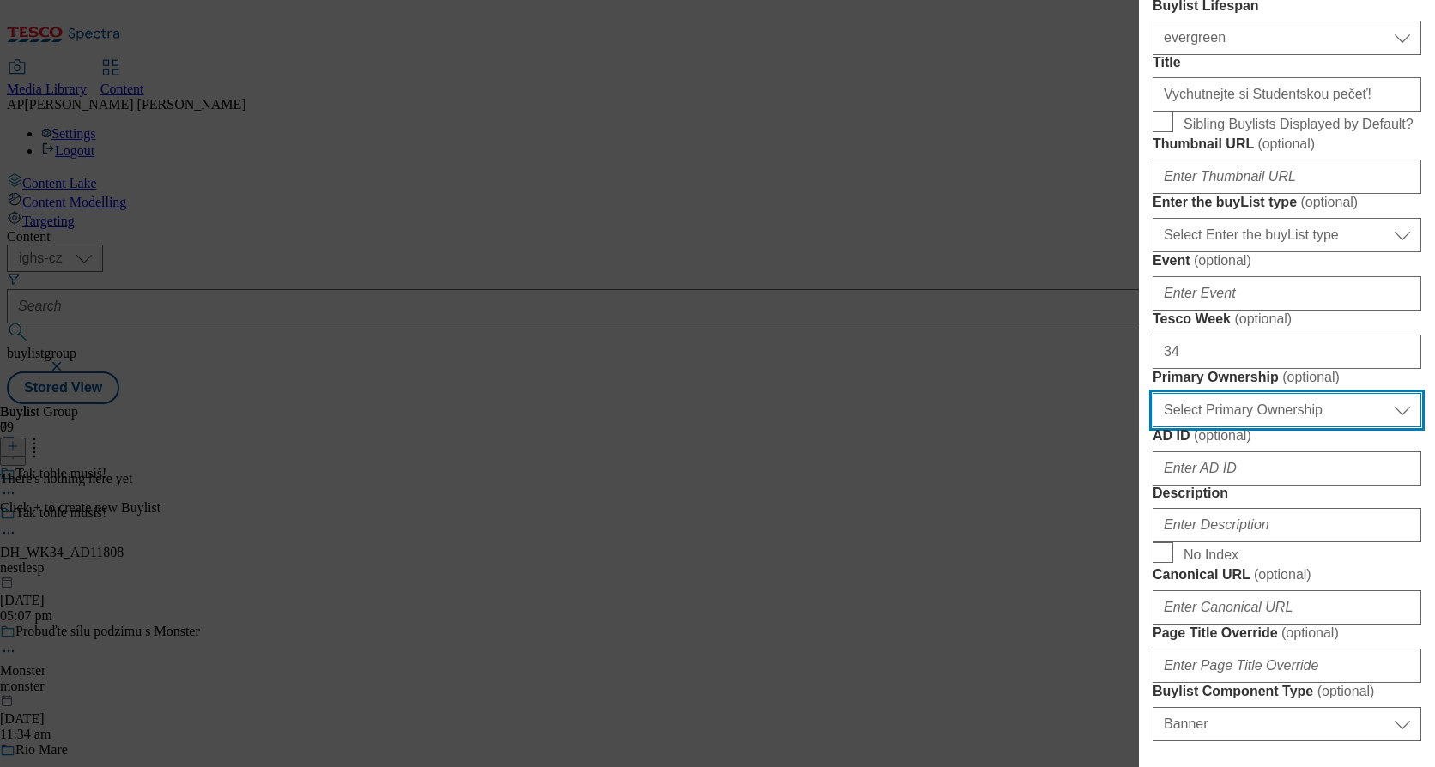
click at [1202, 427] on select "Select Primary Ownership [PERSON_NAME]" at bounding box center [1286, 410] width 269 height 34
select select "dunnhumby"
click at [1152, 427] on select "Select Primary Ownership [PERSON_NAME]" at bounding box center [1286, 410] width 269 height 34
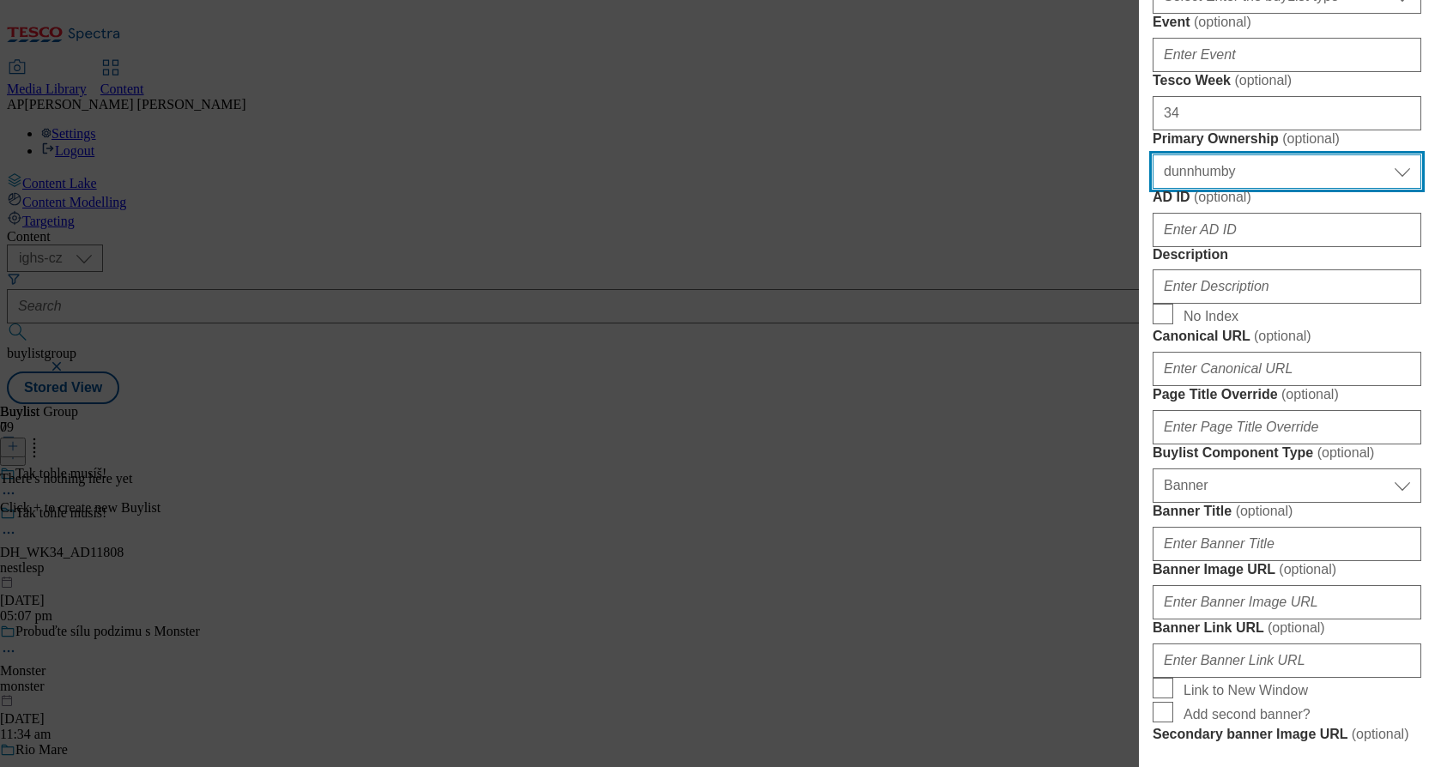
scroll to position [686, 0]
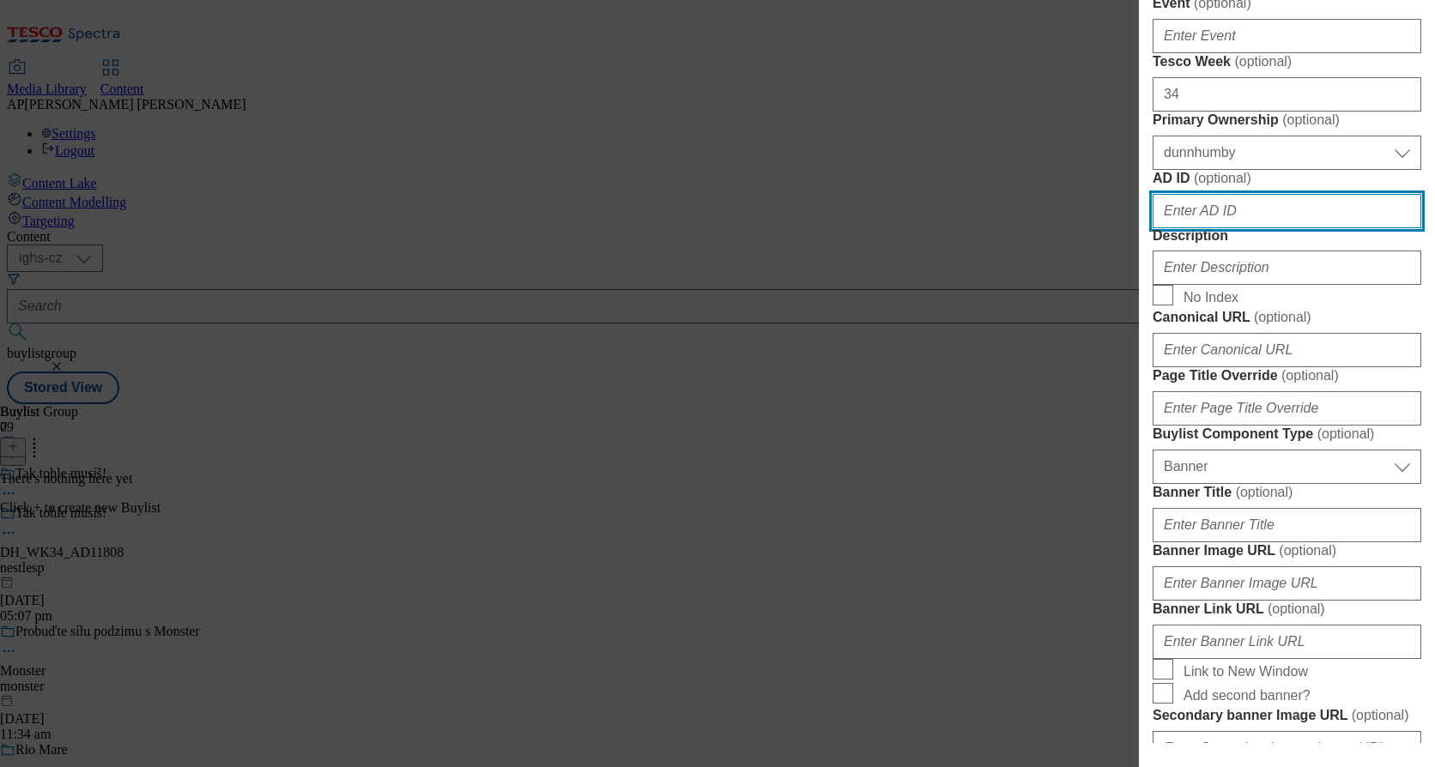
click at [1178, 228] on input "AD ID ( optional )" at bounding box center [1286, 211] width 269 height 34
type input "11808"
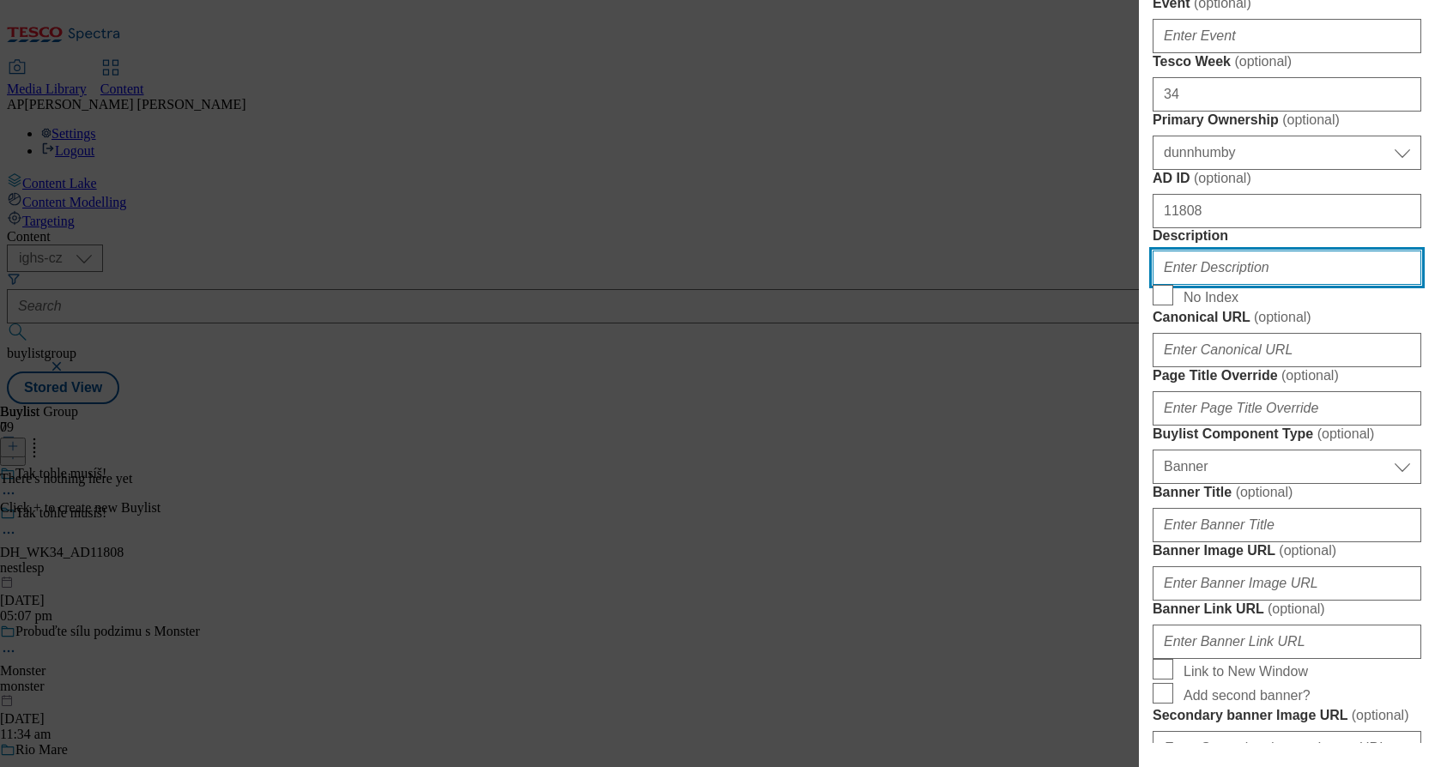
click at [1236, 285] on input "Description" at bounding box center [1286, 268] width 269 height 34
paste input "StudentskaPecet"
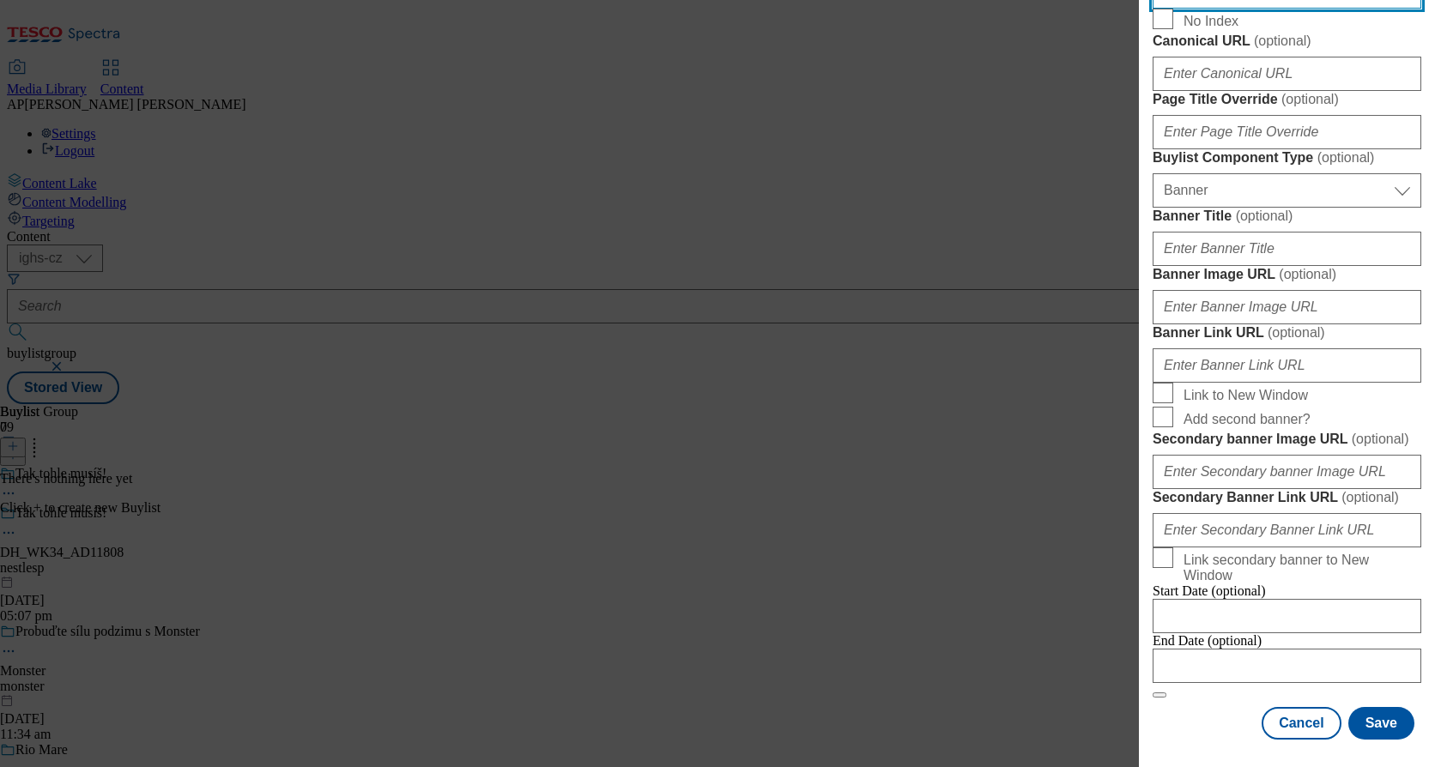
scroll to position [1116, 0]
type input "StudentskaPecet"
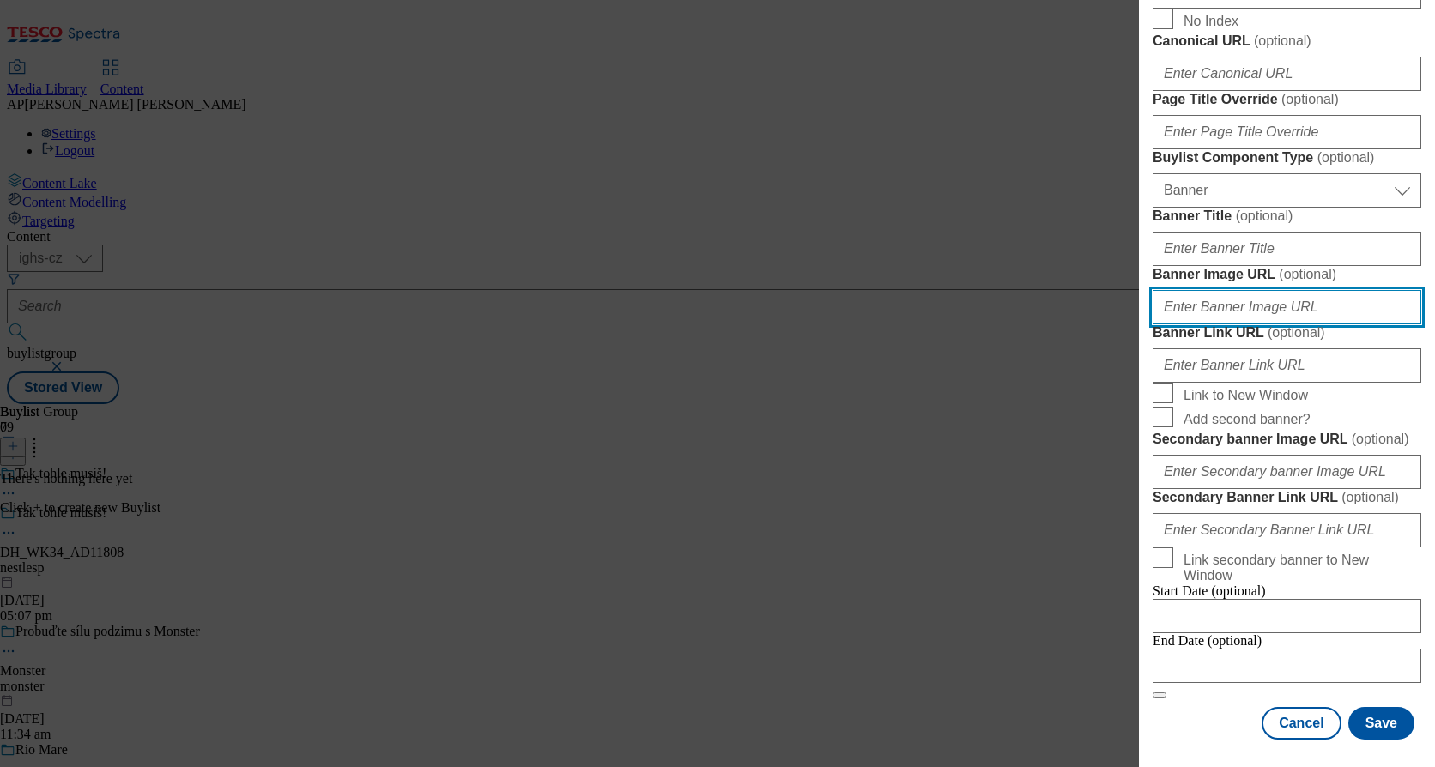
click at [1205, 324] on input "Banner Image URL ( optional )" at bounding box center [1286, 307] width 269 height 34
paste input "[URL][DOMAIN_NAME]"
type input "[URL][DOMAIN_NAME]"
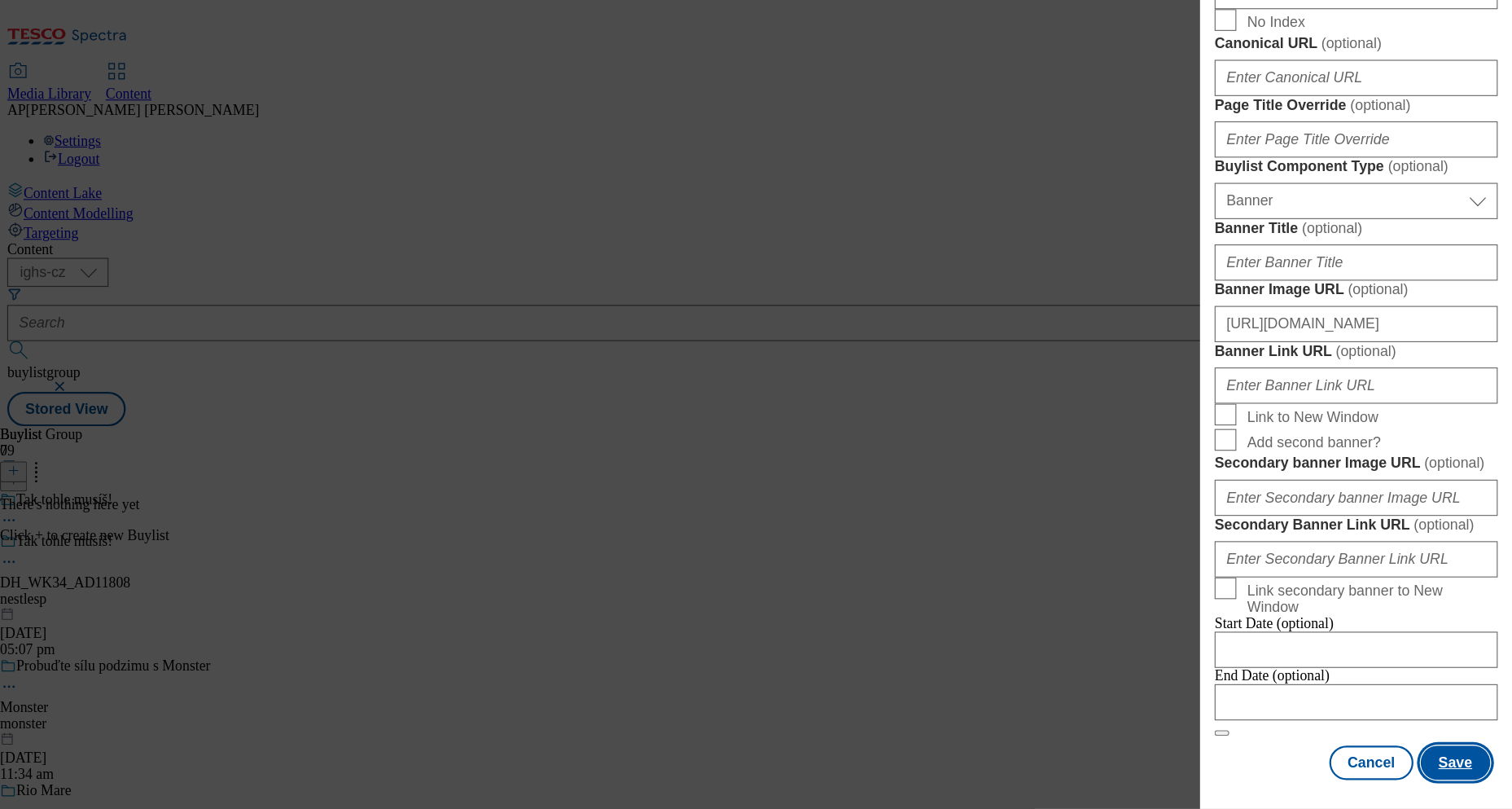
scroll to position [0, 0]
click at [1312, 692] on button "Save" at bounding box center [1311, 687] width 63 height 31
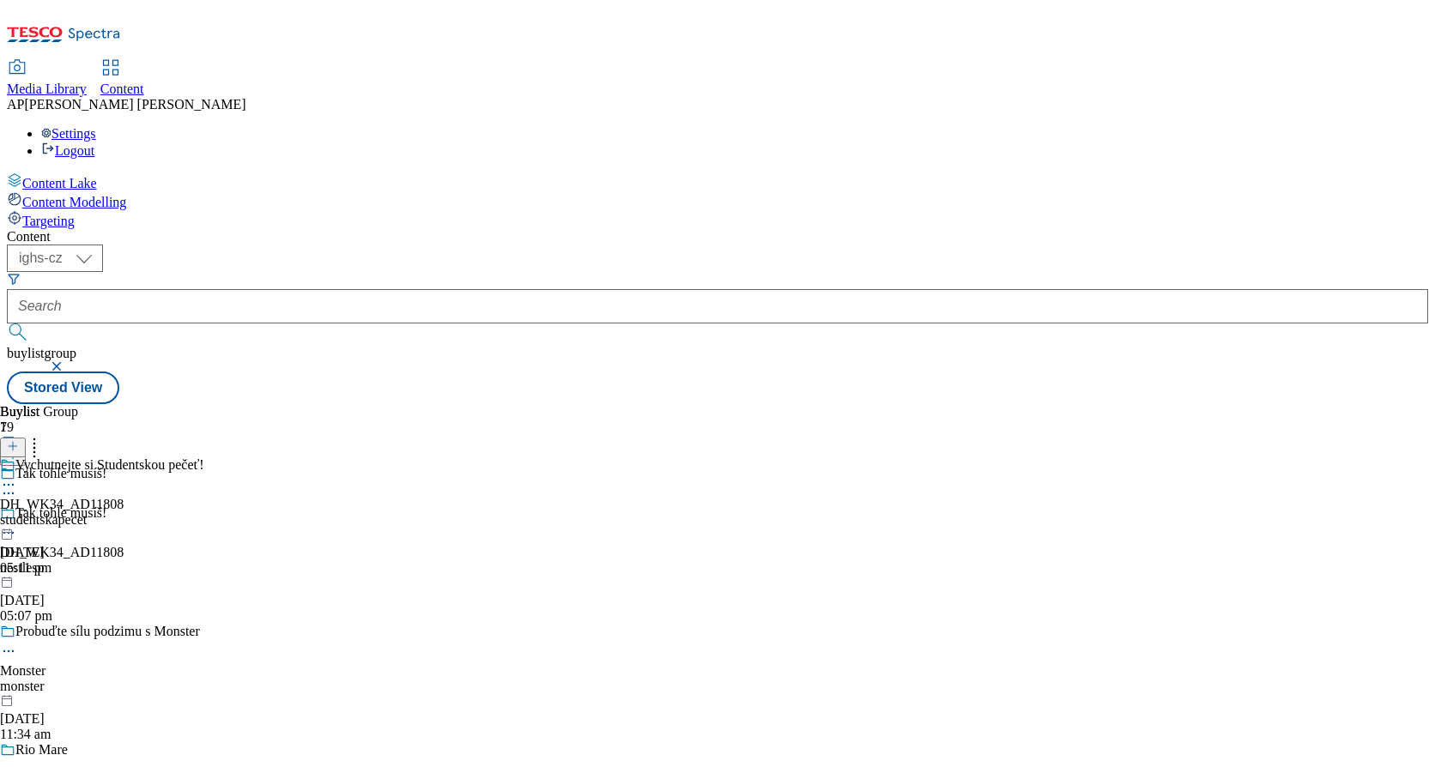
click at [204, 457] on div "Vychutnejte si Studentskou pečeť! DH_WK34_AD11808 studentskapecet [DATE] 05:11 …" at bounding box center [102, 516] width 204 height 118
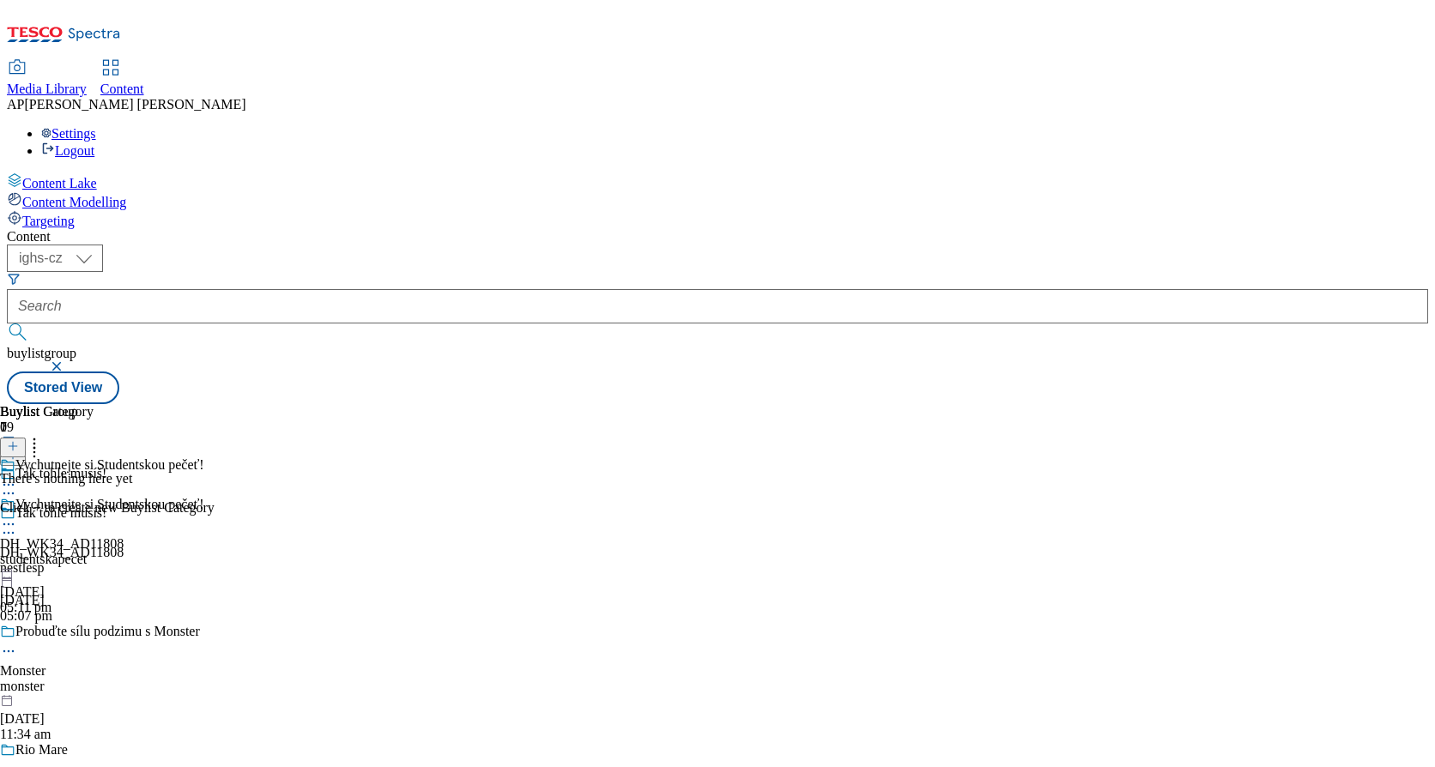
click at [17, 446] on line at bounding box center [13, 446] width 9 height 0
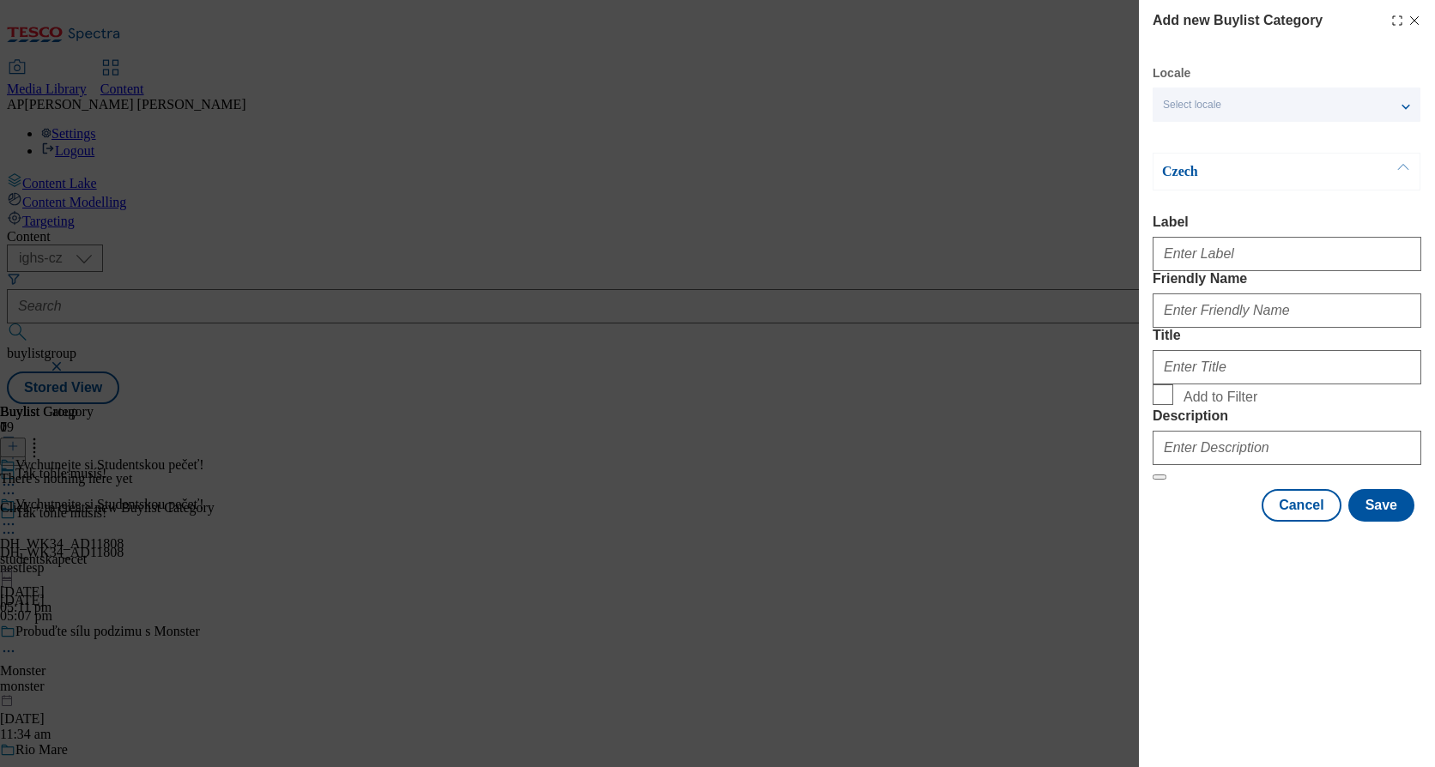
drag, startPoint x: 1199, startPoint y: 99, endPoint x: 1205, endPoint y: 117, distance: 19.0
click at [1204, 99] on span "Select locale" at bounding box center [1192, 105] width 58 height 13
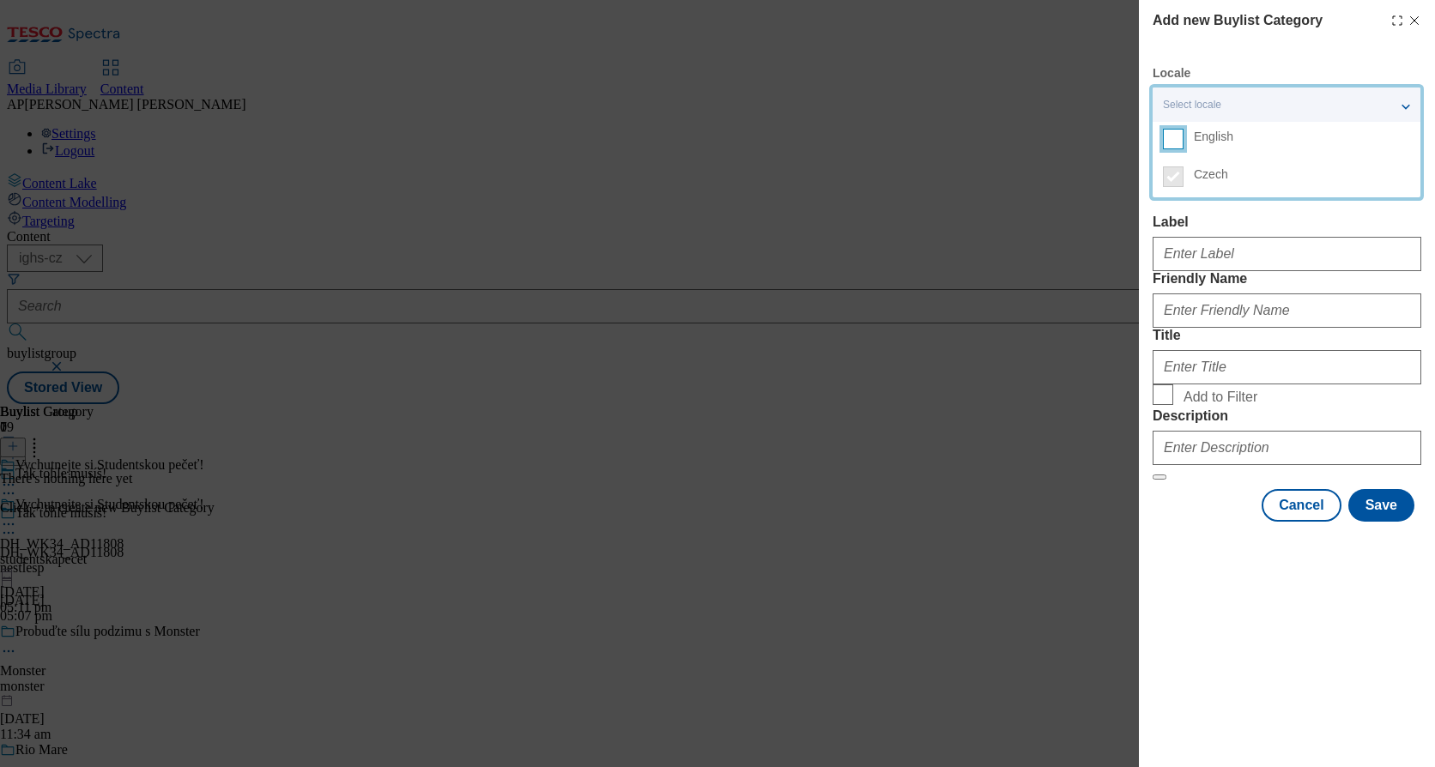
click at [1179, 134] on input "English" at bounding box center [1173, 139] width 21 height 21
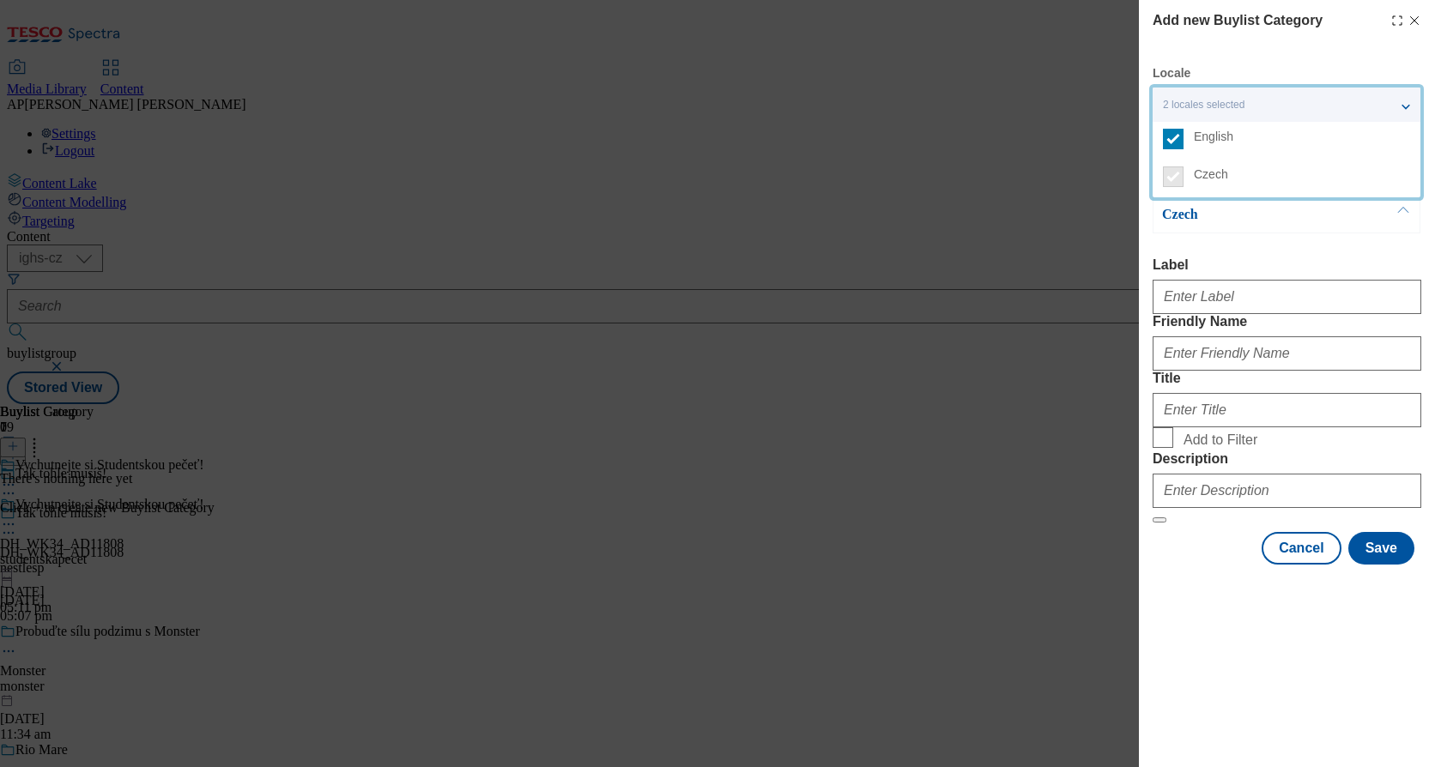
click at [1222, 254] on div "Czech Label Friendly Name Title Add to Filter Description" at bounding box center [1286, 360] width 269 height 328
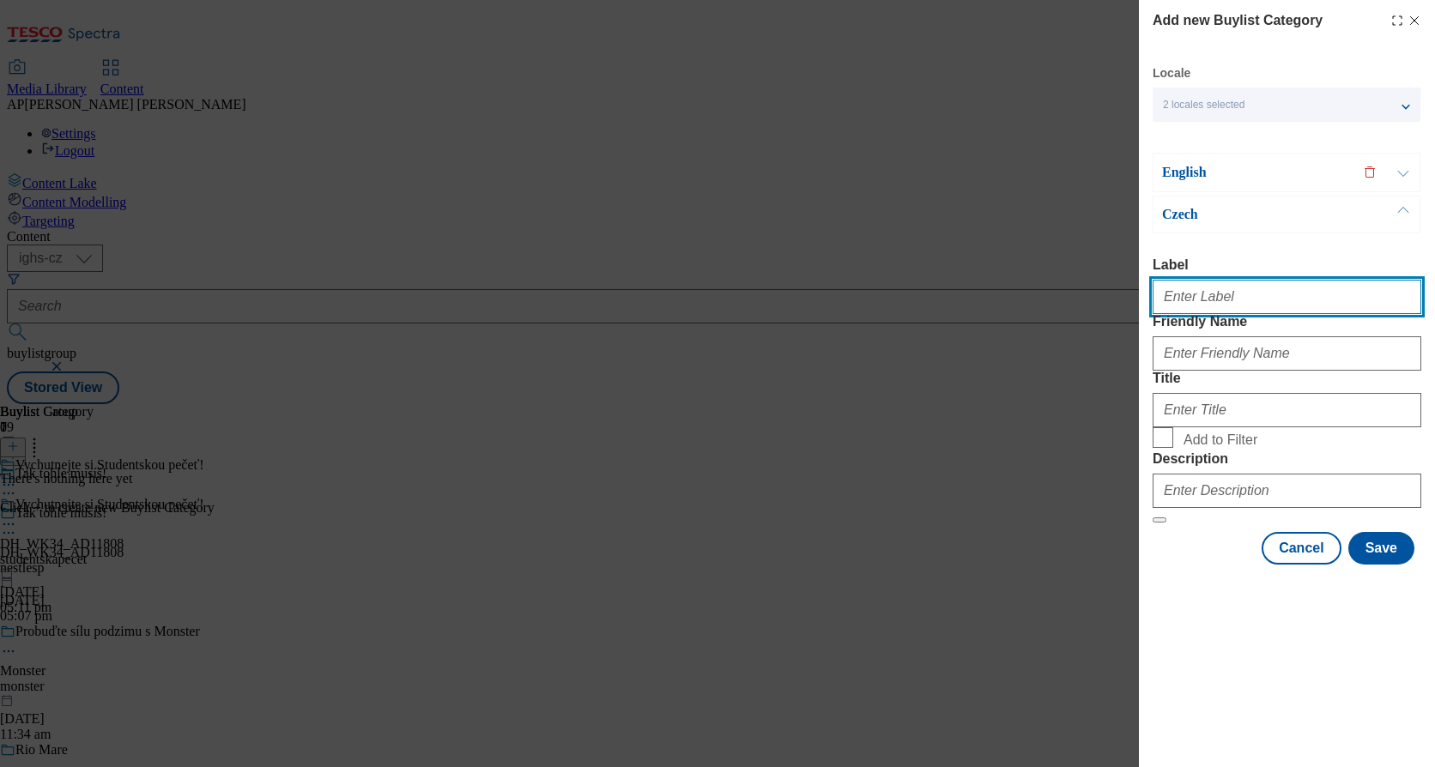
click at [1219, 303] on input "Label" at bounding box center [1286, 297] width 269 height 34
click at [1190, 299] on input "Label" at bounding box center [1286, 297] width 269 height 34
paste input "DH_WK34_AD11808"
type input "DH_WK34_AD11808"
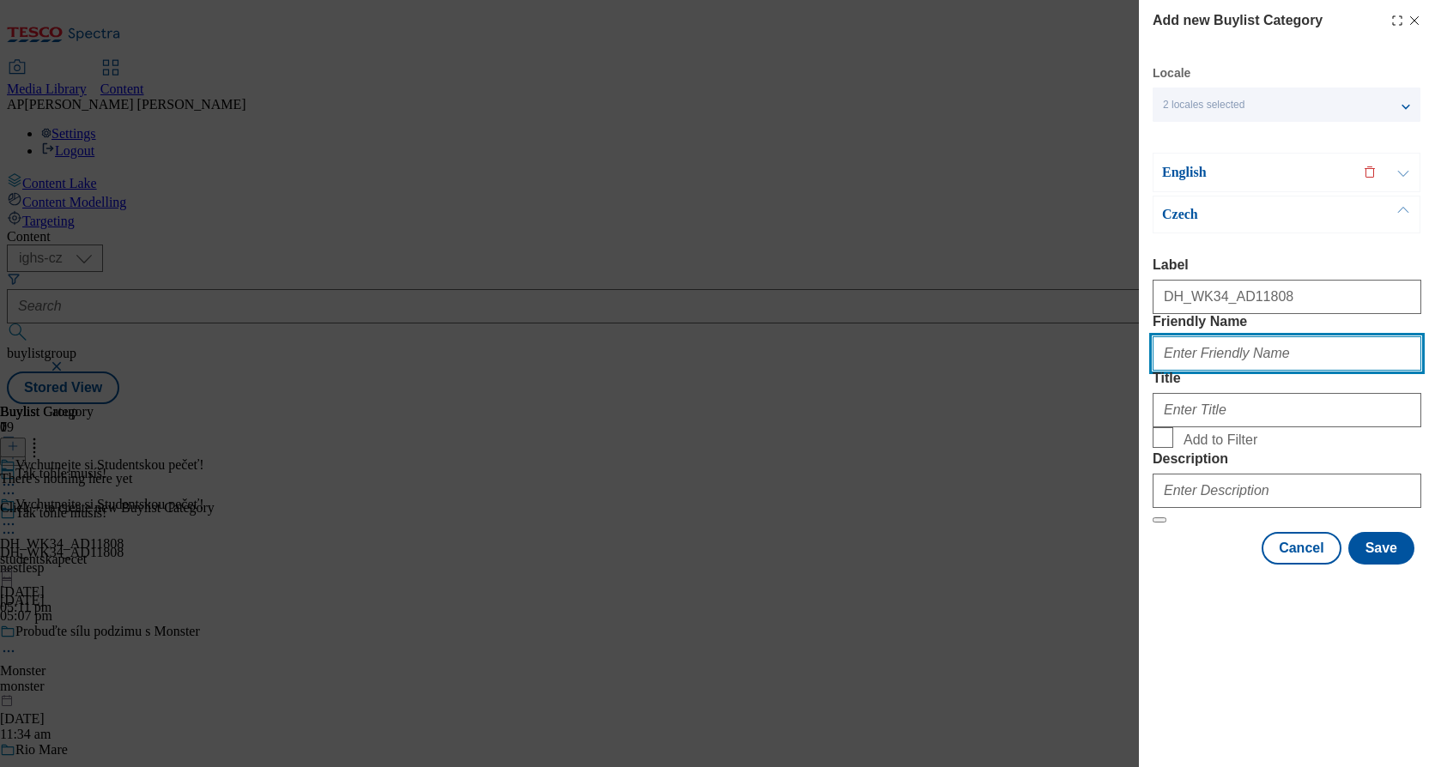
click at [1211, 371] on input "Friendly Name" at bounding box center [1286, 353] width 269 height 34
paste input "studentskapecet"
type input "studentskapecet"
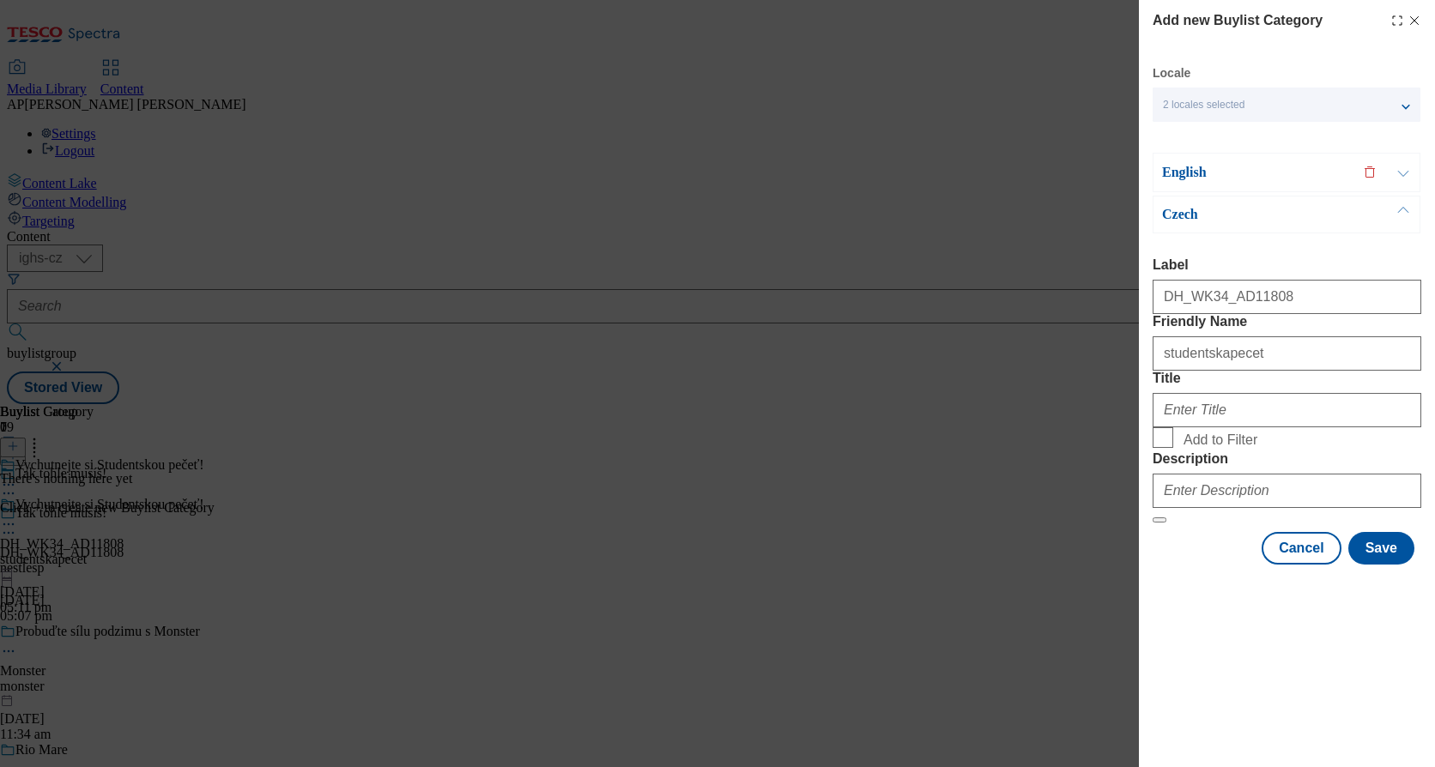
click at [1249, 427] on input "Title" at bounding box center [1286, 410] width 269 height 34
paste input "Enjoy Studentská pečeť!"
type input "Enjoy Studentská pečeť!"
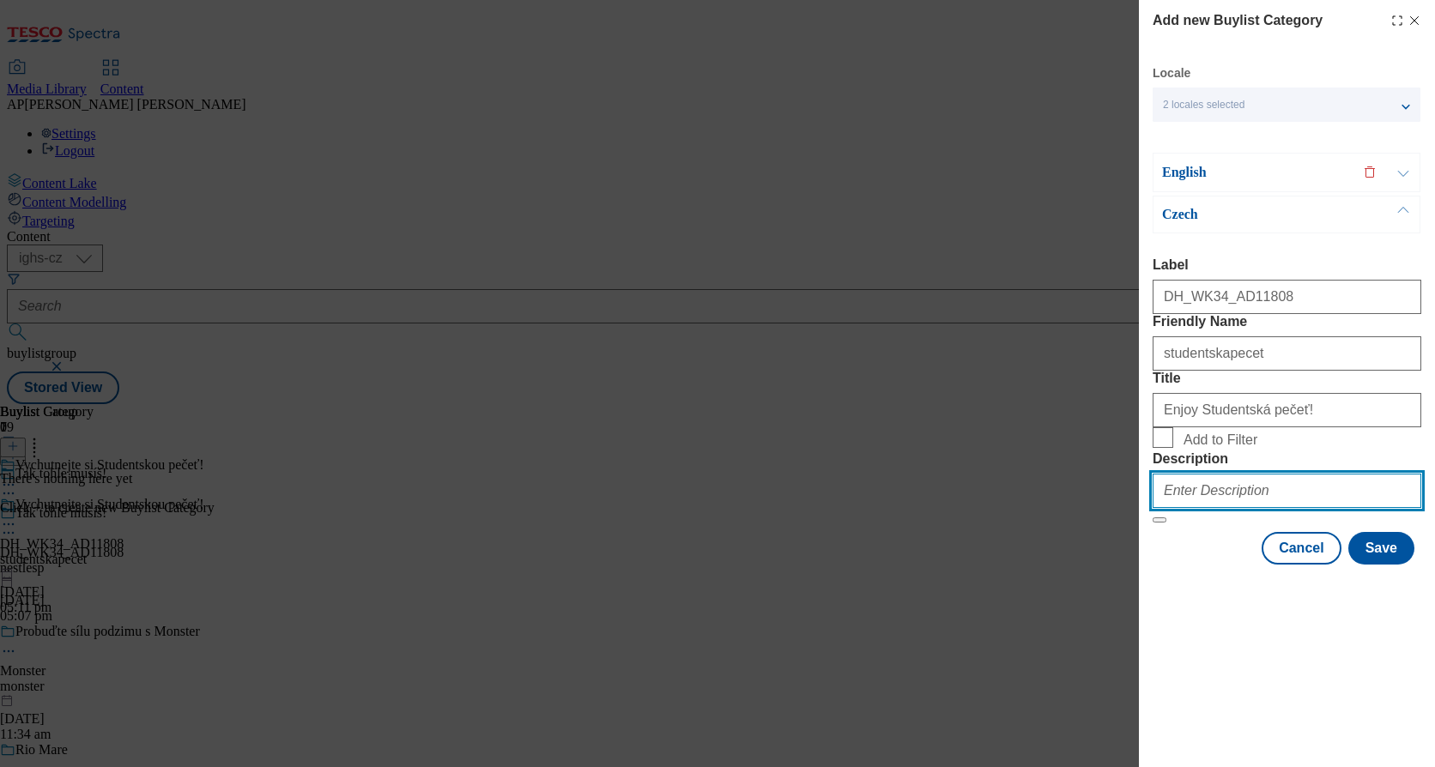
click at [1219, 508] on input "Description" at bounding box center [1286, 491] width 269 height 34
paste input "StudentskaPecet"
type input "StudentskaPecet"
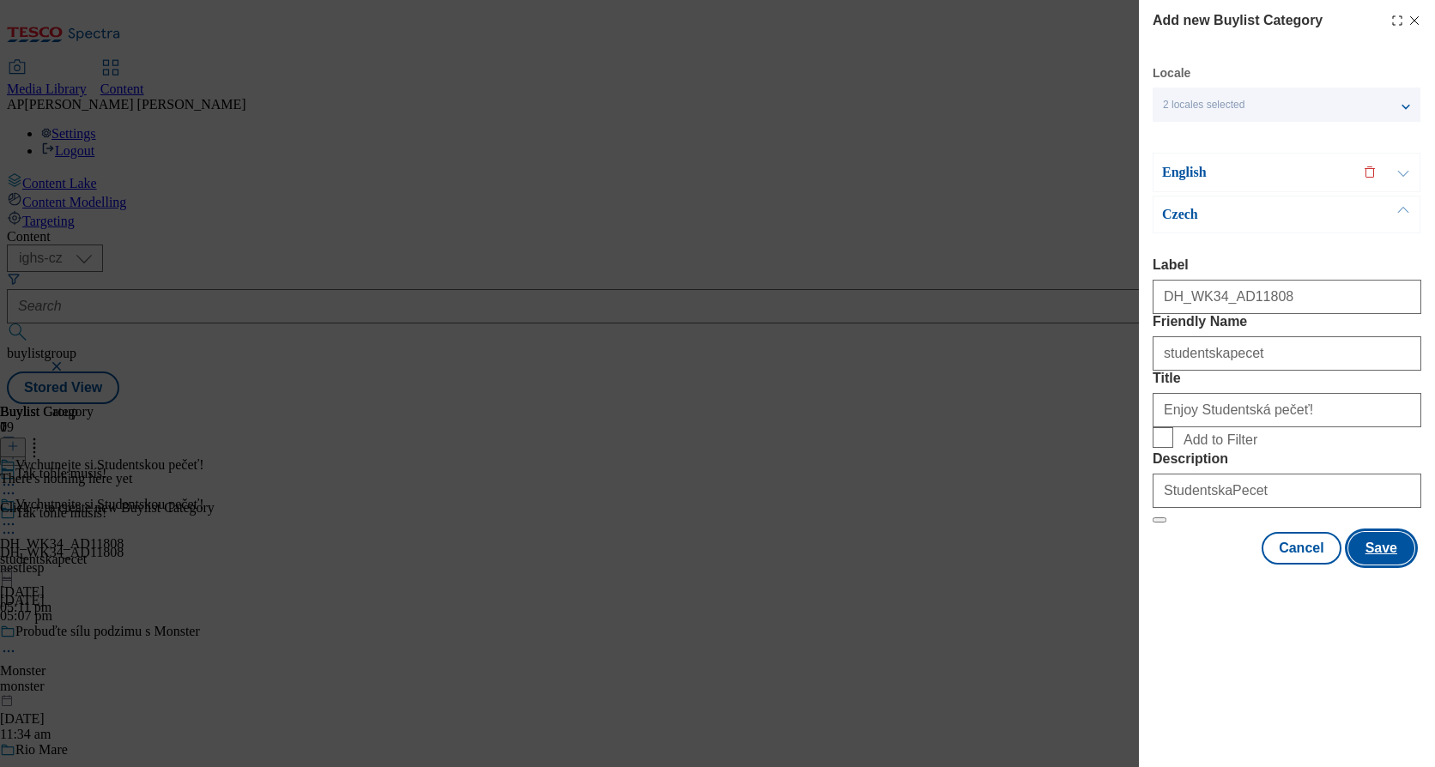
click at [1376, 565] on button "Save" at bounding box center [1381, 548] width 66 height 33
click at [1286, 179] on p "English" at bounding box center [1252, 172] width 180 height 17
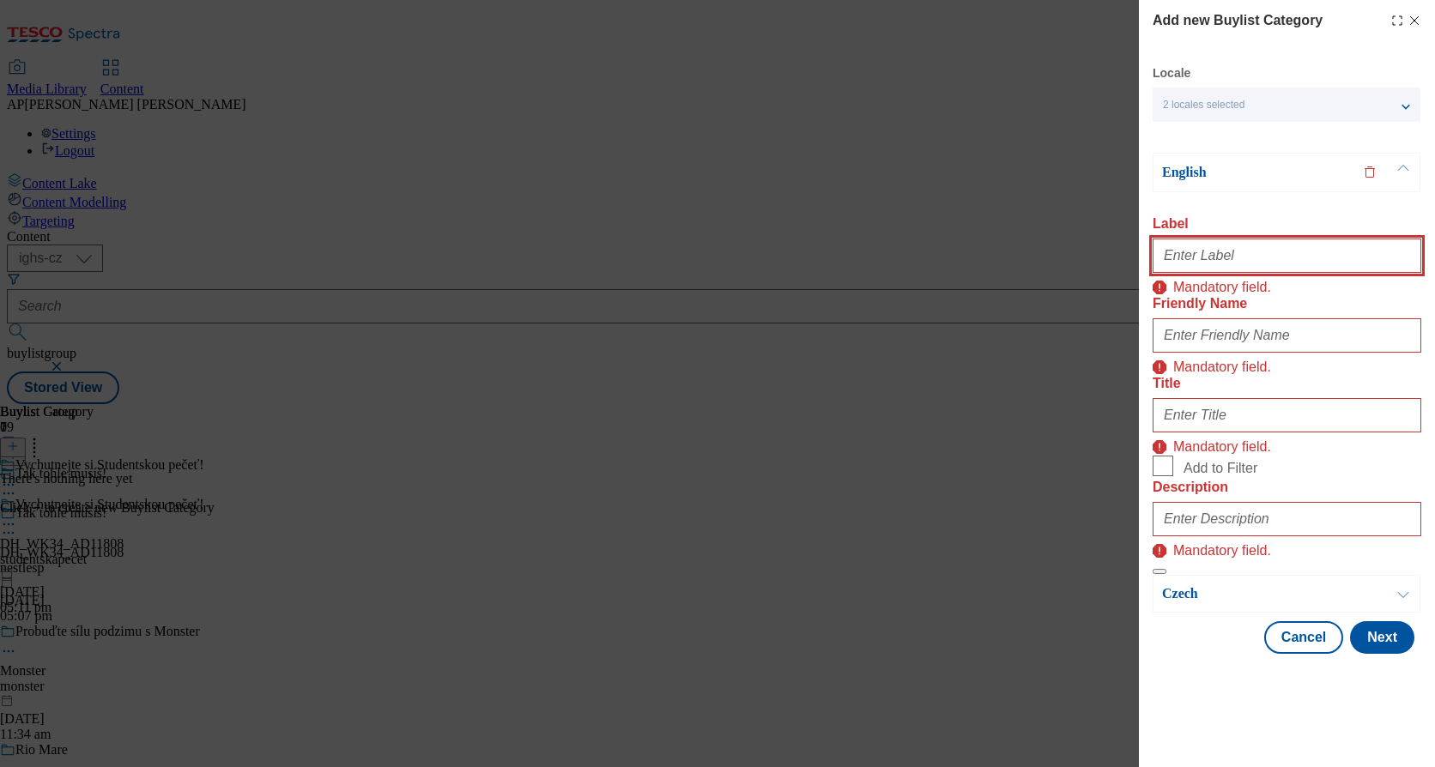
click at [1250, 257] on input "Label" at bounding box center [1286, 256] width 269 height 34
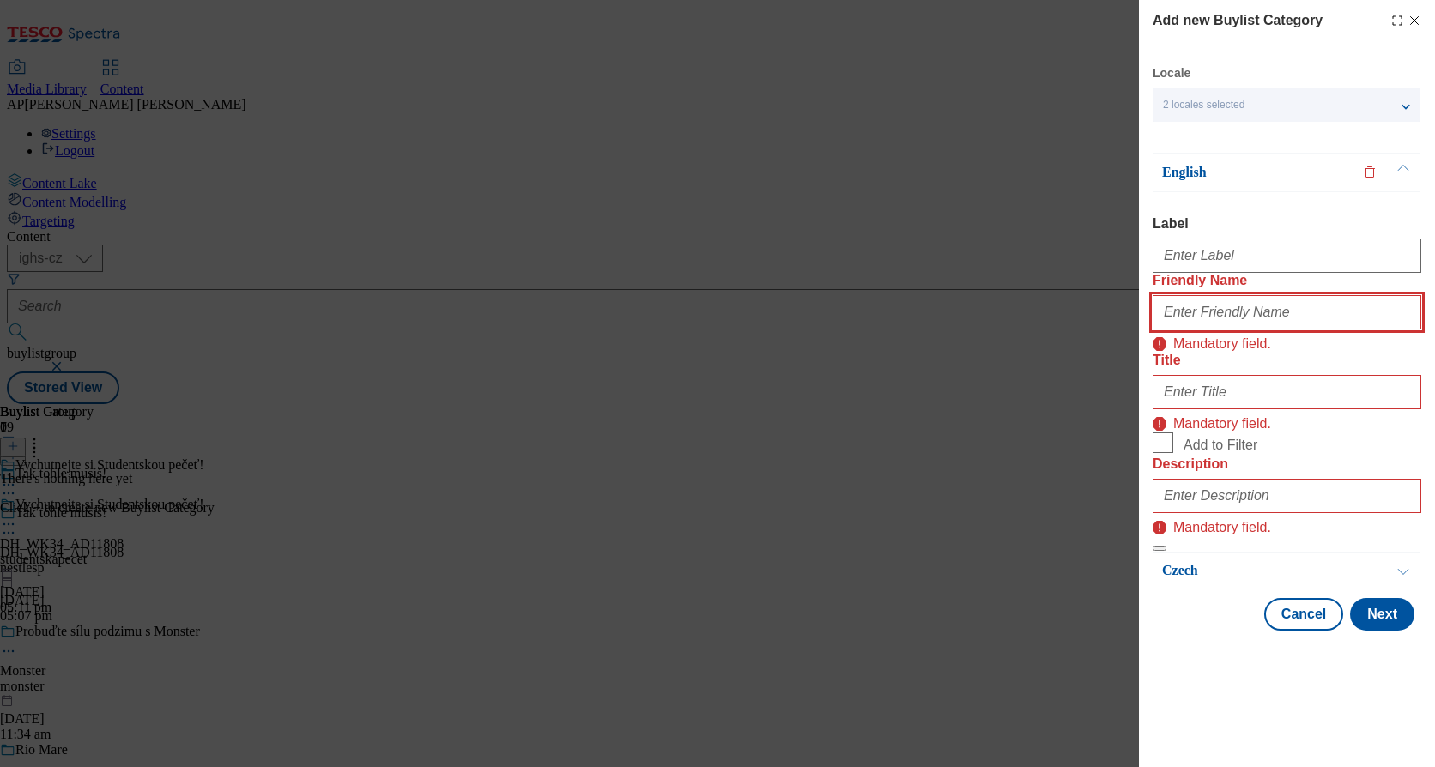
click at [1262, 330] on input "Friendly Name" at bounding box center [1286, 312] width 269 height 34
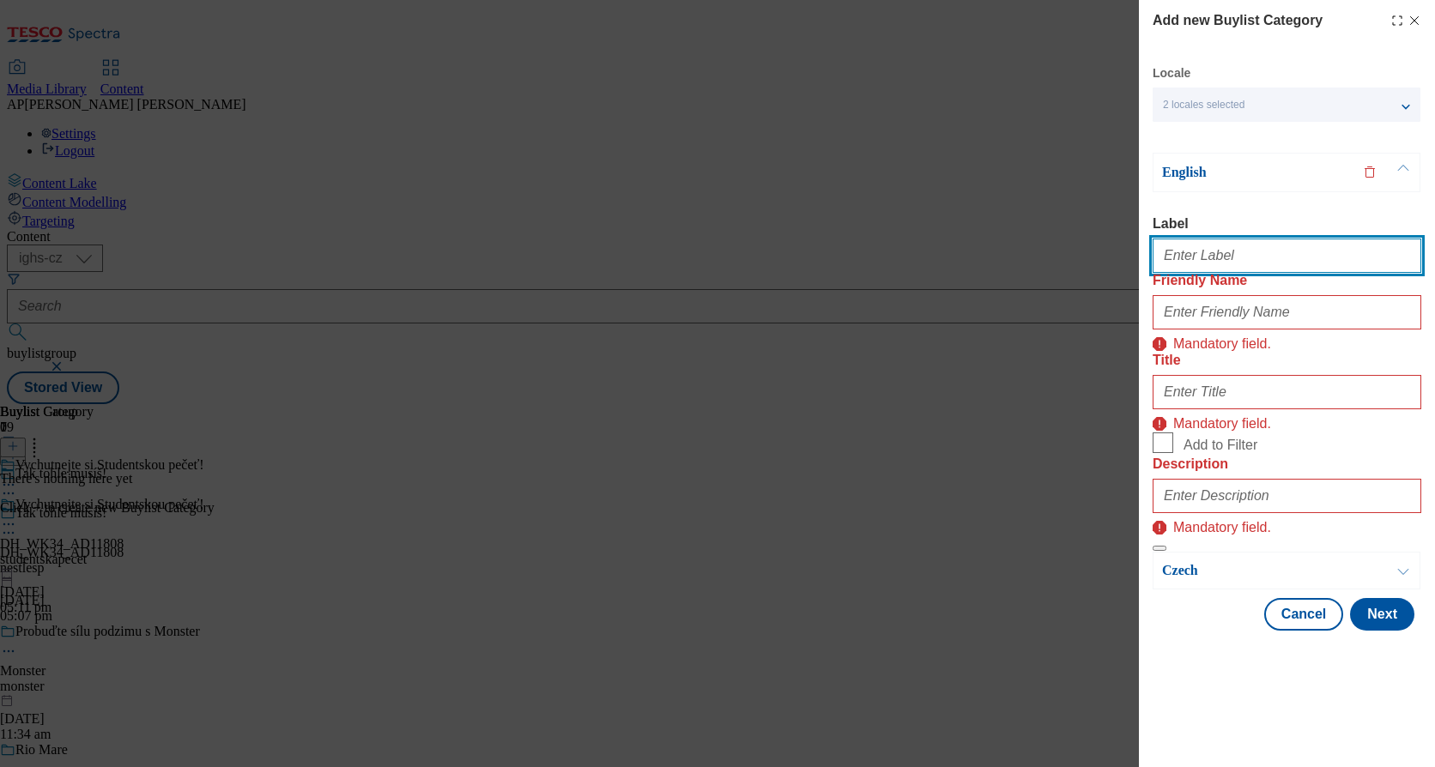
click at [1244, 261] on input "Label" at bounding box center [1286, 256] width 269 height 34
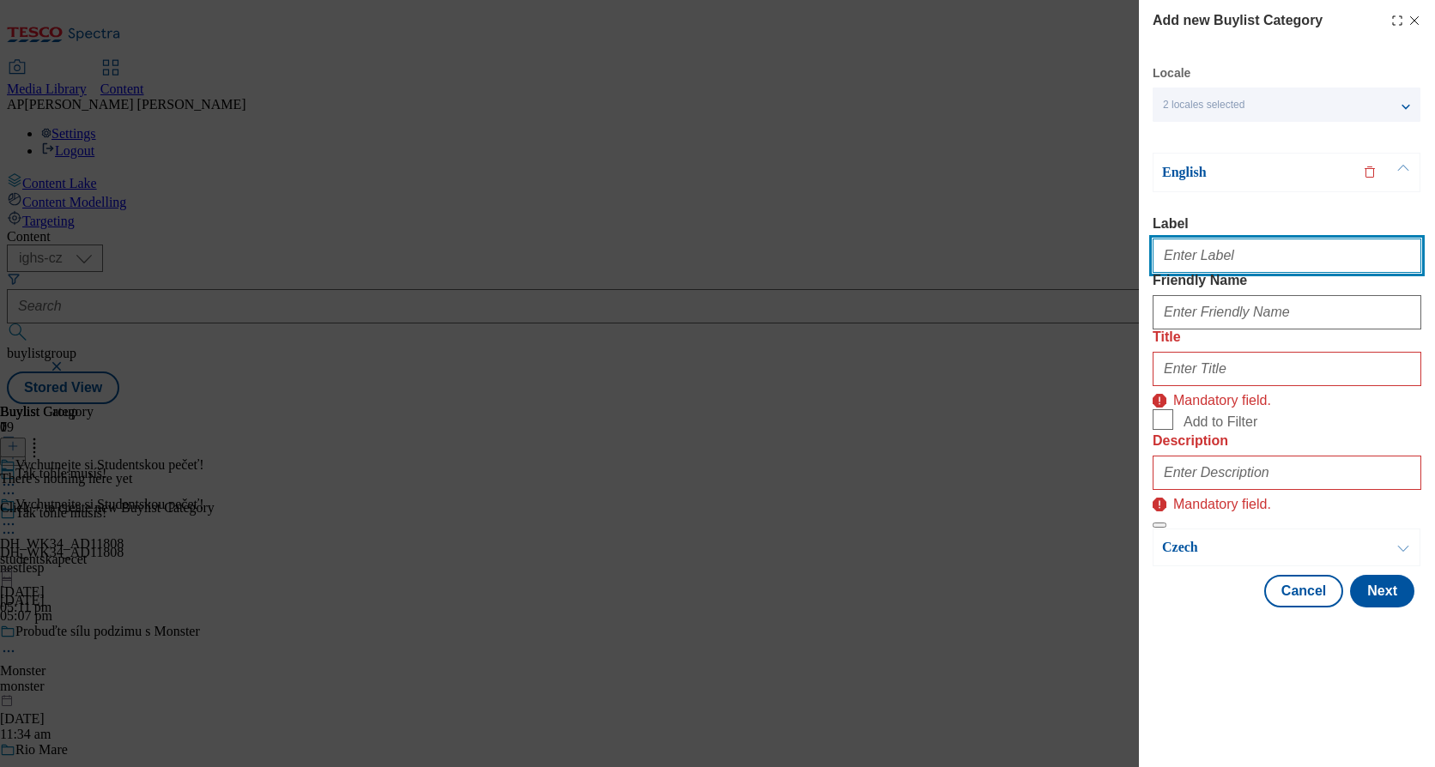
paste input "DH_WK34_AD11808"
type input "DH_WK34_AD11808"
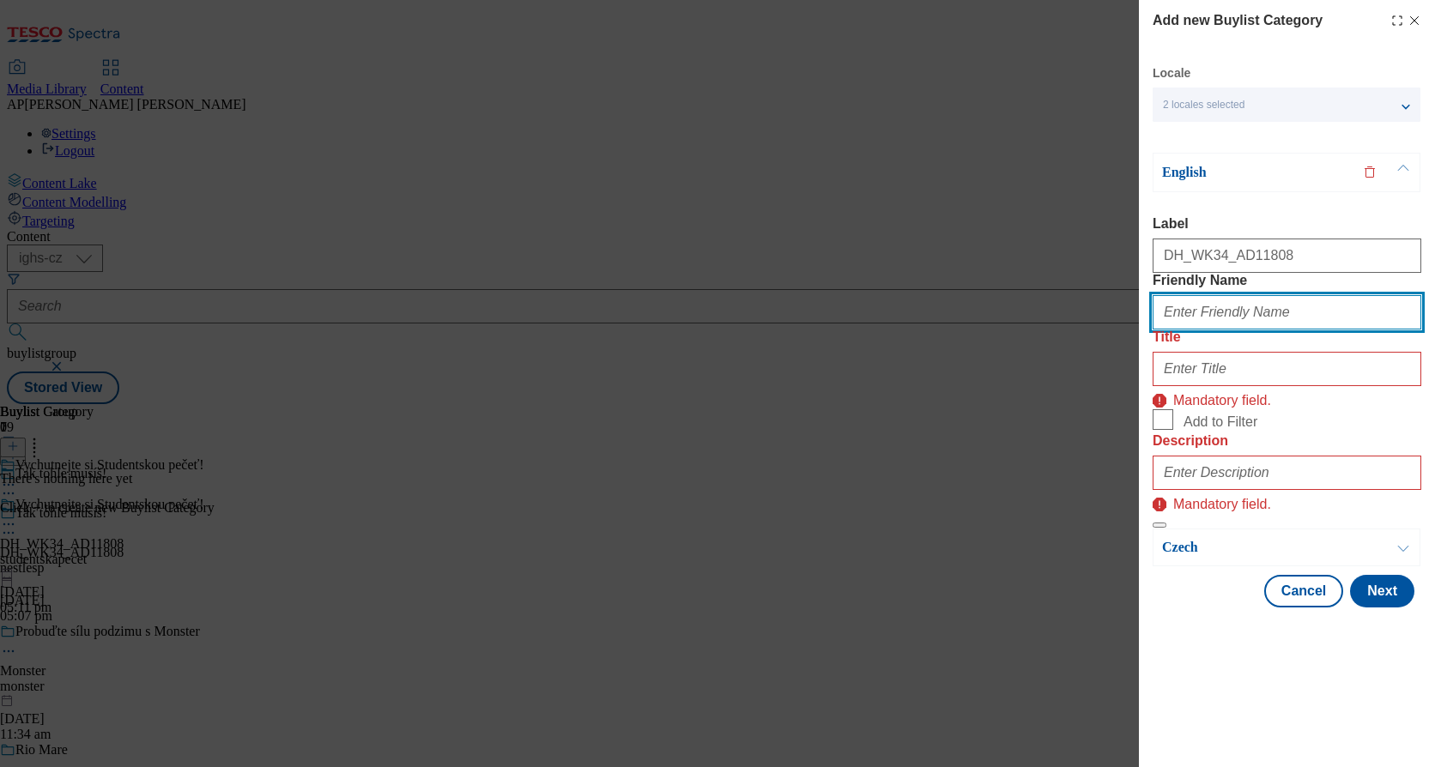
click at [1265, 330] on input "Friendly Name" at bounding box center [1286, 312] width 269 height 34
paste input "studentskapecet"
type input "studentskapecet"
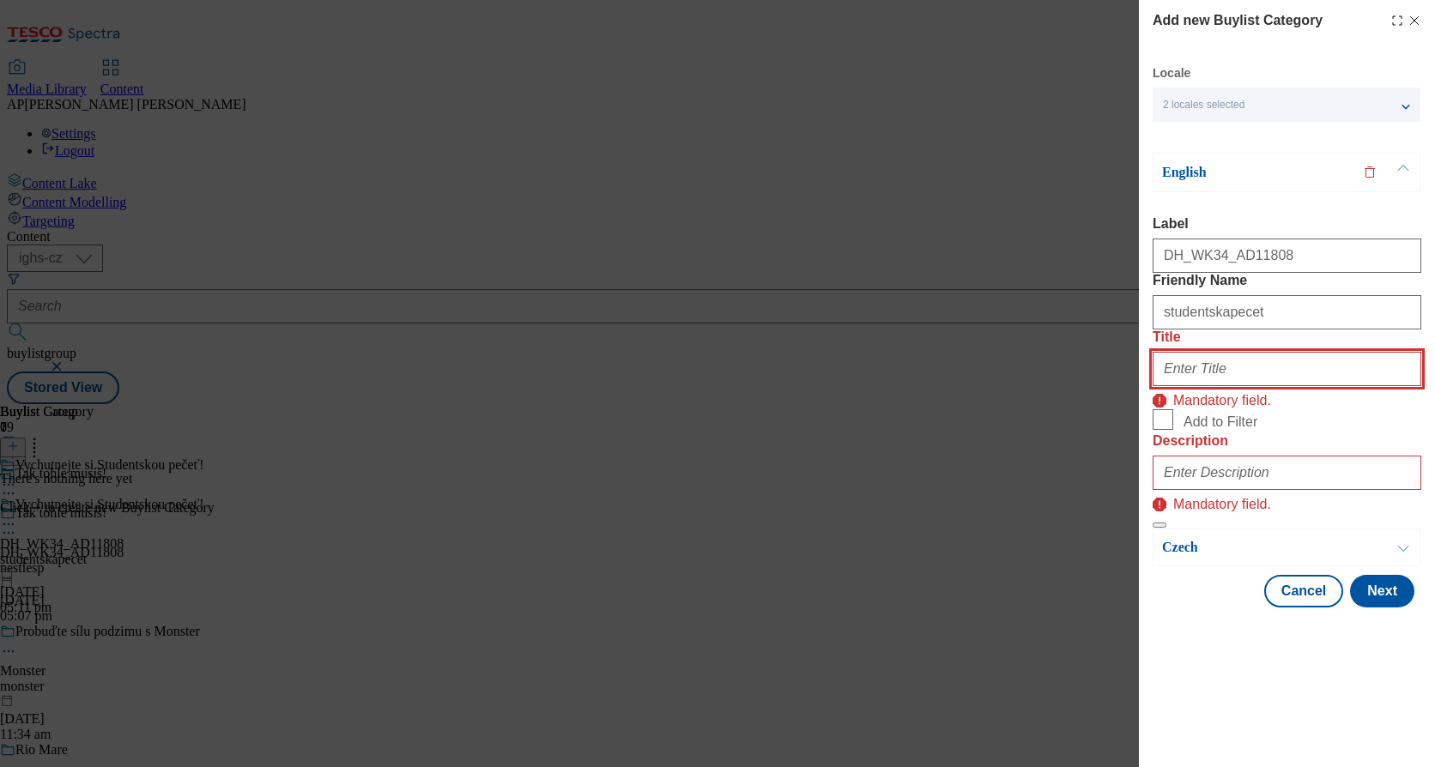
click at [1315, 386] on input "Title" at bounding box center [1286, 369] width 269 height 34
paste input "Enjoy Studentská pečeť!"
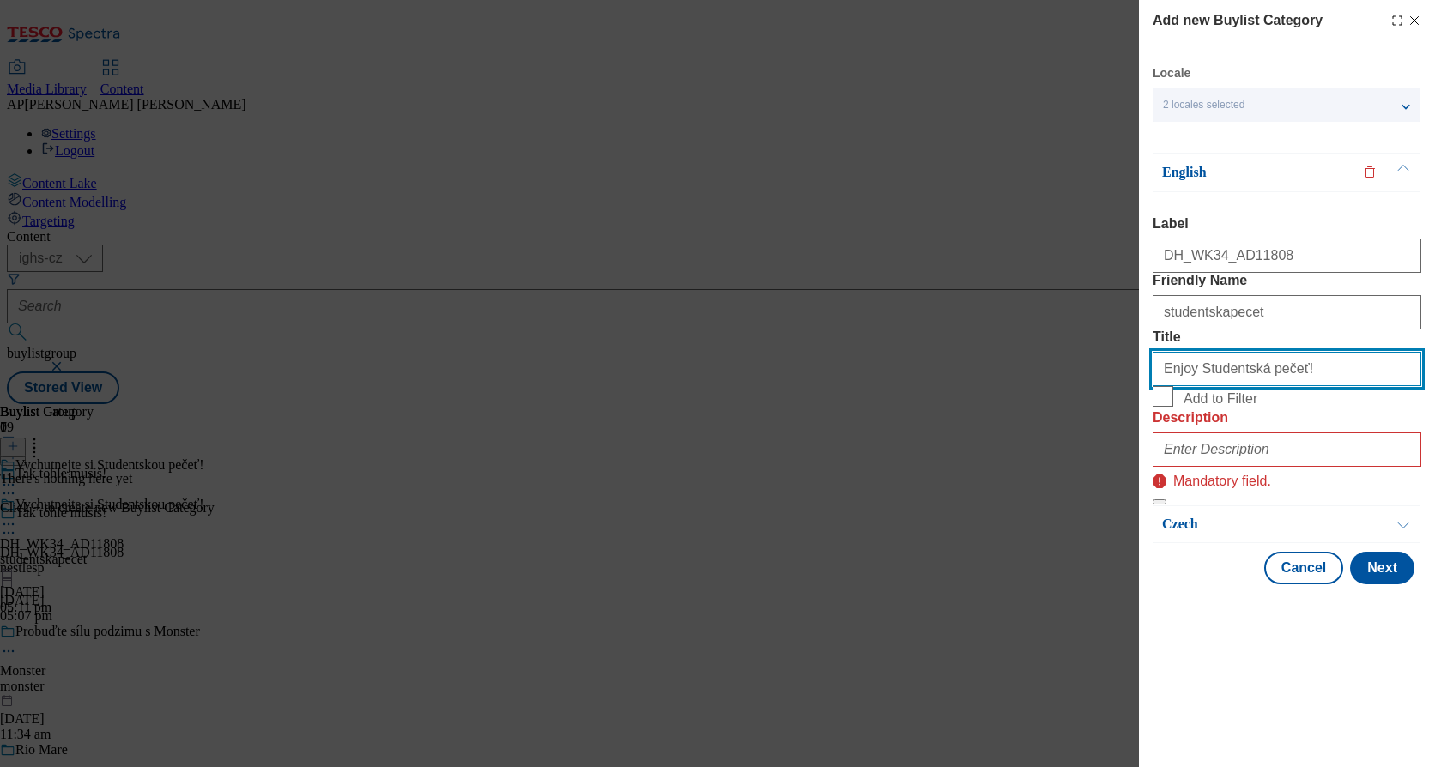
type input "Enjoy Studentská pečeť!"
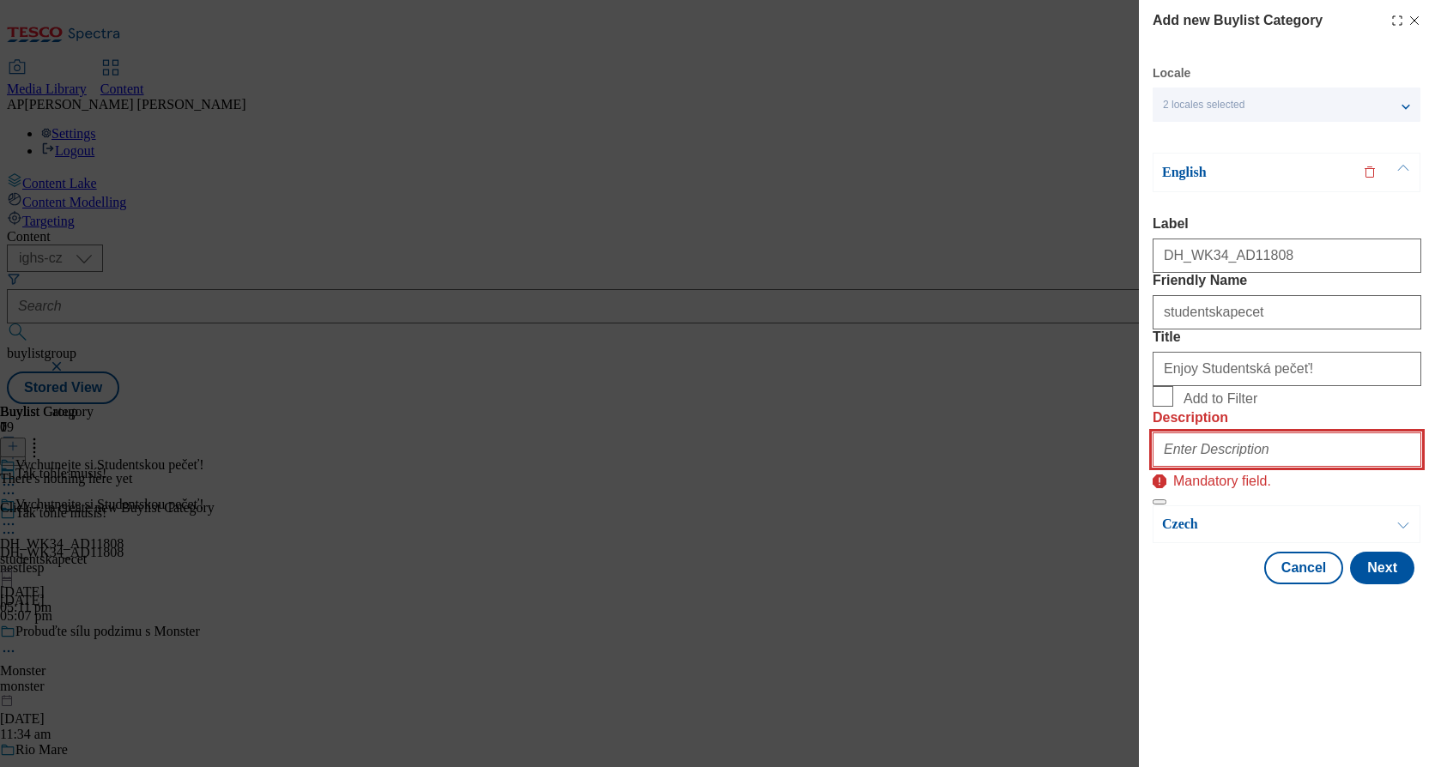
click at [1255, 467] on input "Description" at bounding box center [1286, 449] width 269 height 34
paste input "StudentskaPecet"
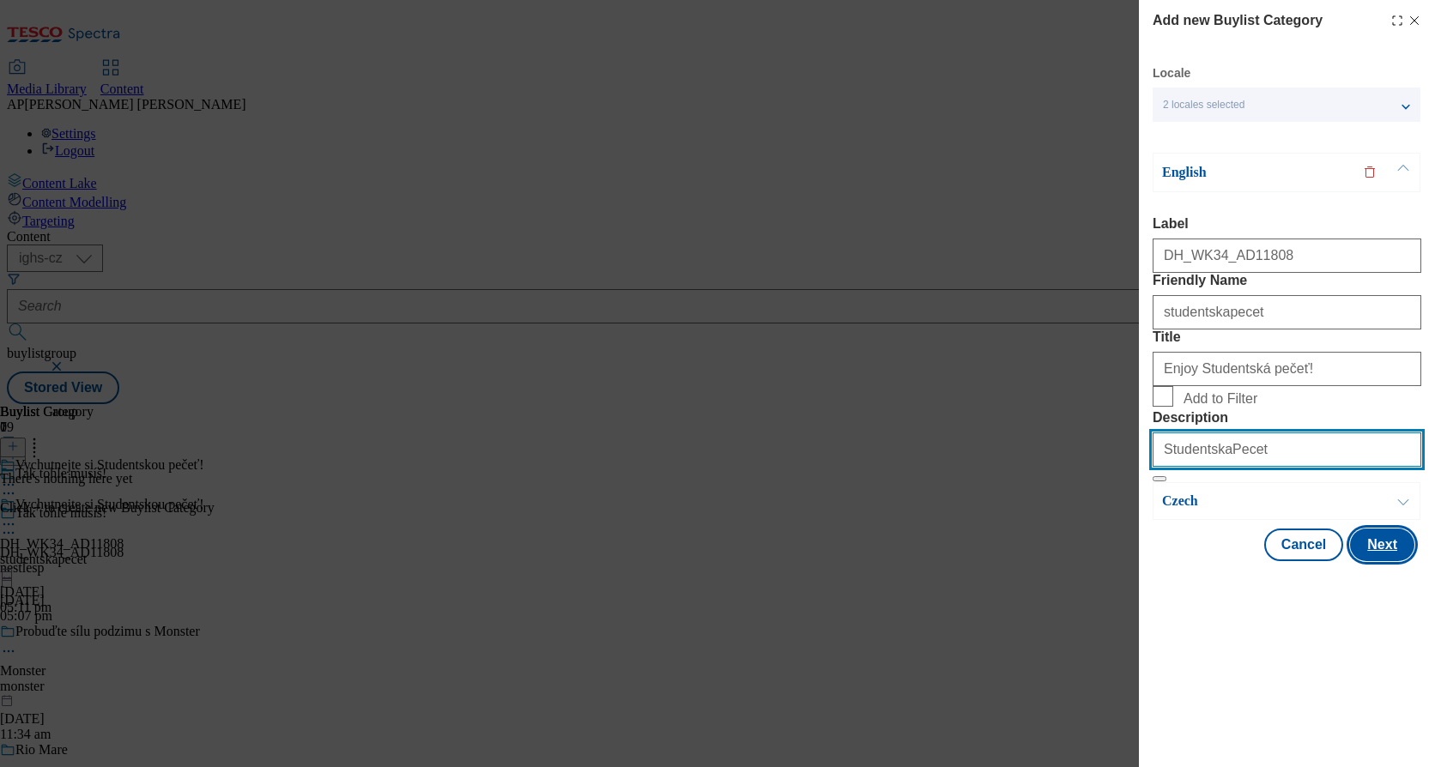
type input "StudentskaPecet"
click at [1389, 561] on button "Next" at bounding box center [1382, 545] width 64 height 33
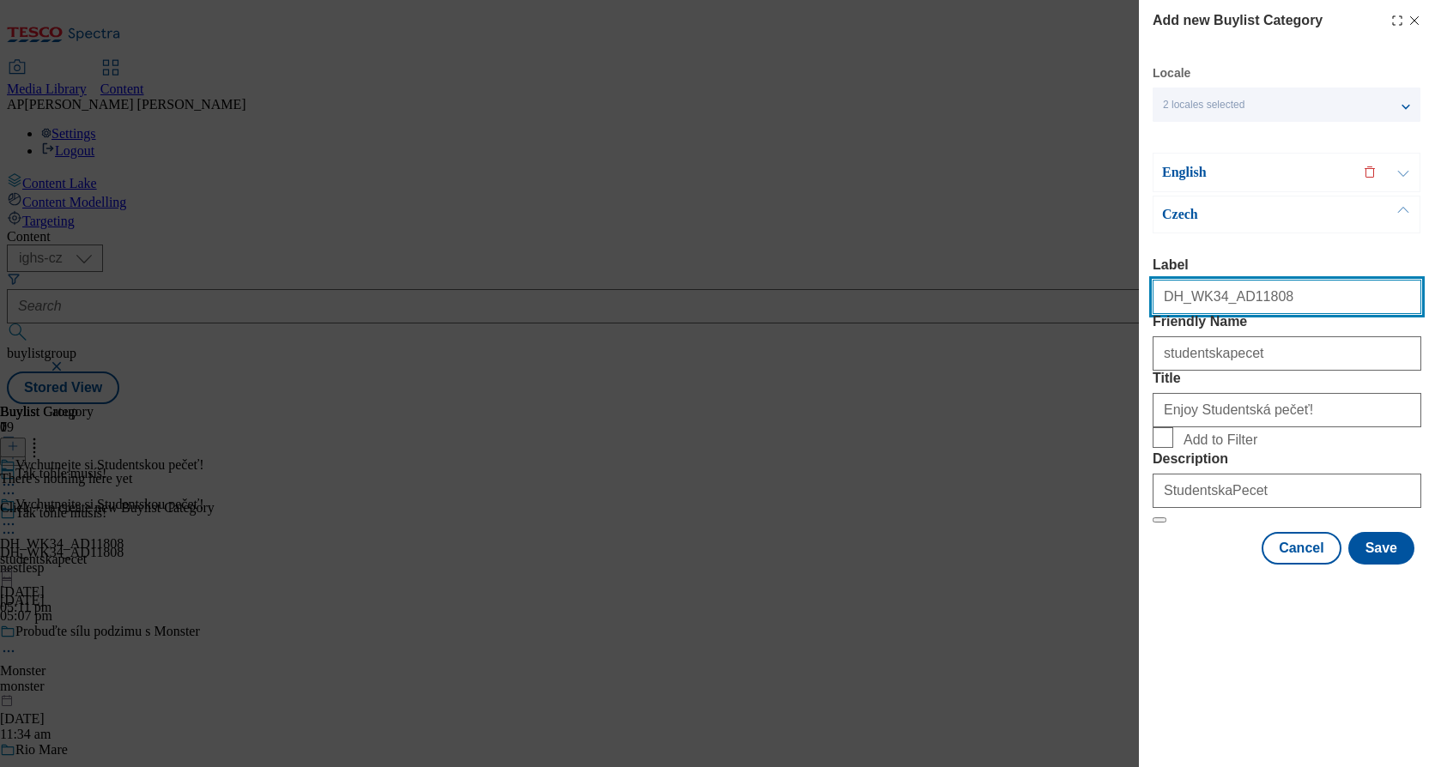
click at [1261, 310] on input "DH_WK34_AD11808" at bounding box center [1286, 297] width 269 height 34
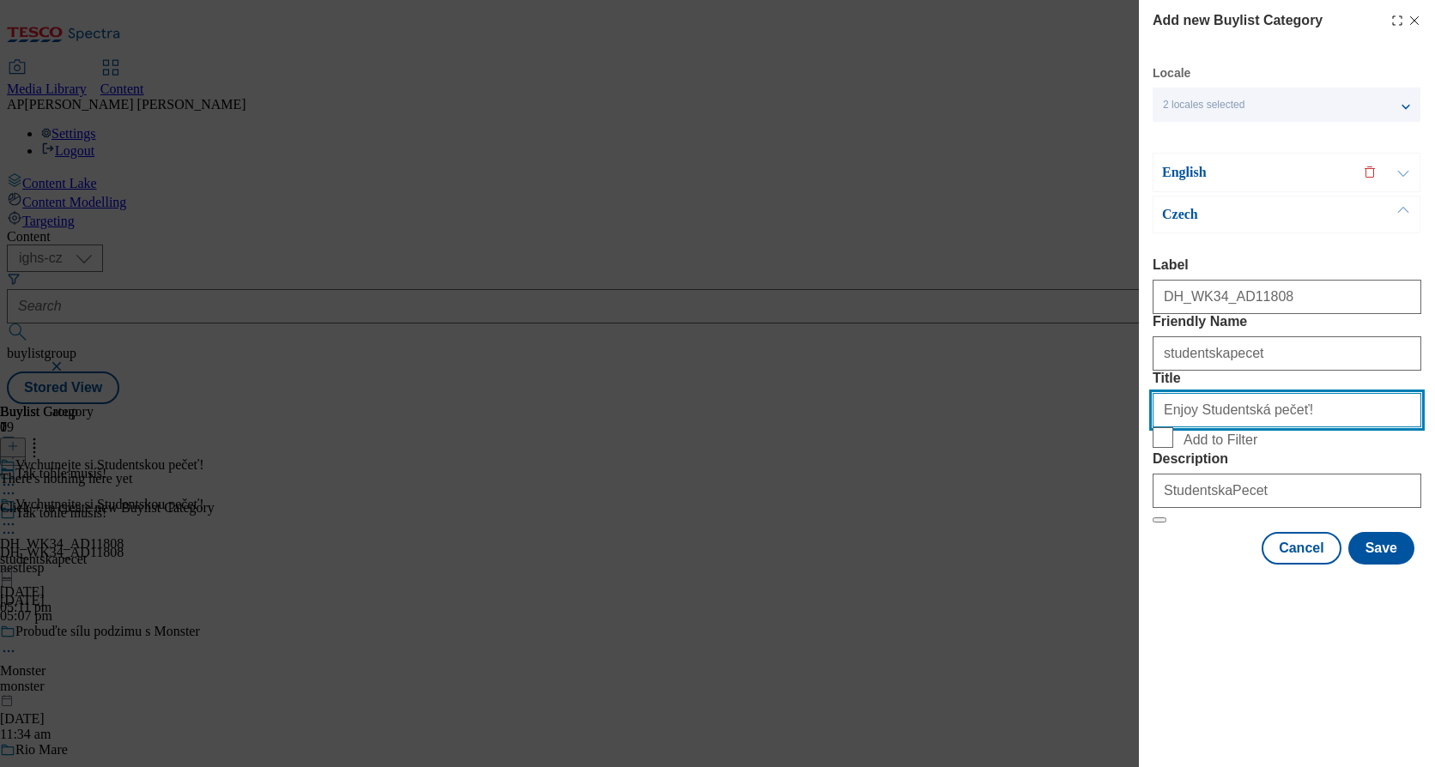
drag, startPoint x: 1291, startPoint y: 470, endPoint x: 1327, endPoint y: 484, distance: 38.6
click at [1291, 427] on input "Enjoy Studentská pečeť!" at bounding box center [1286, 410] width 269 height 34
drag, startPoint x: 1335, startPoint y: 485, endPoint x: 981, endPoint y: 475, distance: 354.5
click at [1010, 480] on div "Add new Buylist Category Locale 2 locales selected English Czech English Label …" at bounding box center [717, 383] width 1435 height 767
paste input "Vychutnejte si Studentskou"
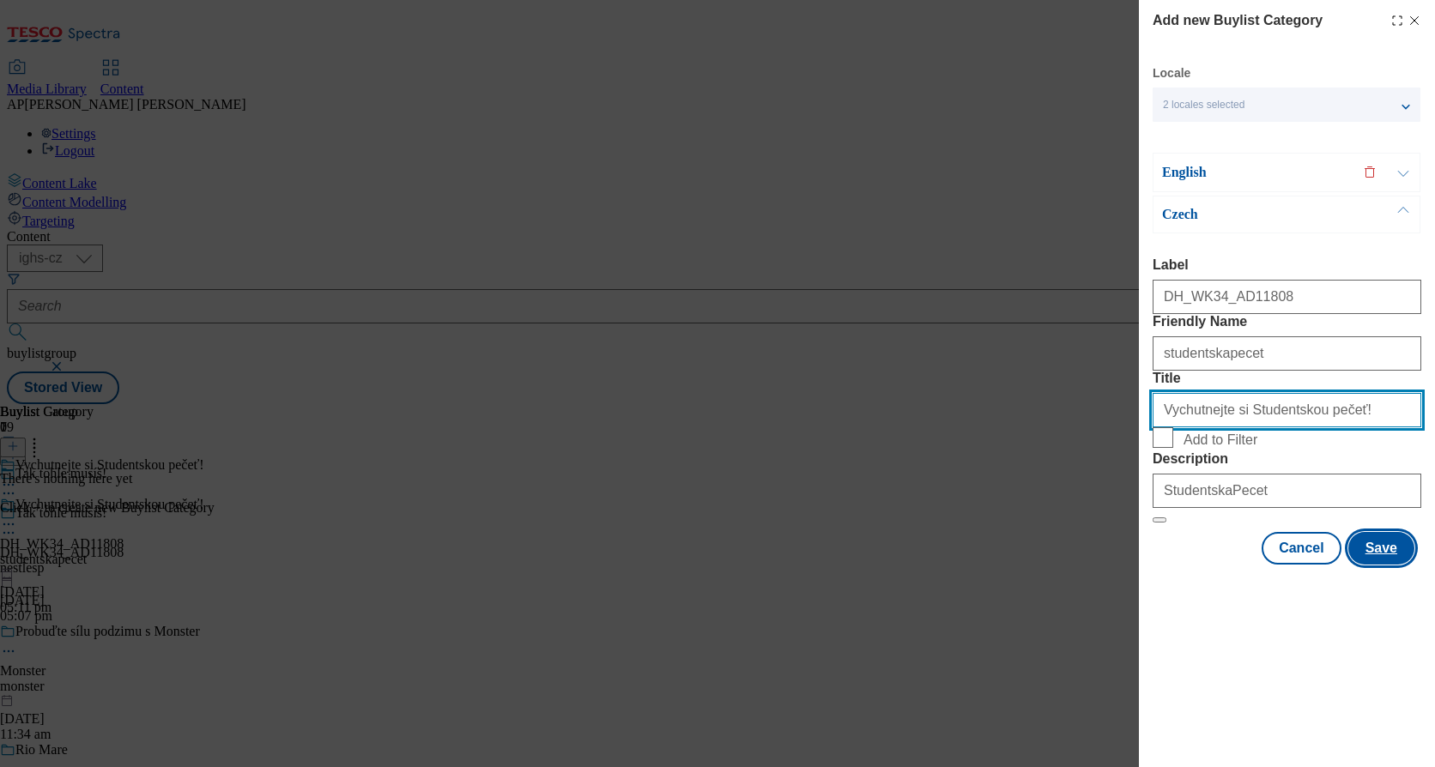
type input "Vychutnejte si Studentskou pečeť!"
click at [1379, 565] on button "Save" at bounding box center [1381, 548] width 66 height 33
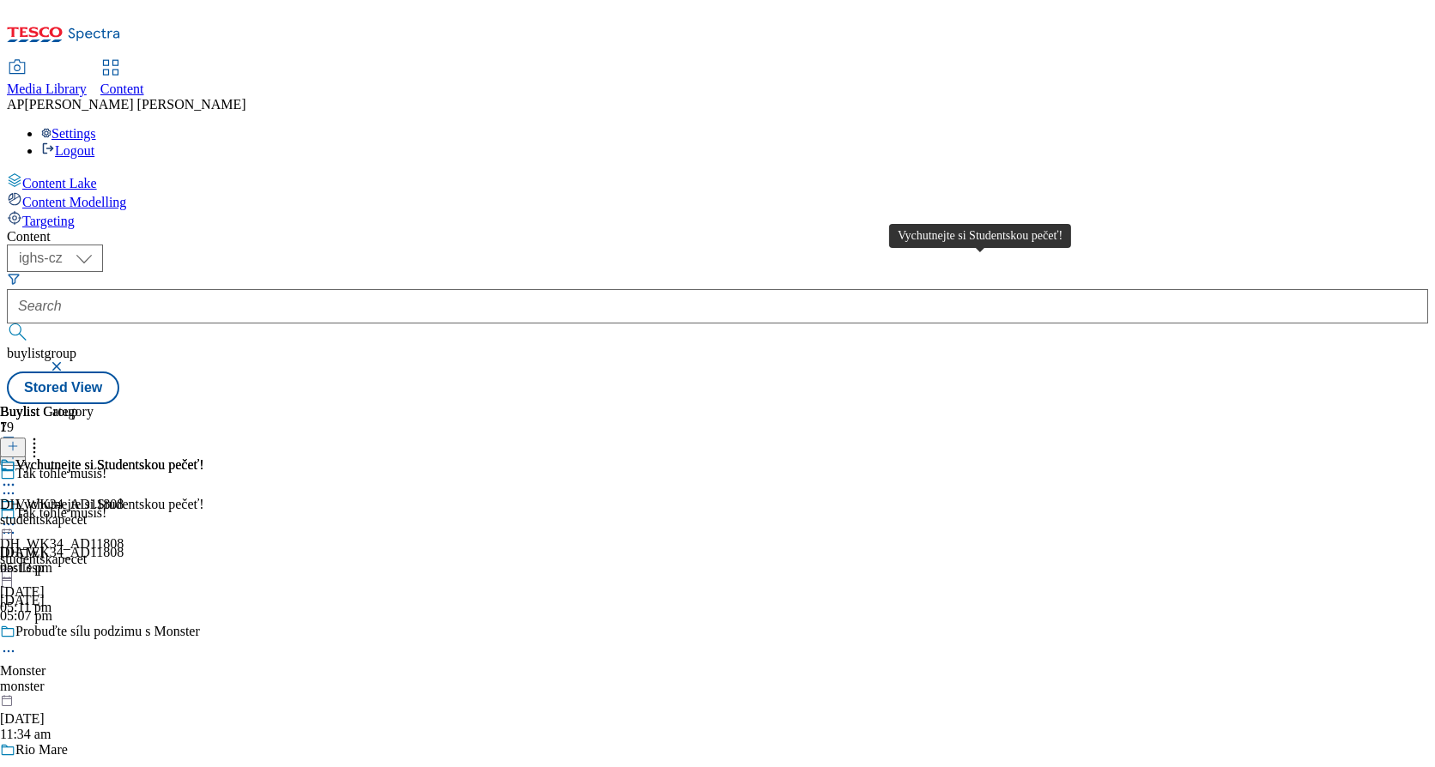
click at [204, 457] on div "Vychutnejte si Studentskou pečeť!" at bounding box center [109, 464] width 189 height 15
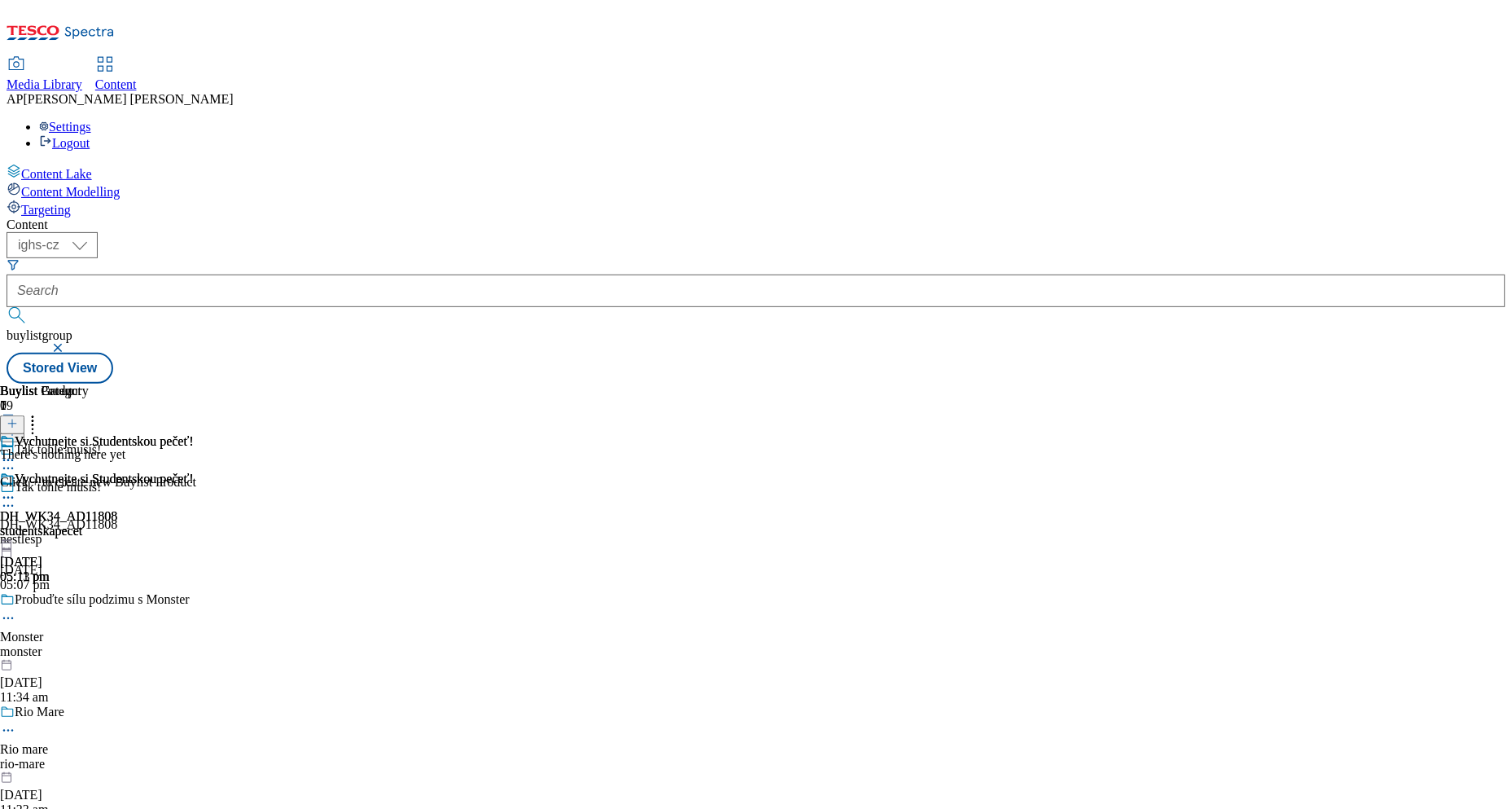
drag, startPoint x: 1329, startPoint y: 0, endPoint x: 1438, endPoint y: 678, distance: 686.7
click at [1361, 384] on div "Buylist Group 79 Tak tohle musíš! Tak tohle musíš! DH_WK34_AD11808 nestlesp [DA…" at bounding box center [756, 384] width 1500 height 0
click at [18, 418] on icon at bounding box center [12, 423] width 11 height 11
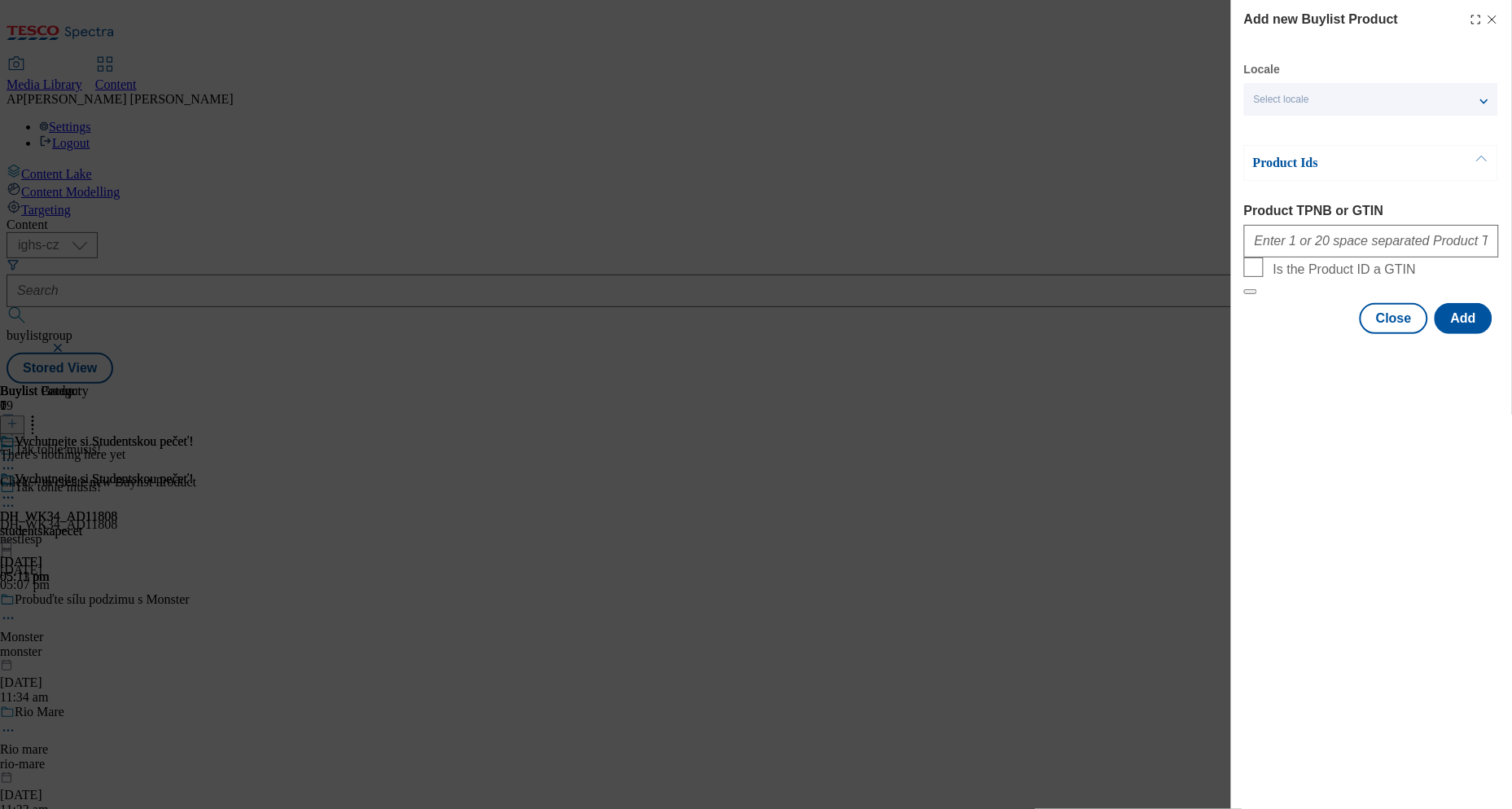
click at [1283, 101] on span "Select locale" at bounding box center [1281, 100] width 55 height 12
click at [1268, 129] on input "English" at bounding box center [1263, 132] width 20 height 20
click at [1277, 462] on div "Add new Buylist Product Locale 2 locales selected English Czech Product Ids Pro…" at bounding box center [1372, 404] width 281 height 809
click at [1315, 239] on input "Product TPNB or GTIN" at bounding box center [1372, 241] width 255 height 32
paste input "200009435,200009459,130323060,219459405,120247551,218241612,215726006,220284535"
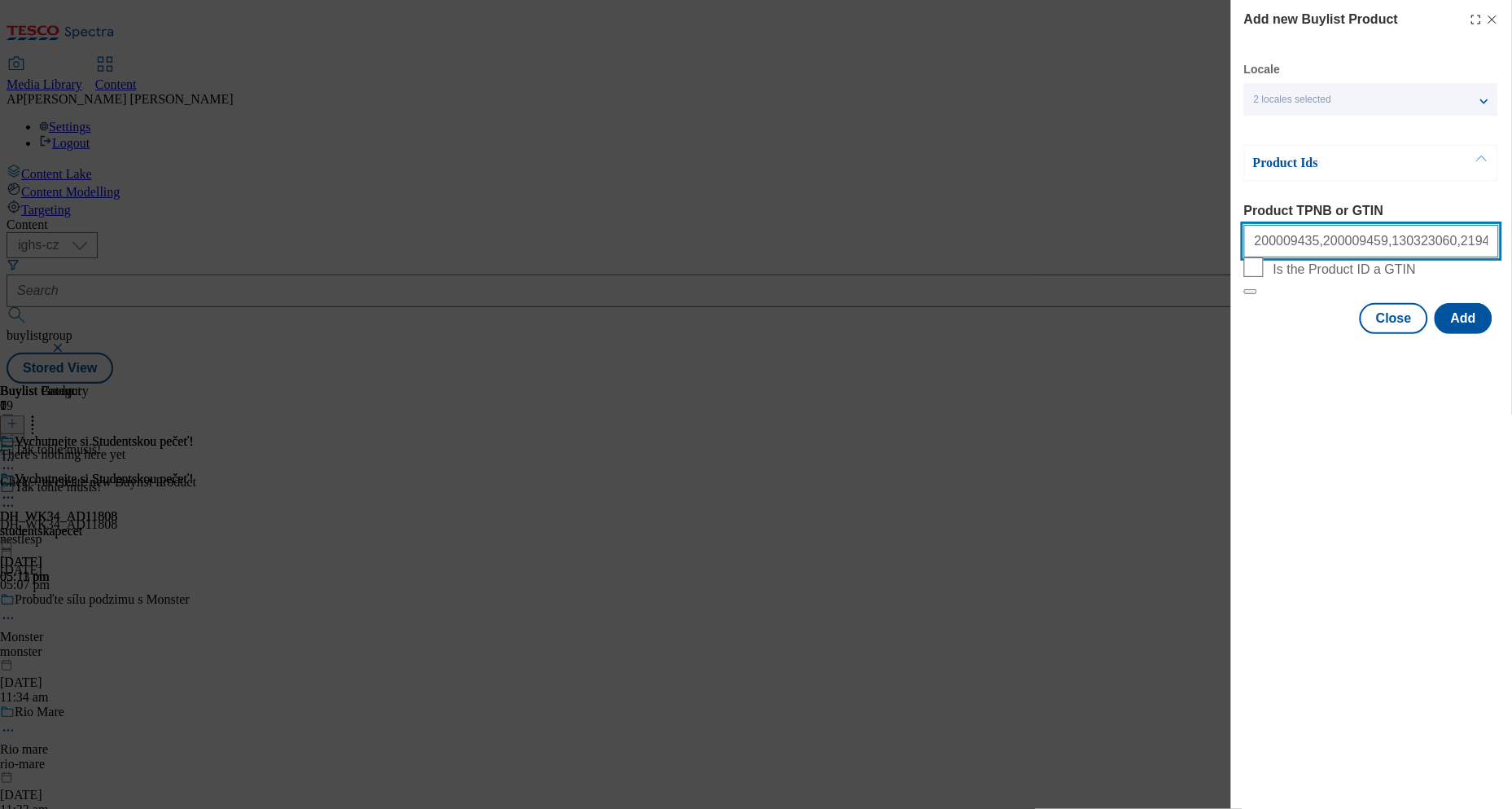
scroll to position [0, 163]
type input "200009435,200009459,130323060,219459405,120247551,218241612,215726006,220284535"
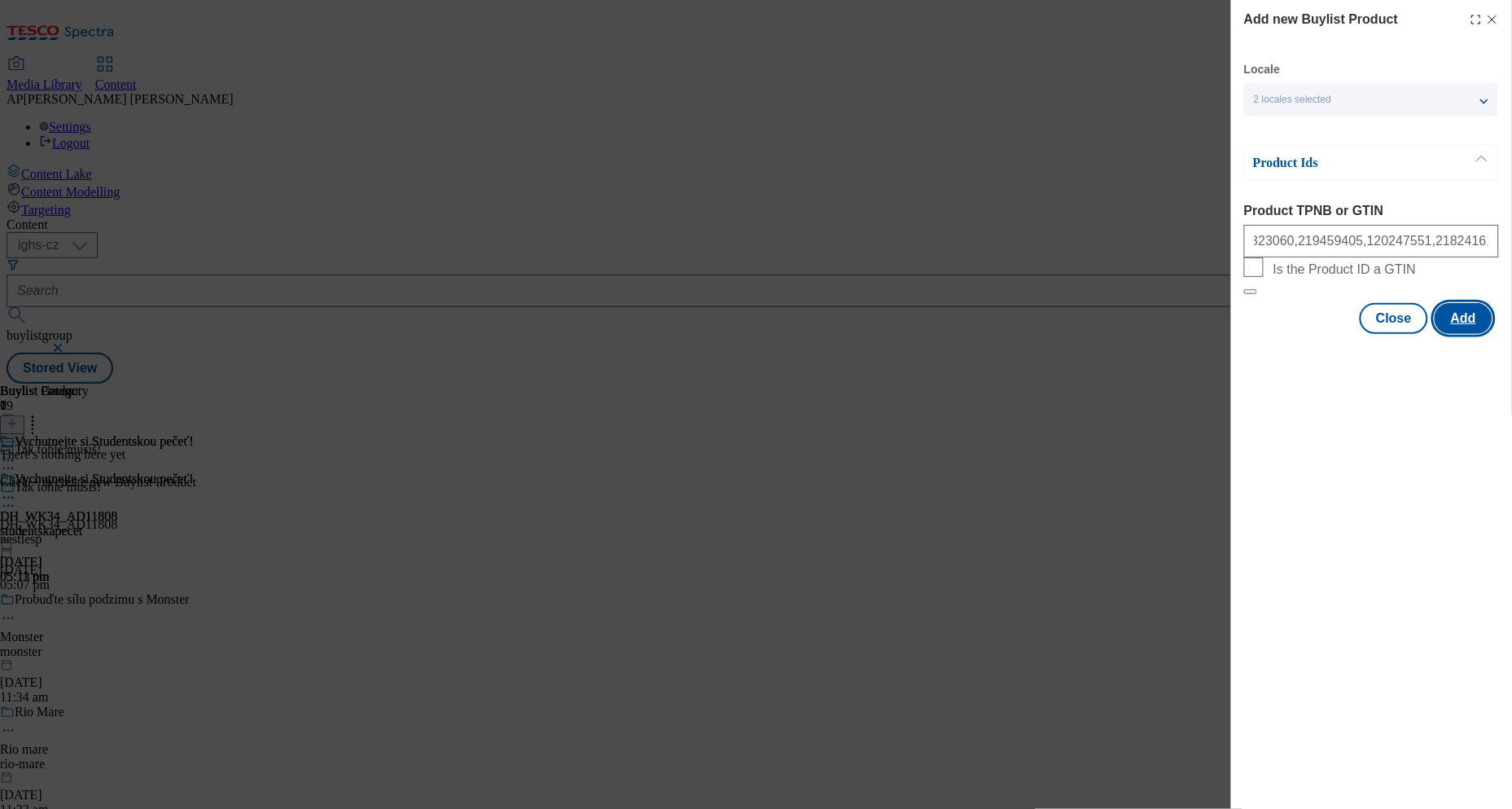
click at [1361, 334] on button "Add" at bounding box center [1464, 318] width 58 height 31
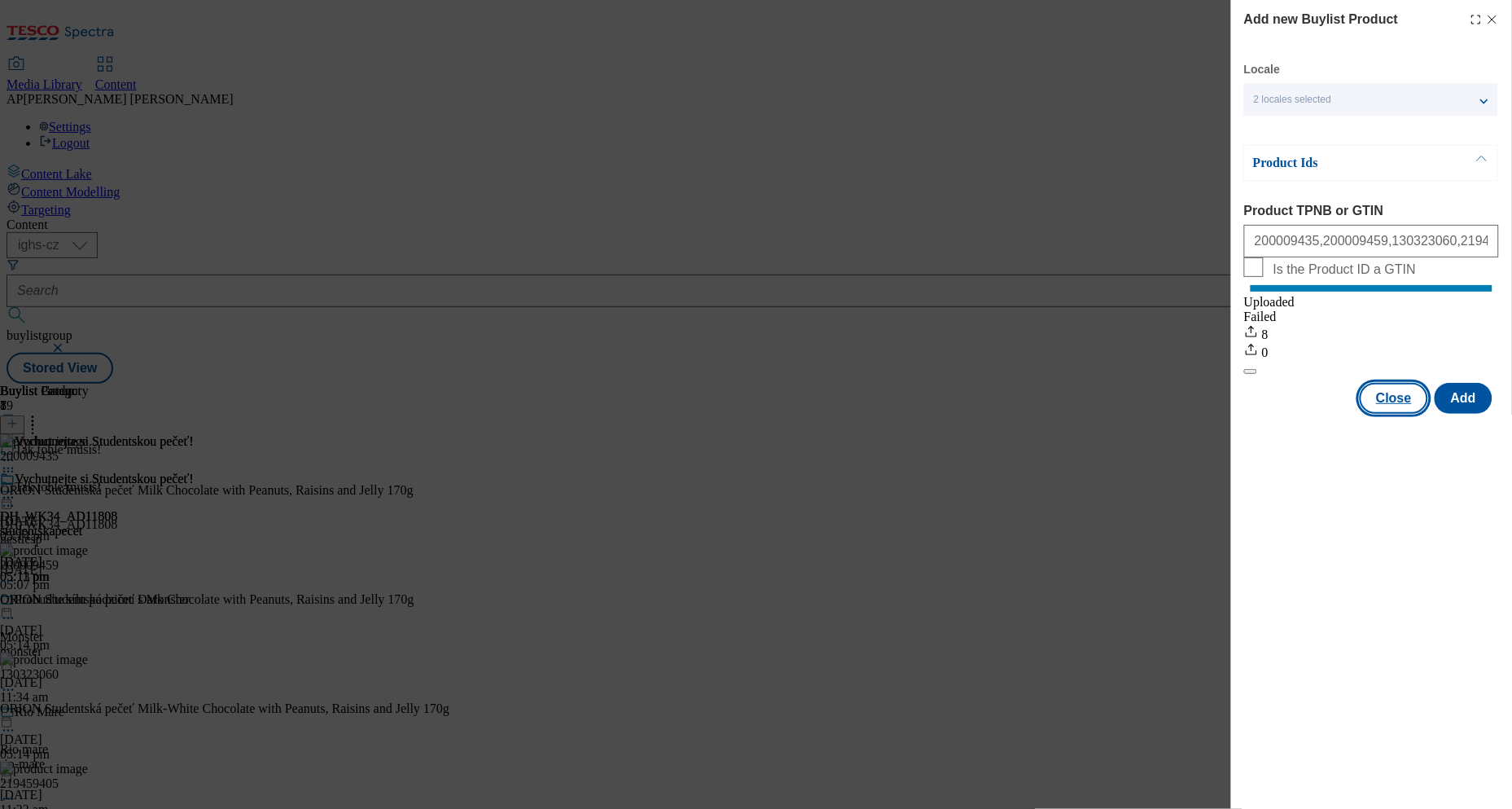
click at [1361, 414] on button "Close" at bounding box center [1394, 398] width 68 height 31
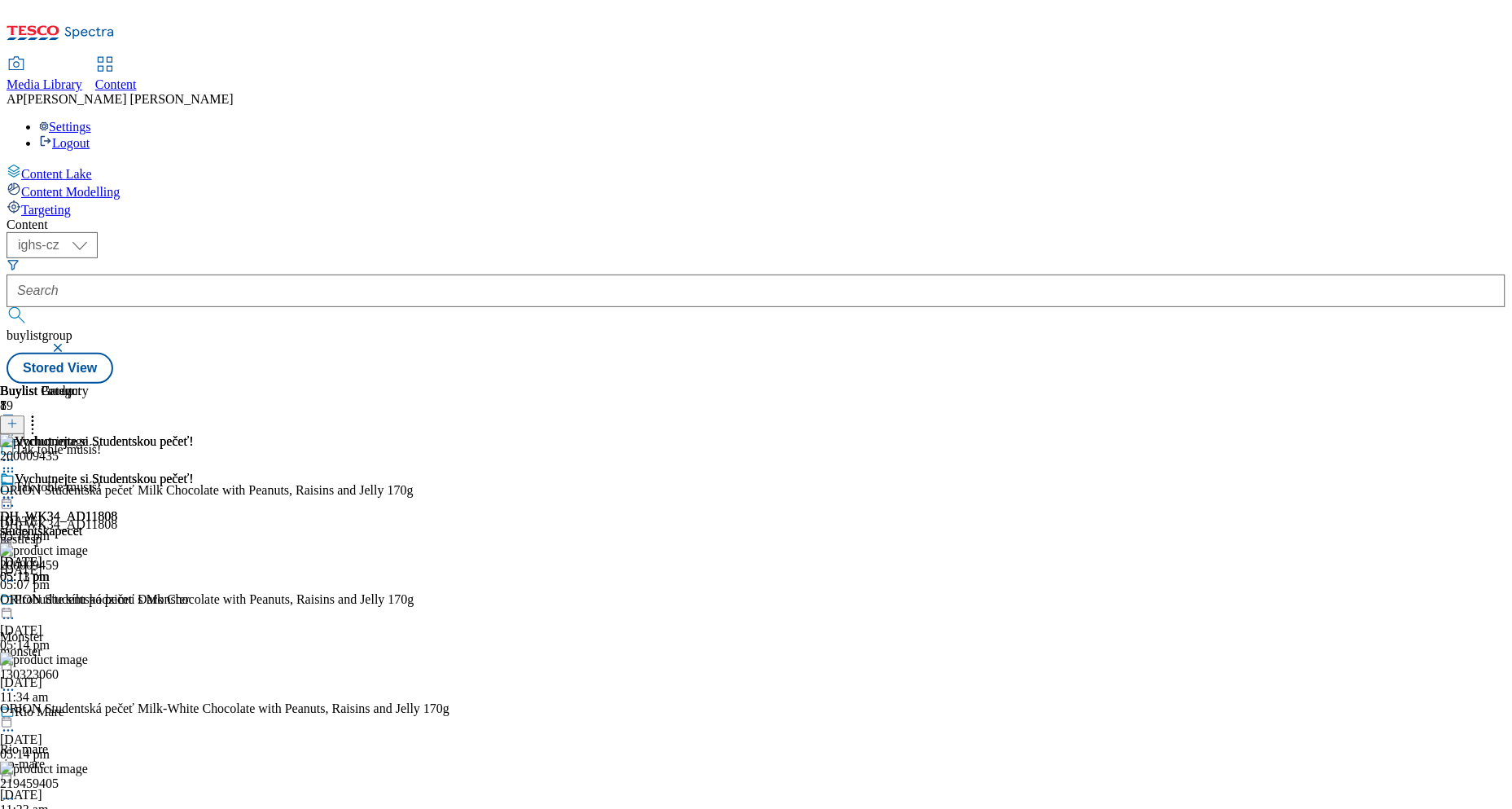
click at [16, 490] on icon at bounding box center [8, 498] width 16 height 16
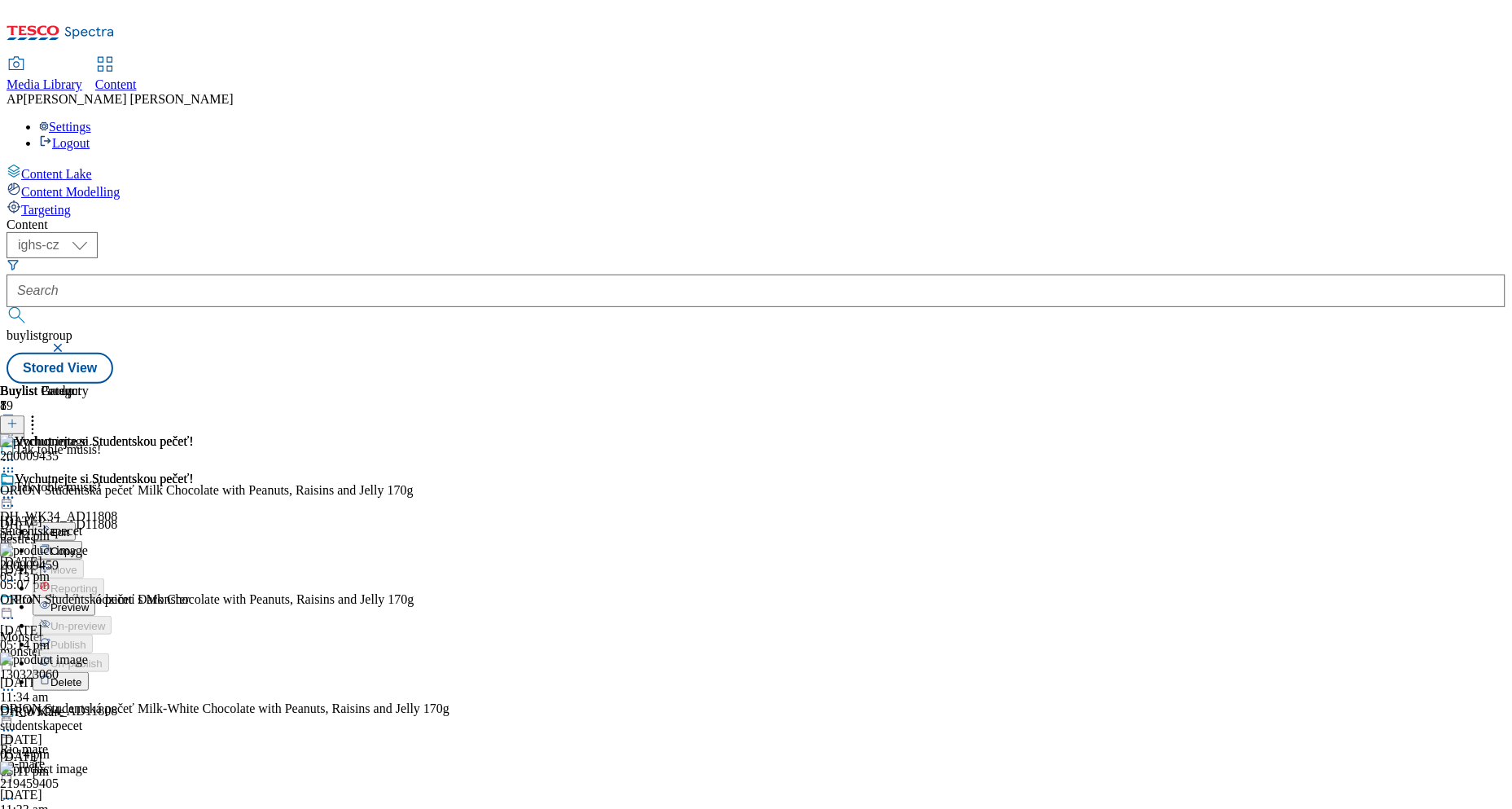
click at [89, 601] on span "Preview" at bounding box center [69, 607] width 38 height 12
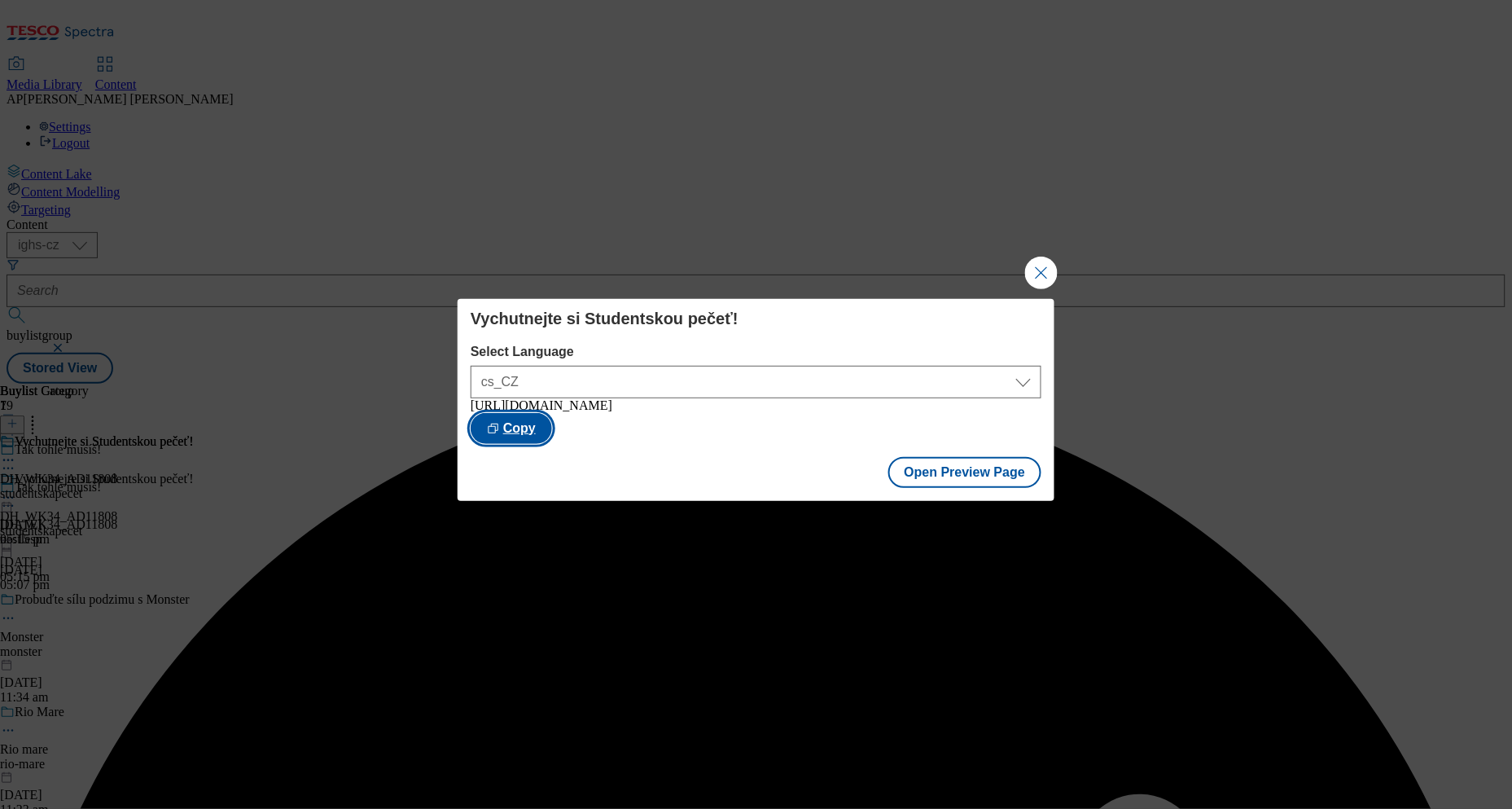
click at [552, 427] on button "Copy" at bounding box center [512, 428] width 82 height 31
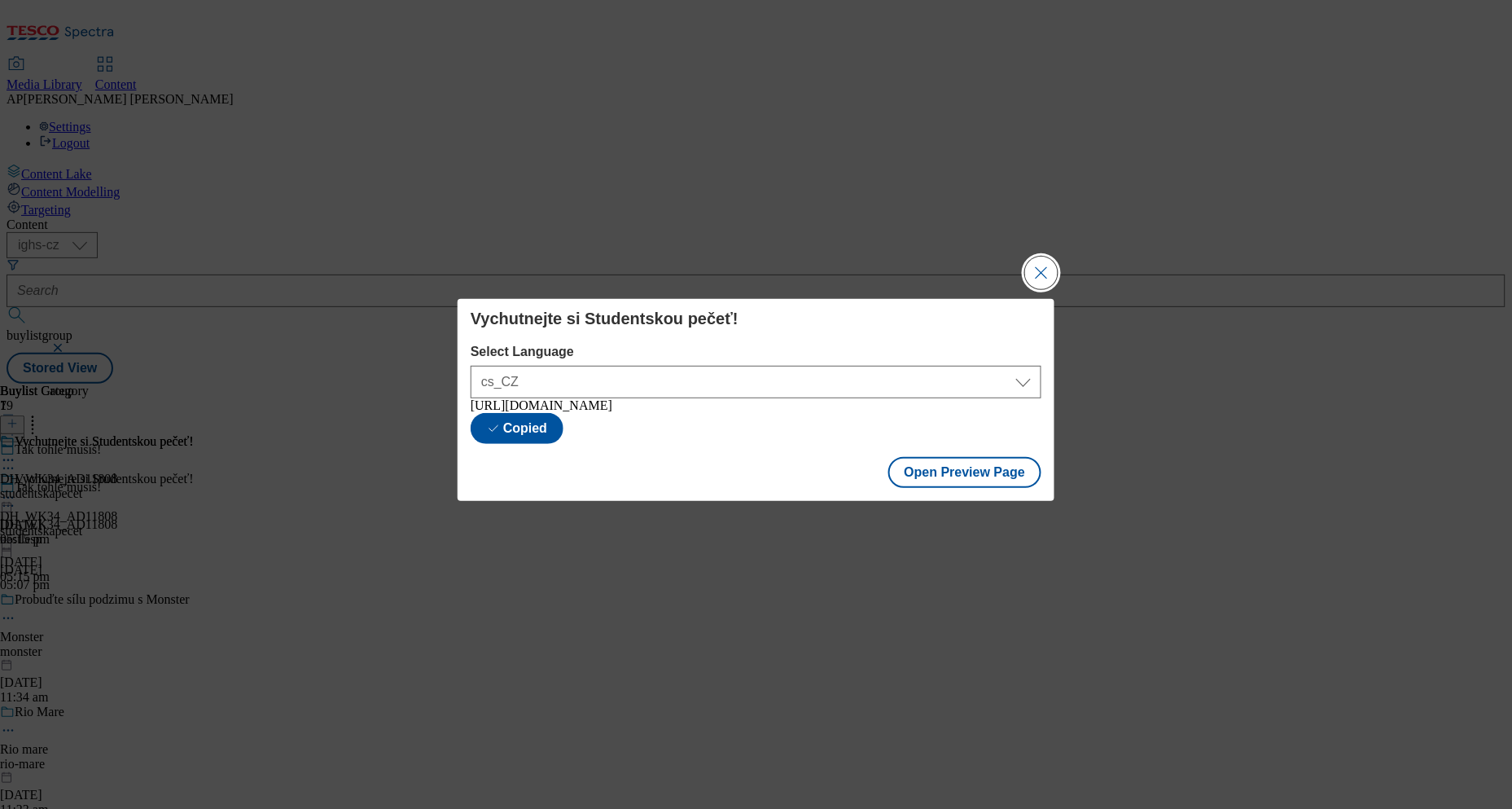
click at [1040, 275] on button "Close Modal" at bounding box center [1041, 273] width 32 height 32
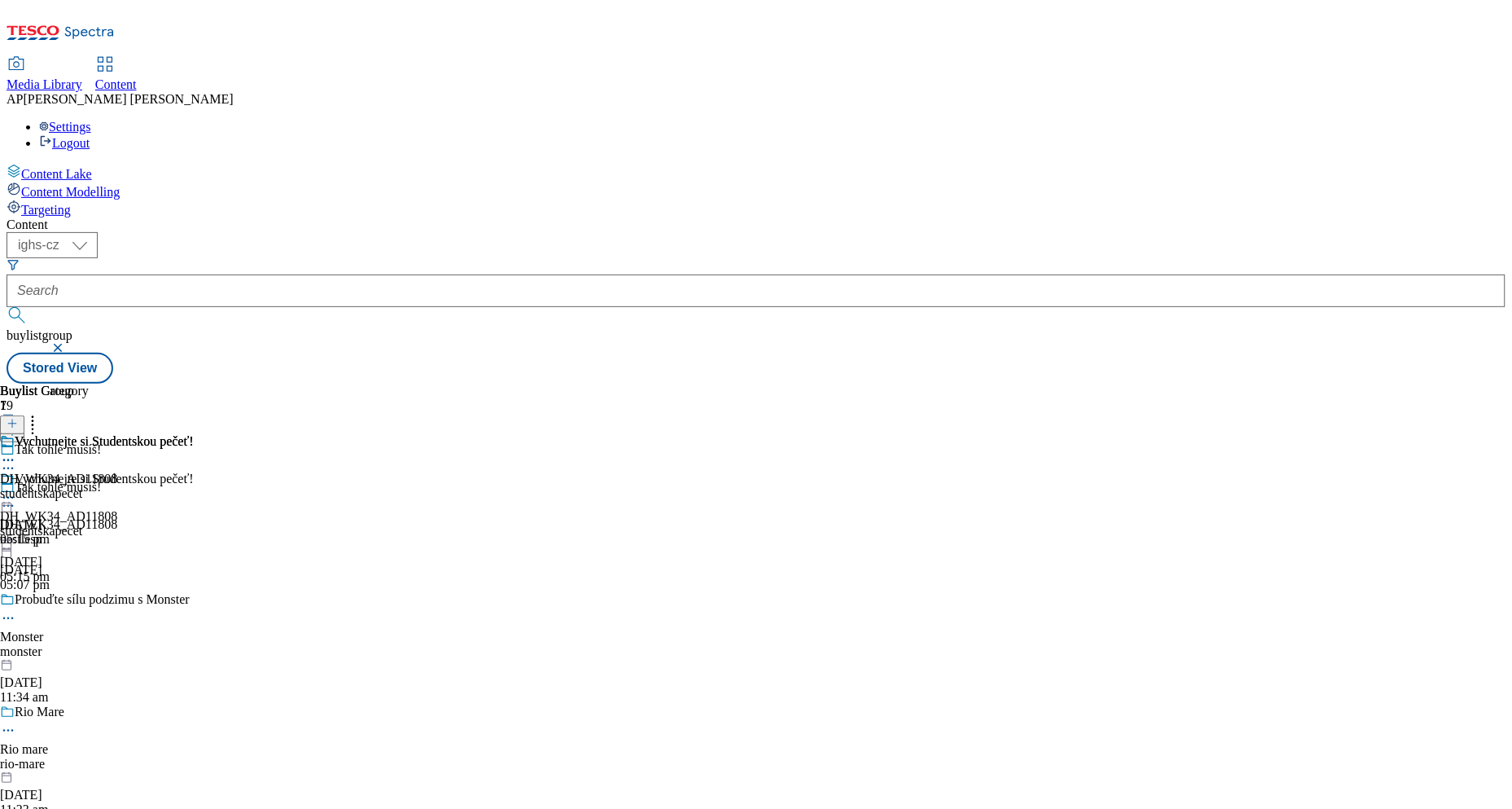
click at [16, 490] on icon at bounding box center [8, 498] width 16 height 16
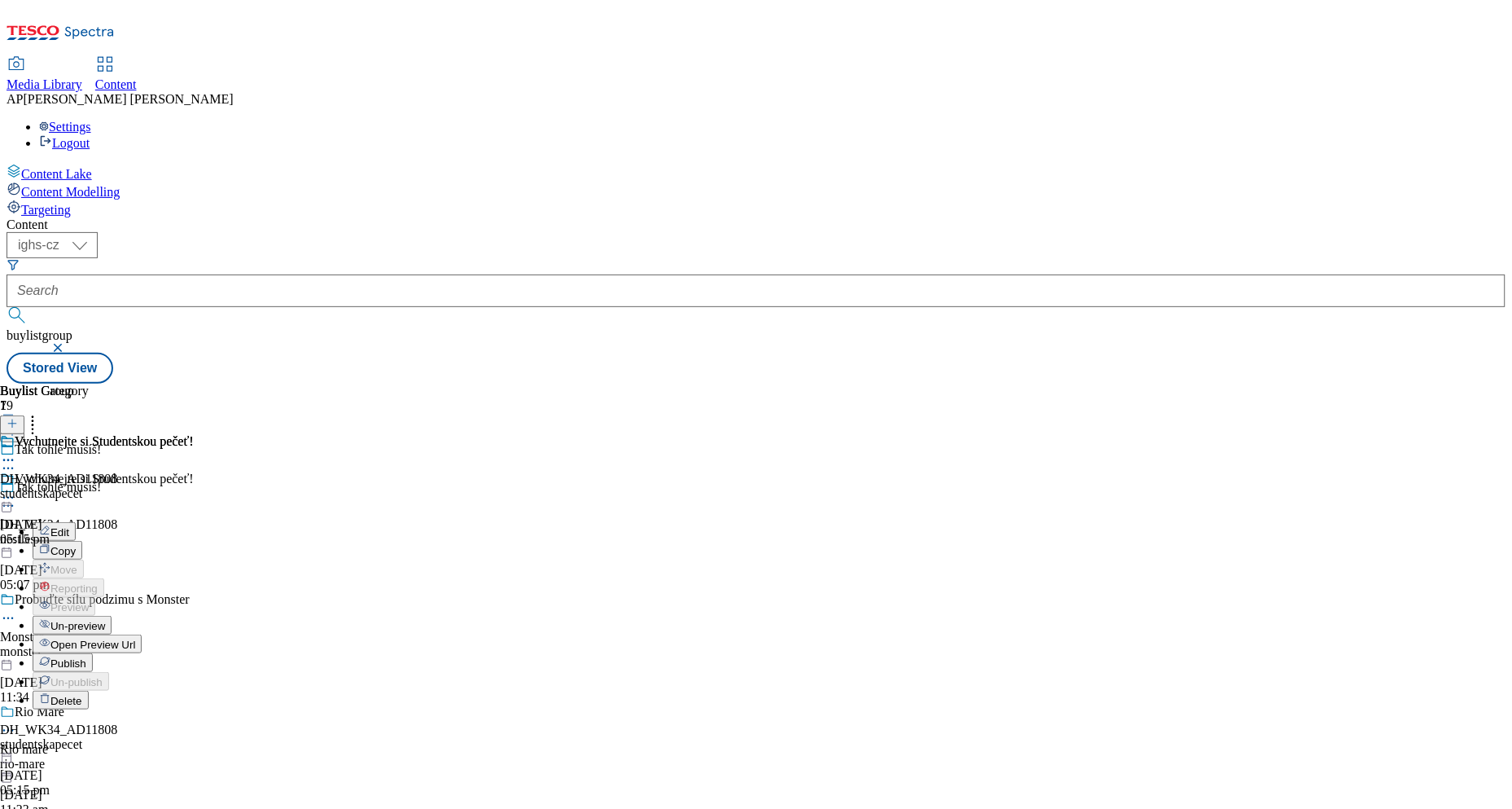
click at [86, 657] on span "Publish" at bounding box center [68, 663] width 36 height 12
